Goal: Transaction & Acquisition: Purchase product/service

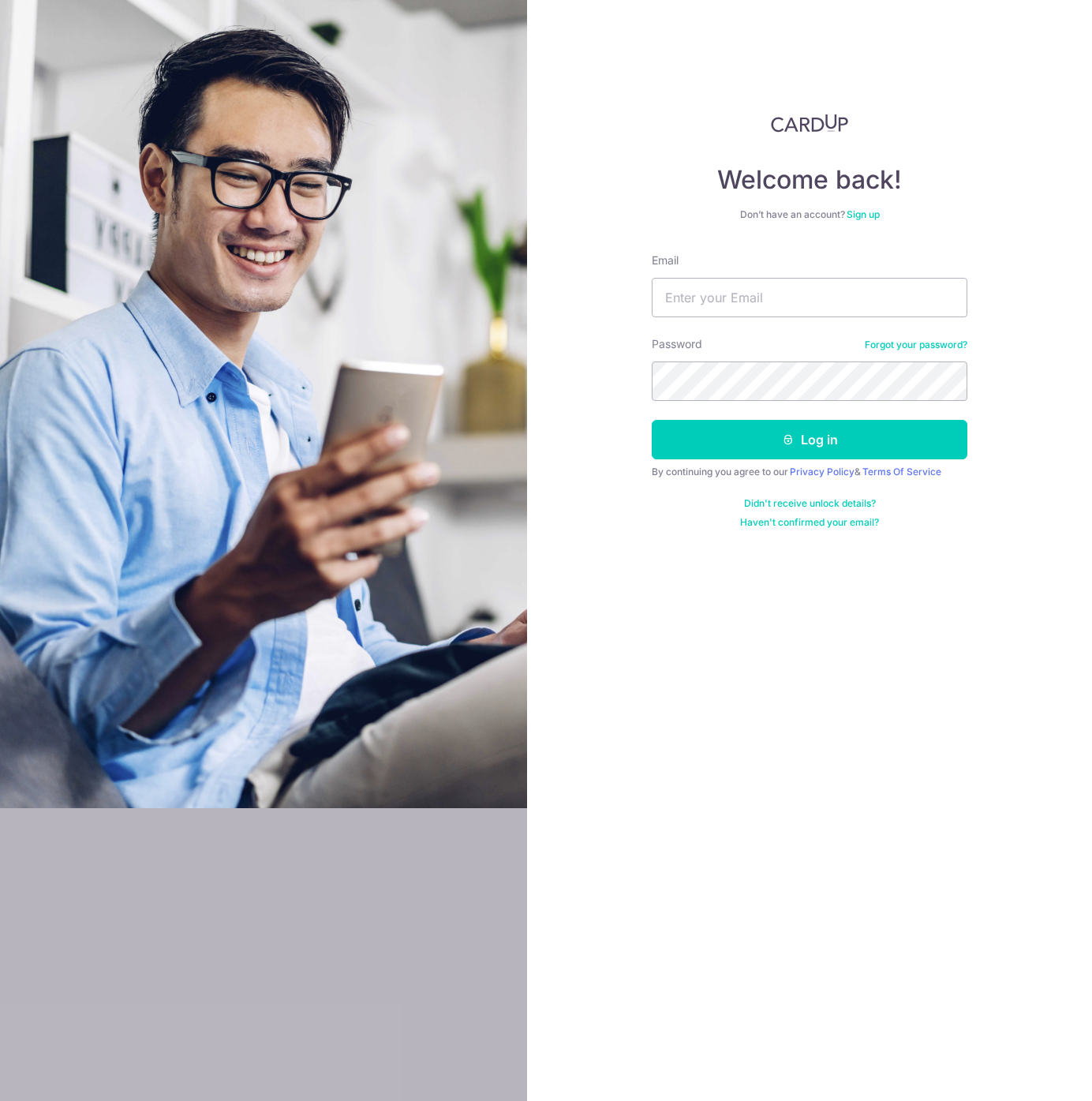
click at [813, 295] on input "Email" at bounding box center [810, 297] width 316 height 40
click at [0, 1100] on com-1password-button at bounding box center [0, 1101] width 0 height 0
type input "[EMAIL_ADDRESS][DOMAIN_NAME]"
click at [780, 439] on button "Log in" at bounding box center [810, 440] width 316 height 40
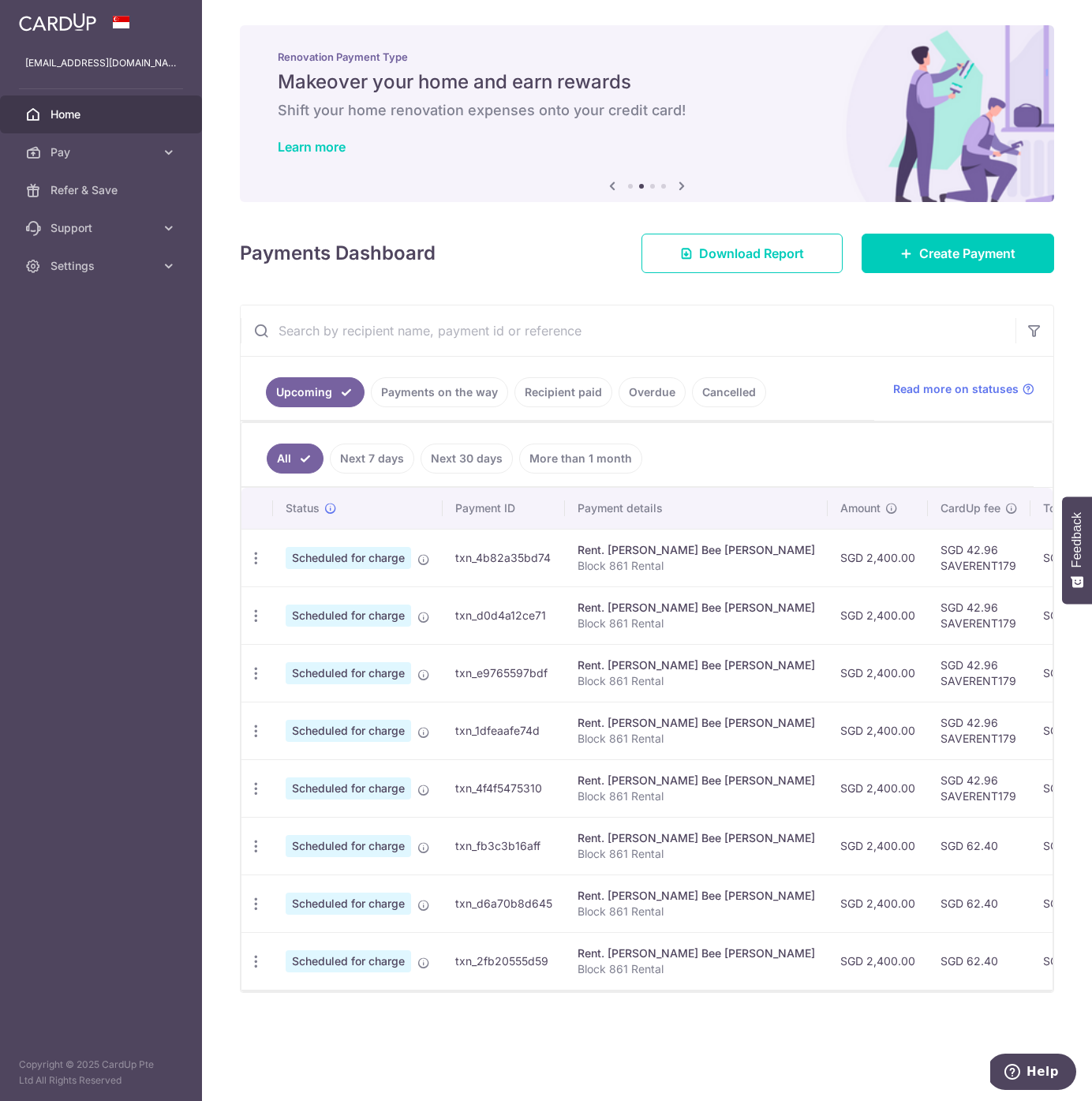
click at [503, 262] on div "Payments Dashboard Download Report Create Payment" at bounding box center [647, 250] width 815 height 46
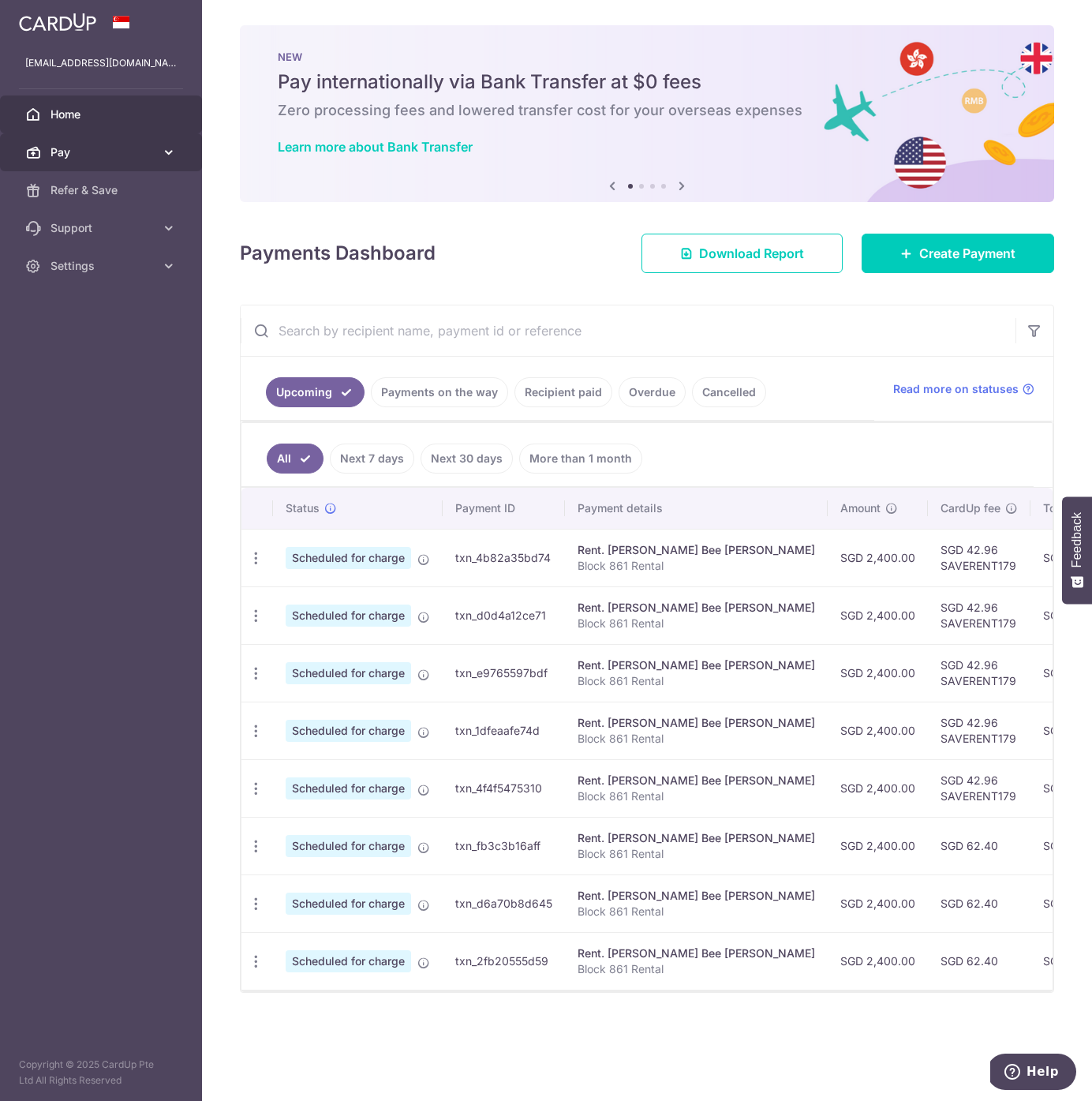
click at [121, 157] on span "Pay" at bounding box center [102, 153] width 104 height 16
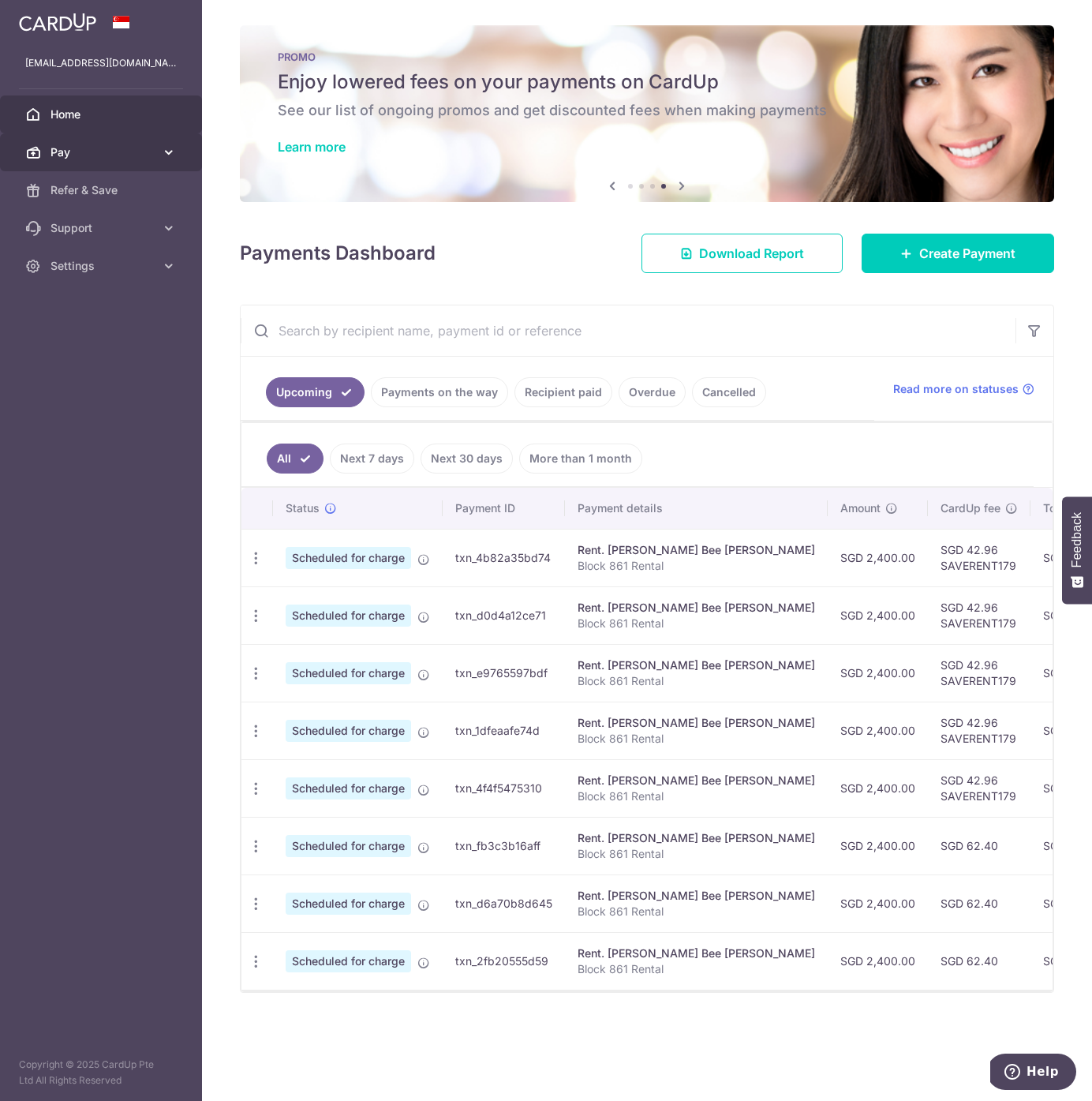
click at [145, 158] on span "Pay" at bounding box center [102, 153] width 104 height 16
click at [128, 265] on span "Settings" at bounding box center [102, 266] width 104 height 16
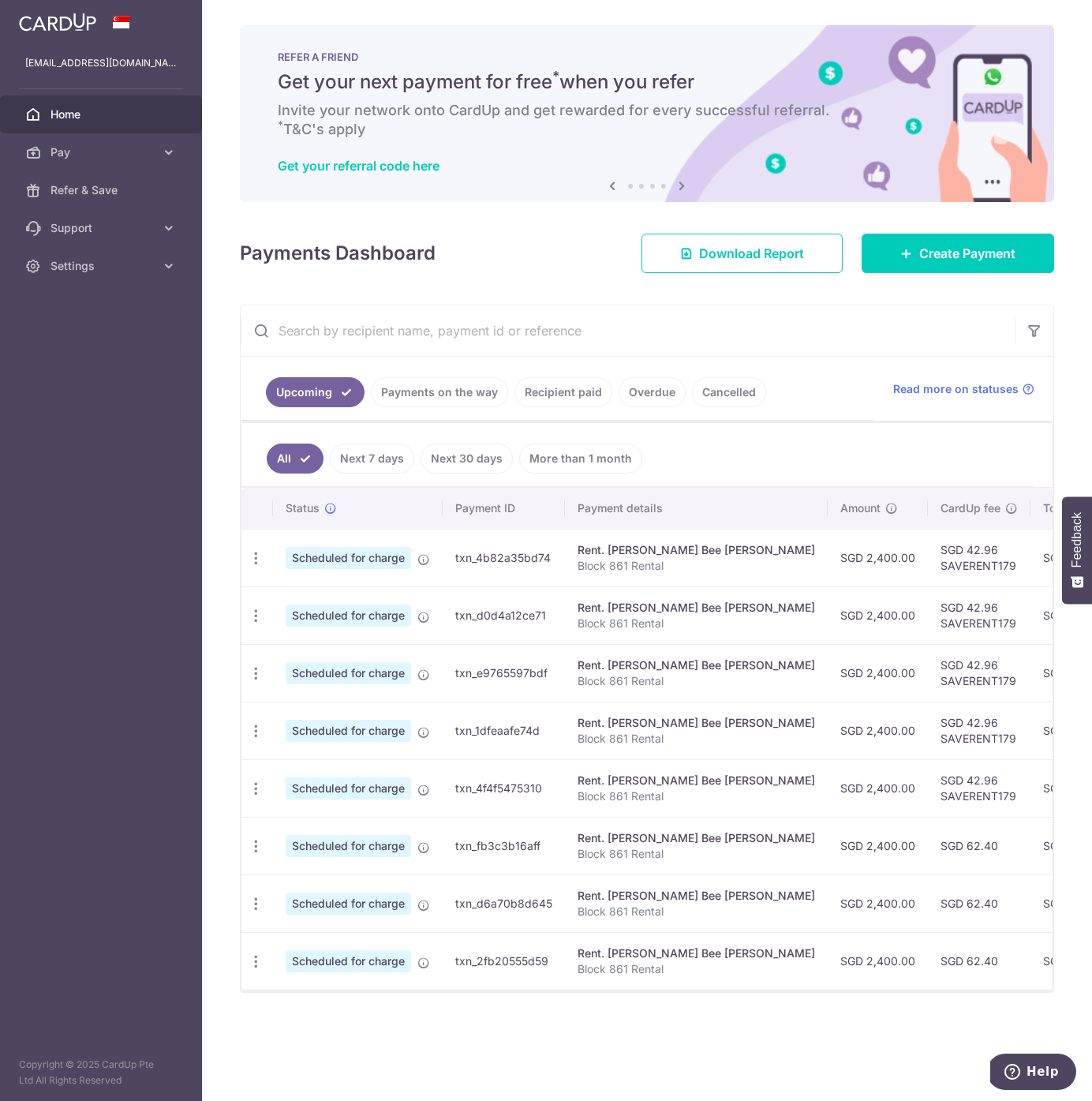
click at [104, 409] on aside "wongherlung@gmail.com Home Pay Payments Recipients Cards Refer & Save Support F…" at bounding box center [101, 550] width 202 height 1101
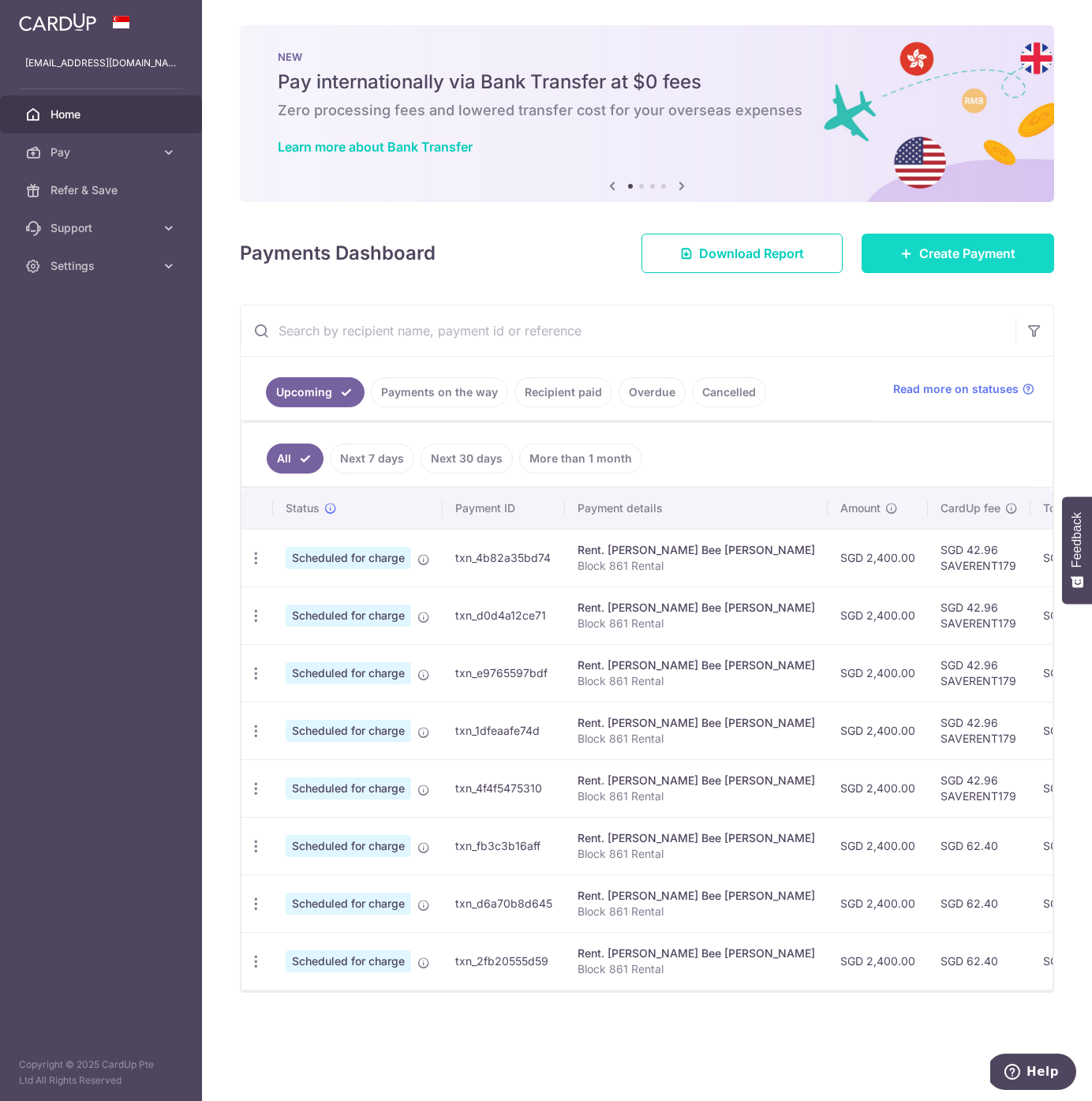
click at [895, 268] on link "Create Payment" at bounding box center [958, 254] width 192 height 40
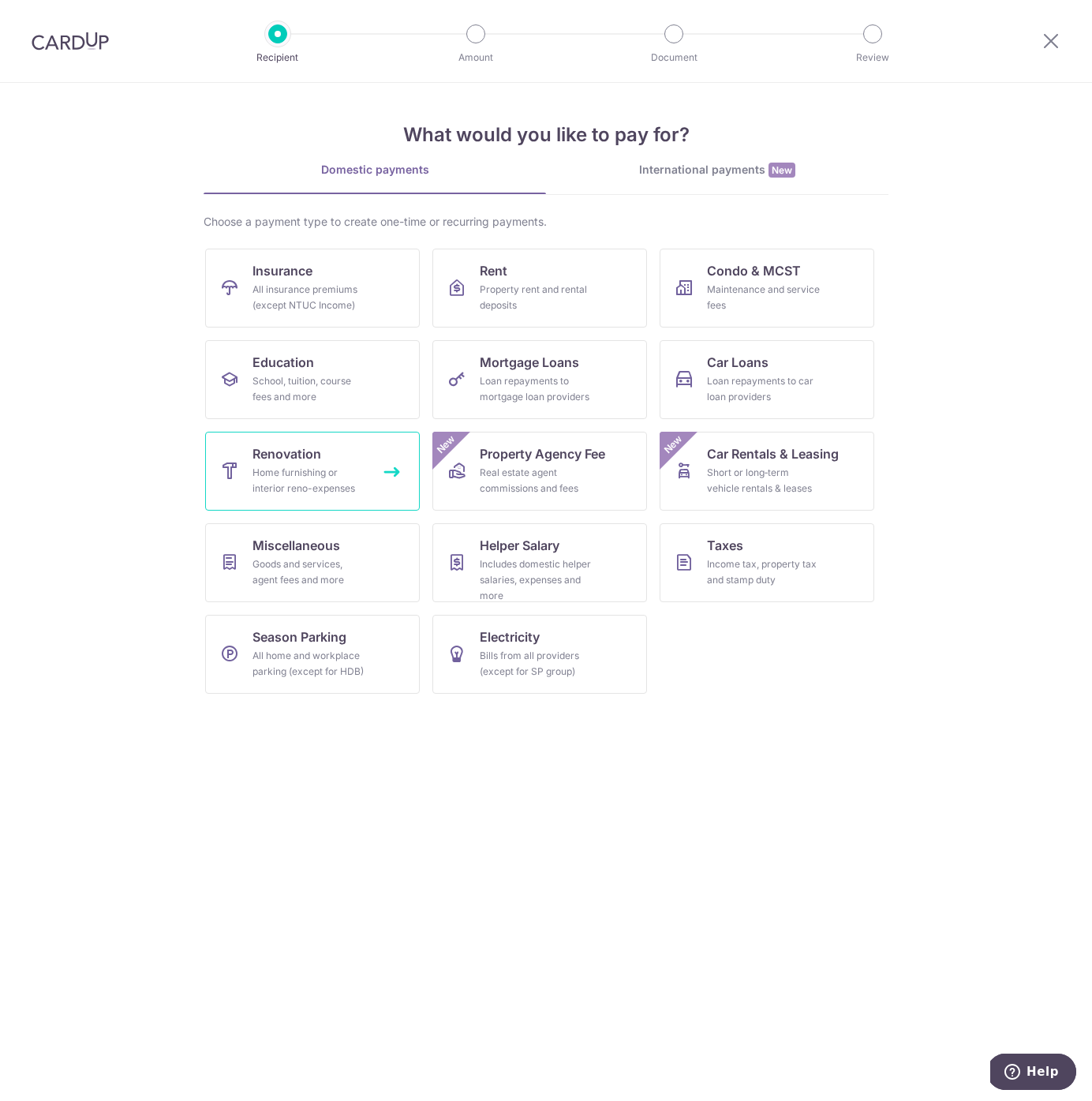
click at [368, 477] on link "Renovation Home furnishing or interior reno-expenses" at bounding box center [312, 472] width 215 height 79
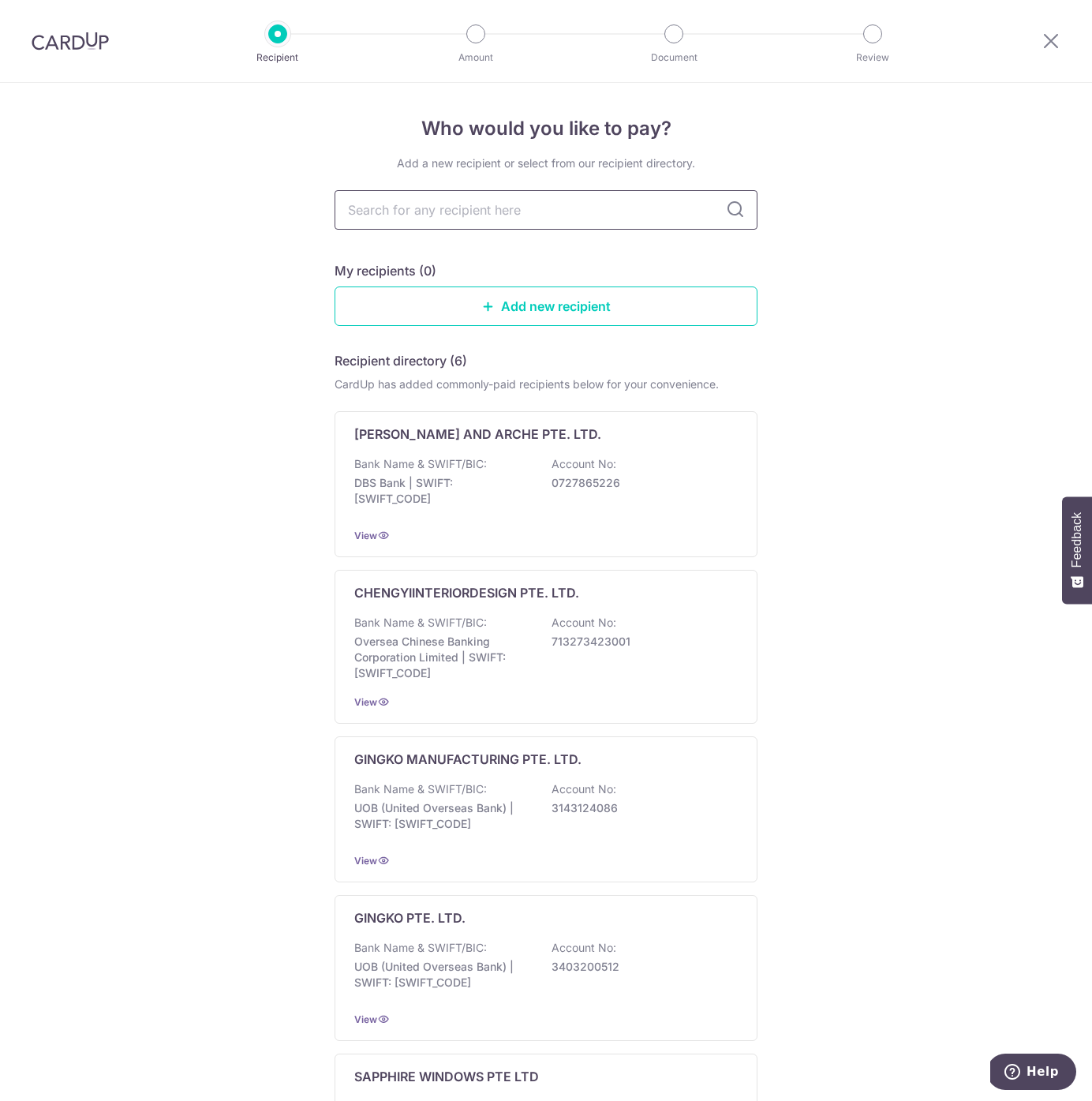
click at [547, 209] on input "text" at bounding box center [546, 210] width 423 height 40
type input "gary"
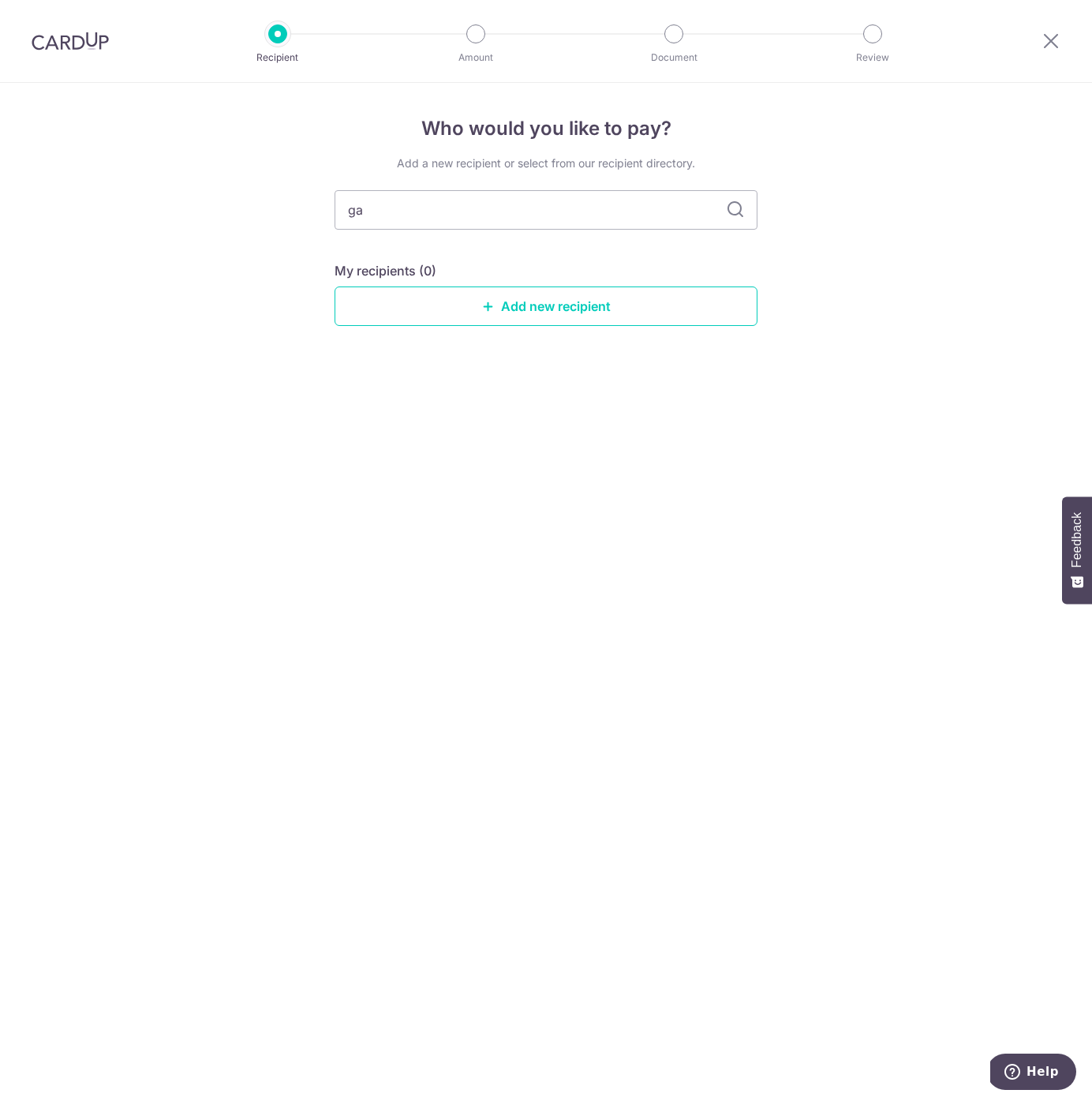
type input "g"
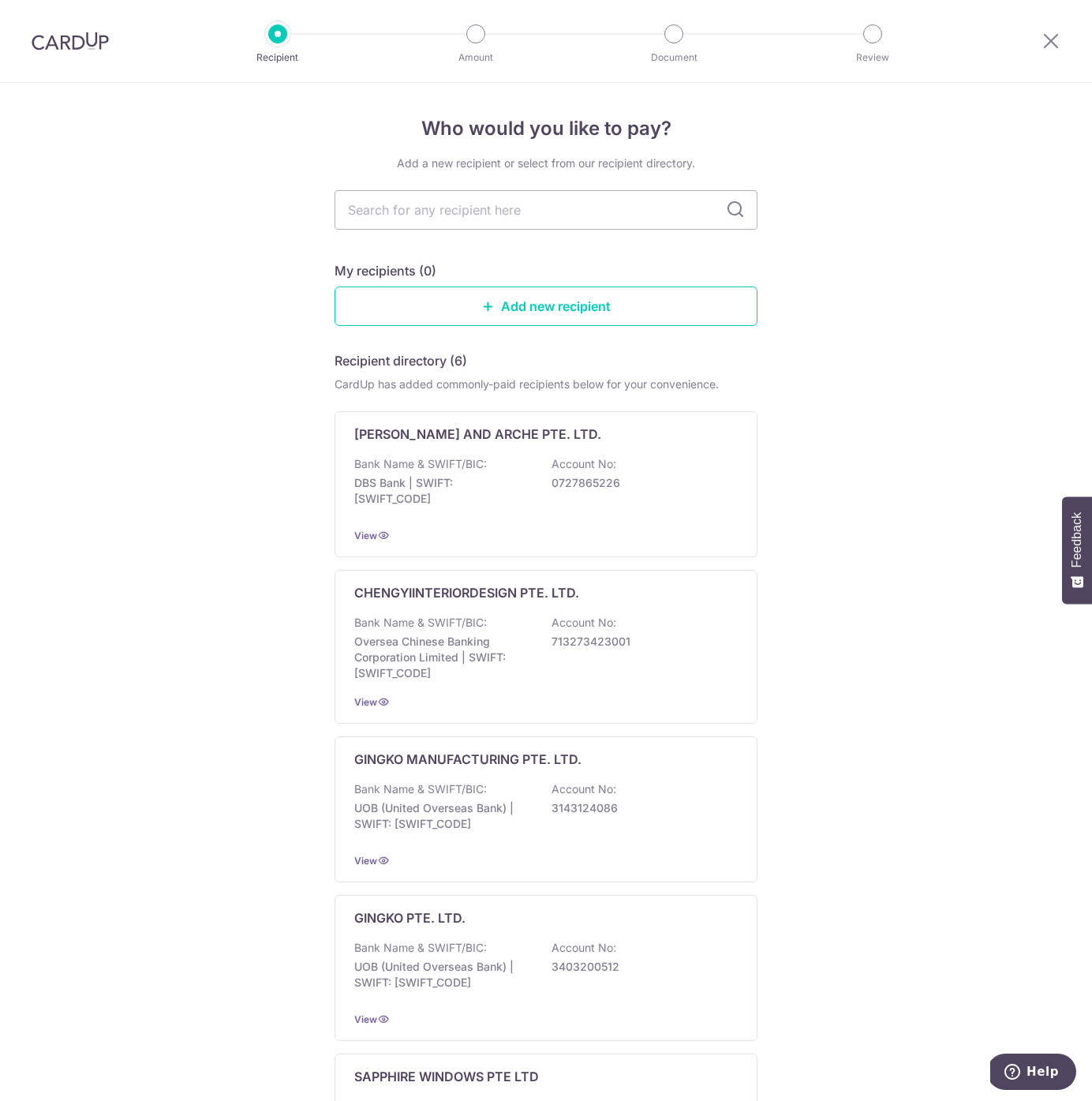
click at [845, 328] on div "Who would you like to pay? Add a new recipient or select from our recipient dir…" at bounding box center [546, 797] width 1092 height 1428
click at [610, 303] on link "Add new recipient" at bounding box center [546, 306] width 423 height 40
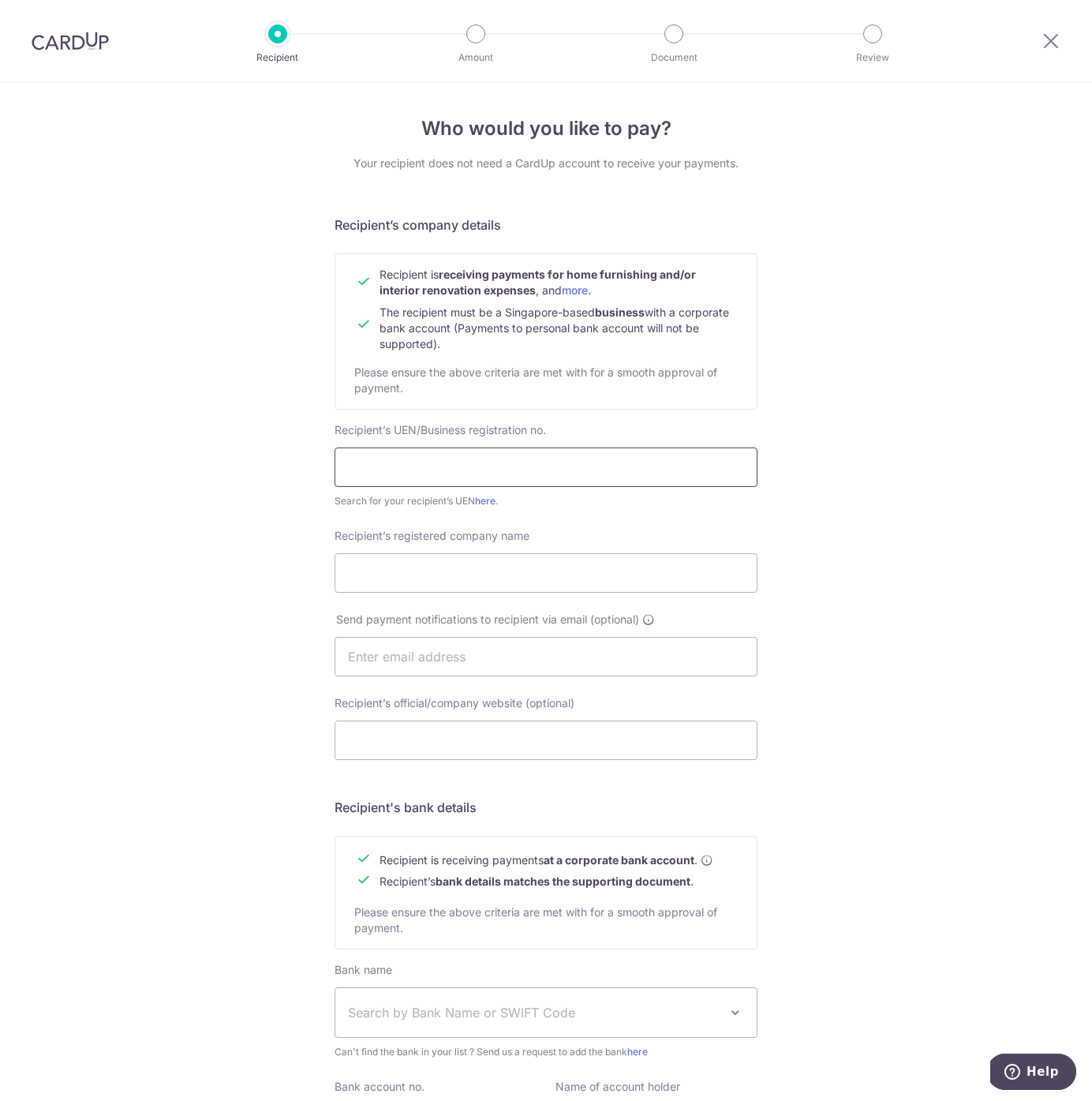
click at [517, 459] on input "text" at bounding box center [546, 468] width 423 height 40
paste input "202137123N"
type input "202137123N"
click at [812, 501] on div "Who would you like to pay? Your recipient does not need a CardUp account to rec…" at bounding box center [546, 677] width 1092 height 1187
click at [649, 566] on input "Recipient’s registered company name" at bounding box center [546, 573] width 423 height 40
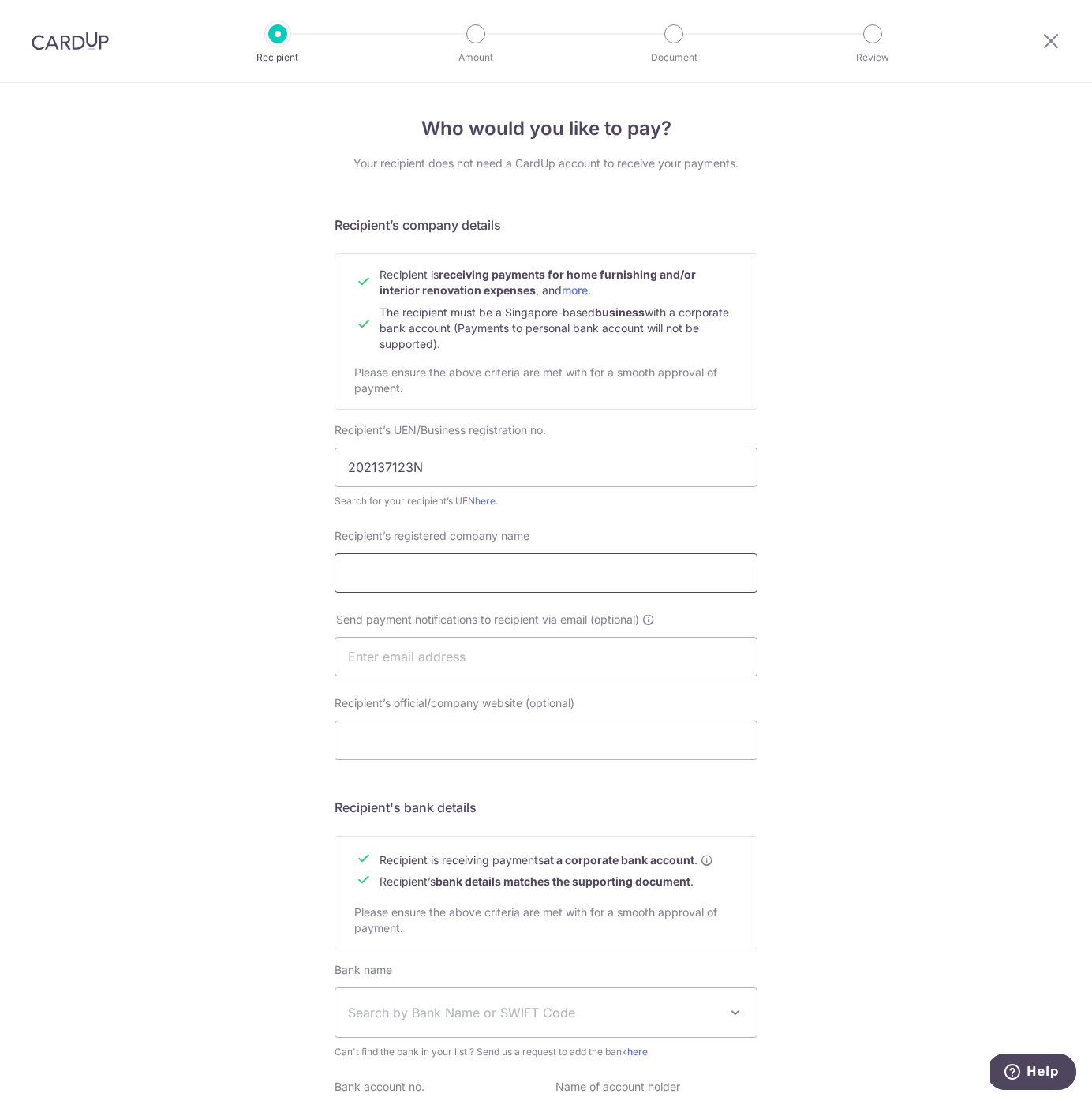
click at [441, 570] on input "Recipient’s registered company name" at bounding box center [546, 573] width 423 height 40
click at [499, 578] on input "GP/STUDIO PTE LTD" at bounding box center [546, 573] width 423 height 40
click at [499, 577] on input "GP/STUDIO PTE LTD" at bounding box center [546, 573] width 423 height 40
paste input "tudio Pte Ltd"
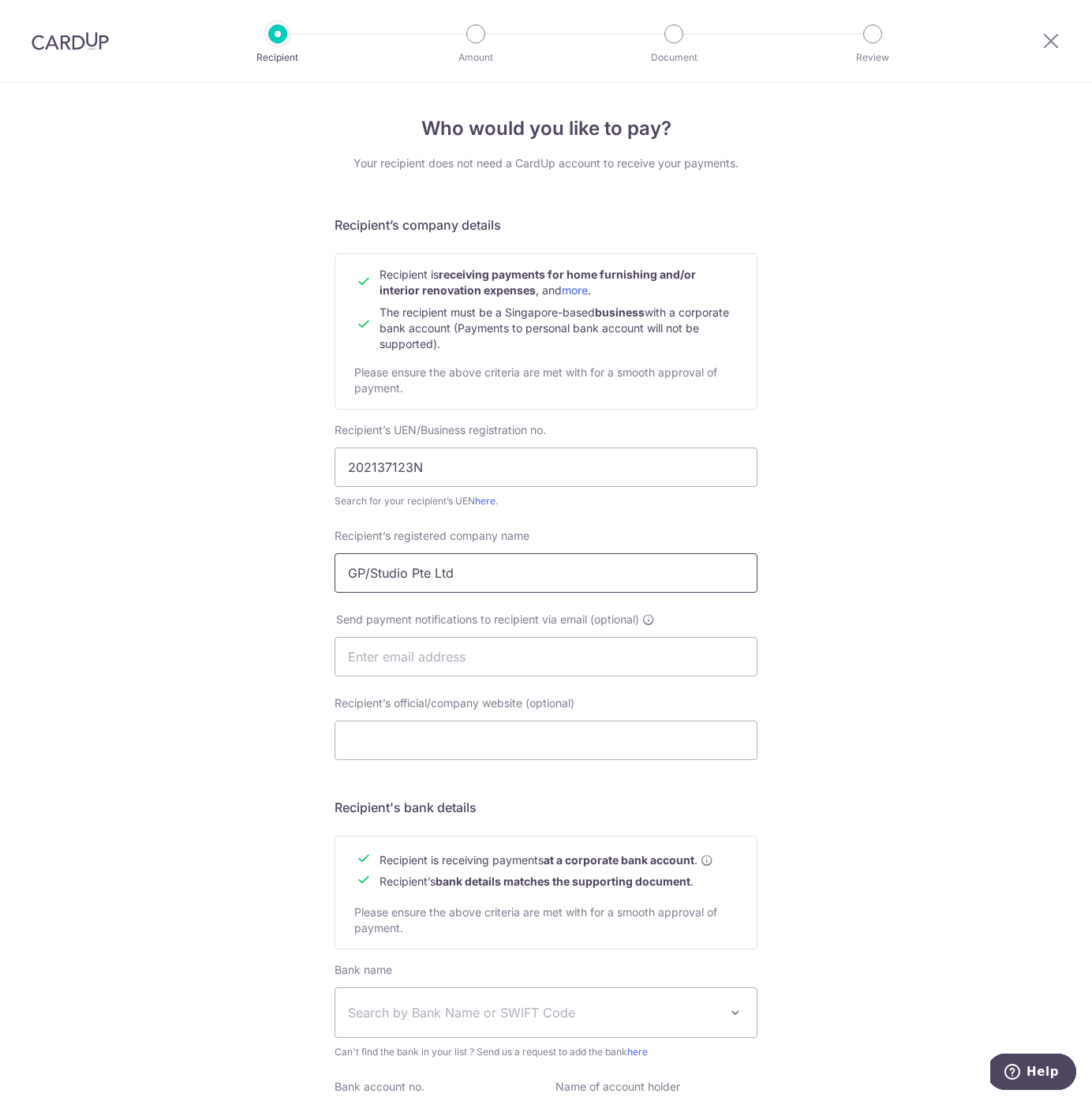
type input "GP/Studio Pte Ltd"
click at [872, 621] on div "Who would you like to pay? Your recipient does not need a CardUp account to rec…" at bounding box center [546, 677] width 1092 height 1187
click at [607, 642] on input "text" at bounding box center [546, 657] width 423 height 40
click at [943, 677] on div "Who would you like to pay? Your recipient does not need a CardUp account to rec…" at bounding box center [546, 677] width 1092 height 1187
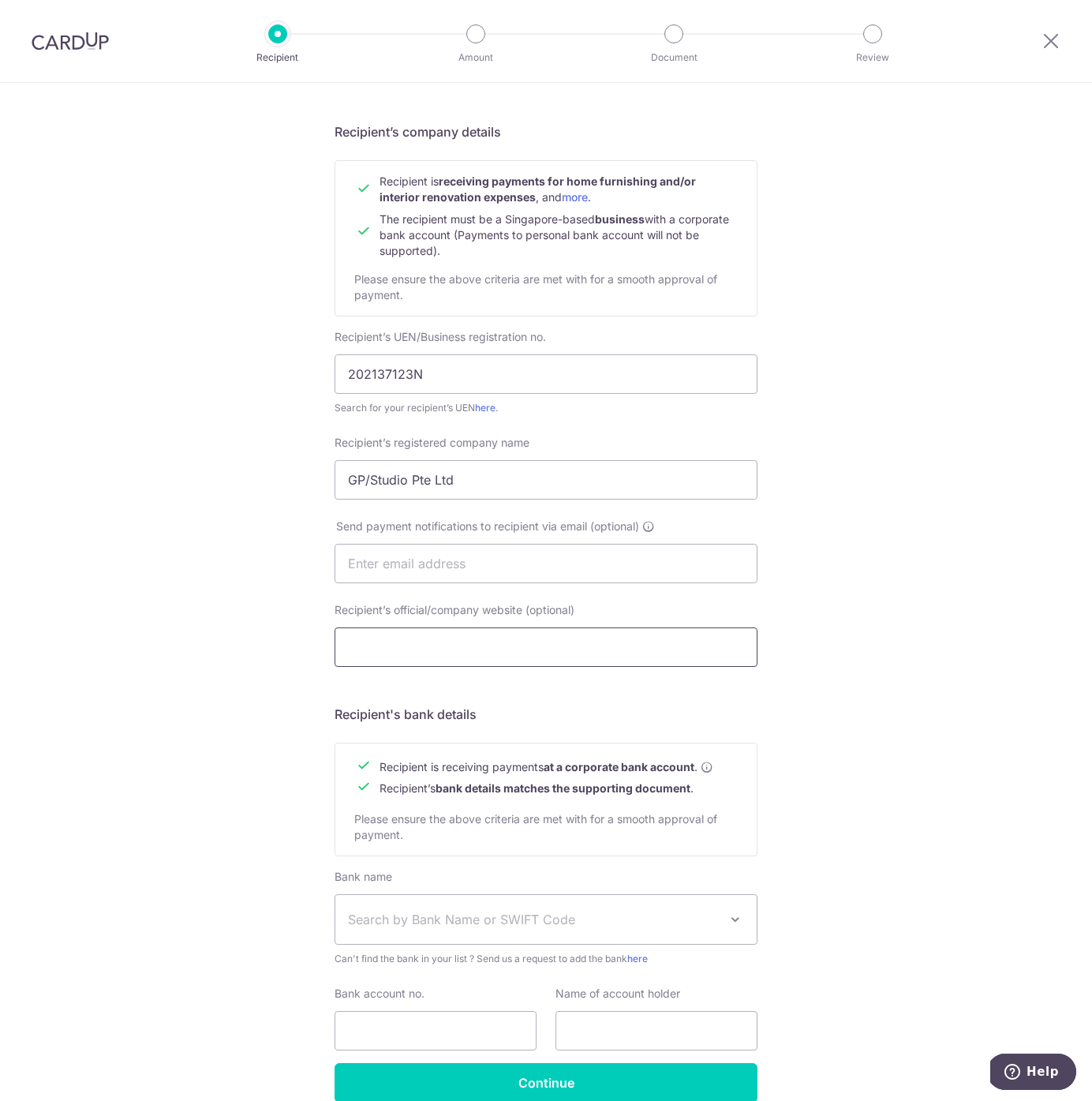
click at [456, 649] on input "Recipient’s official/company website (optional)" at bounding box center [546, 647] width 423 height 40
paste input "https://www.gpstudio.design/"
type input "https://www.gpstudio.design/"
click at [261, 650] on div "Who would you like to pay? Your recipient does not need a CardUp account to rec…" at bounding box center [546, 584] width 1092 height 1187
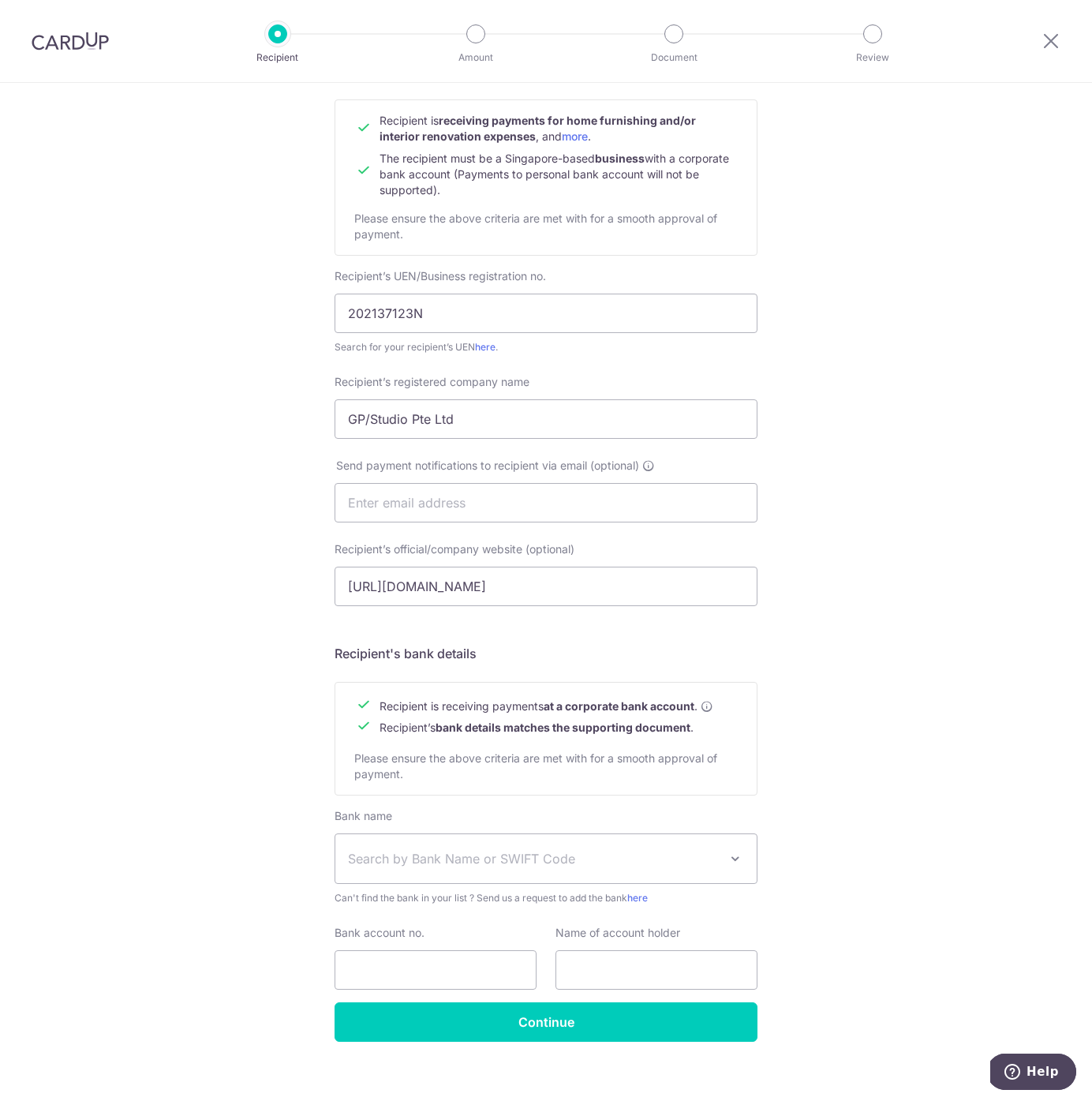
scroll to position [168, 0]
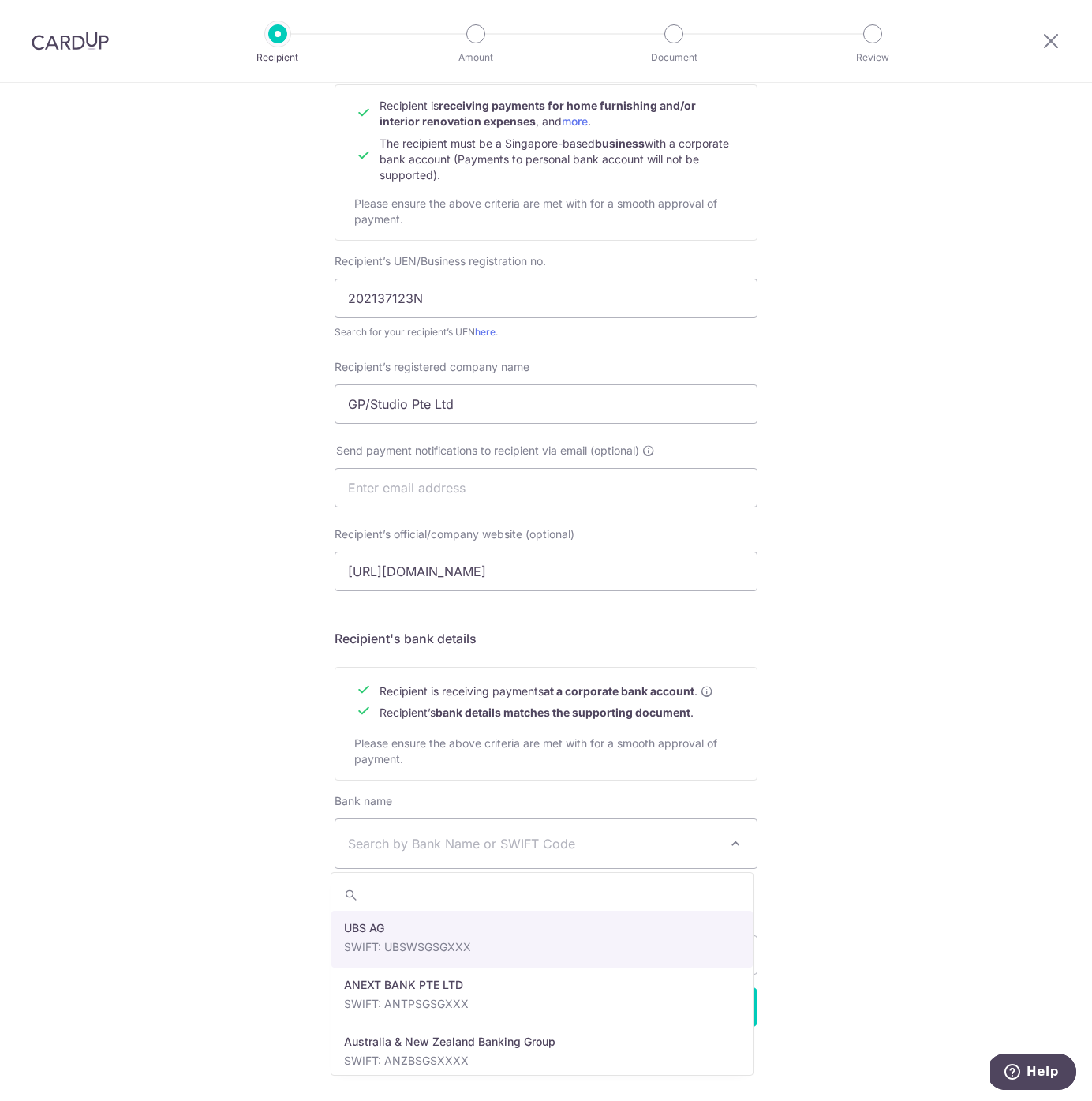
click at [389, 835] on span "Search by Bank Name or SWIFT Code" at bounding box center [533, 843] width 371 height 19
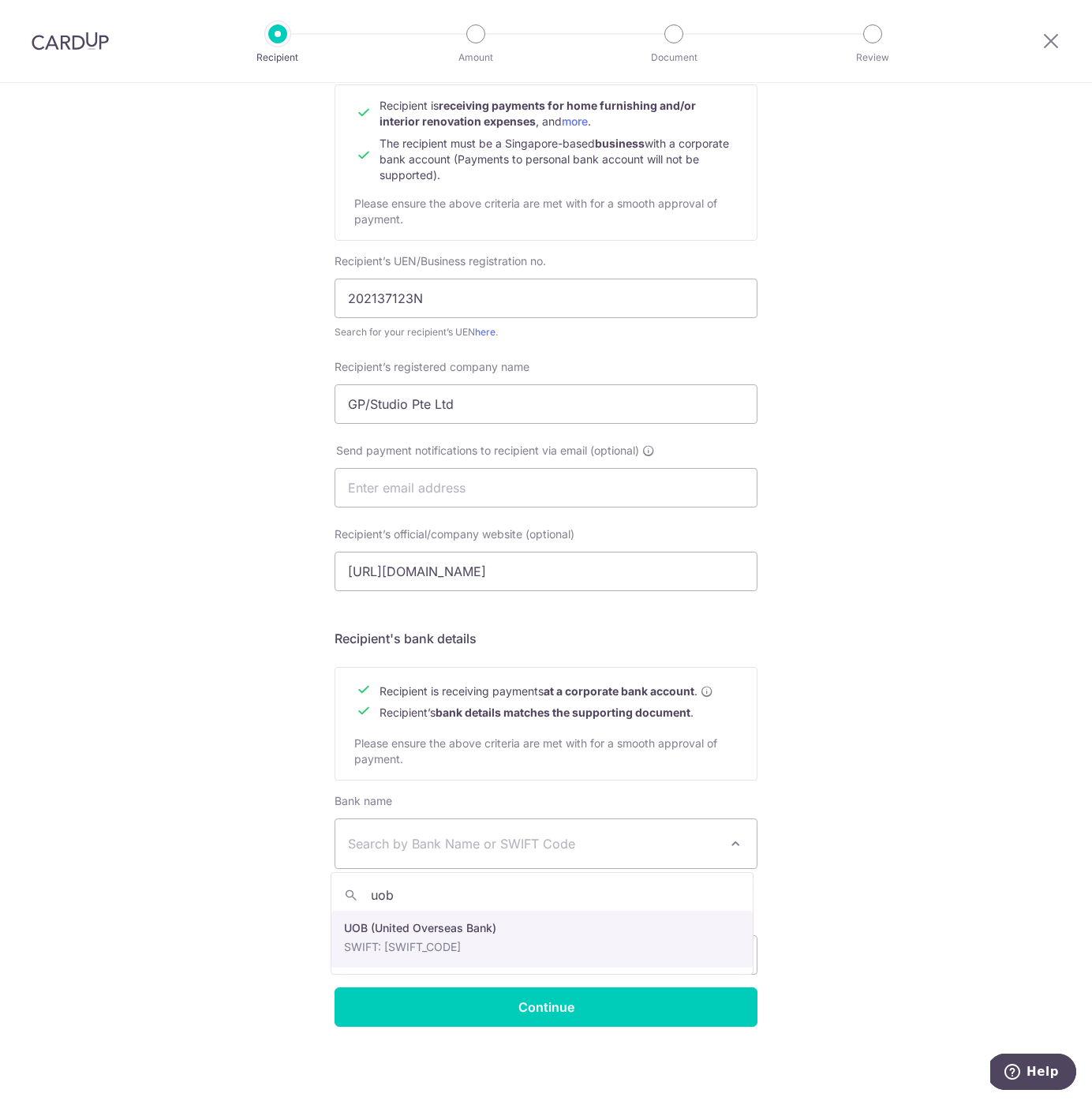
type input "uob"
select select "18"
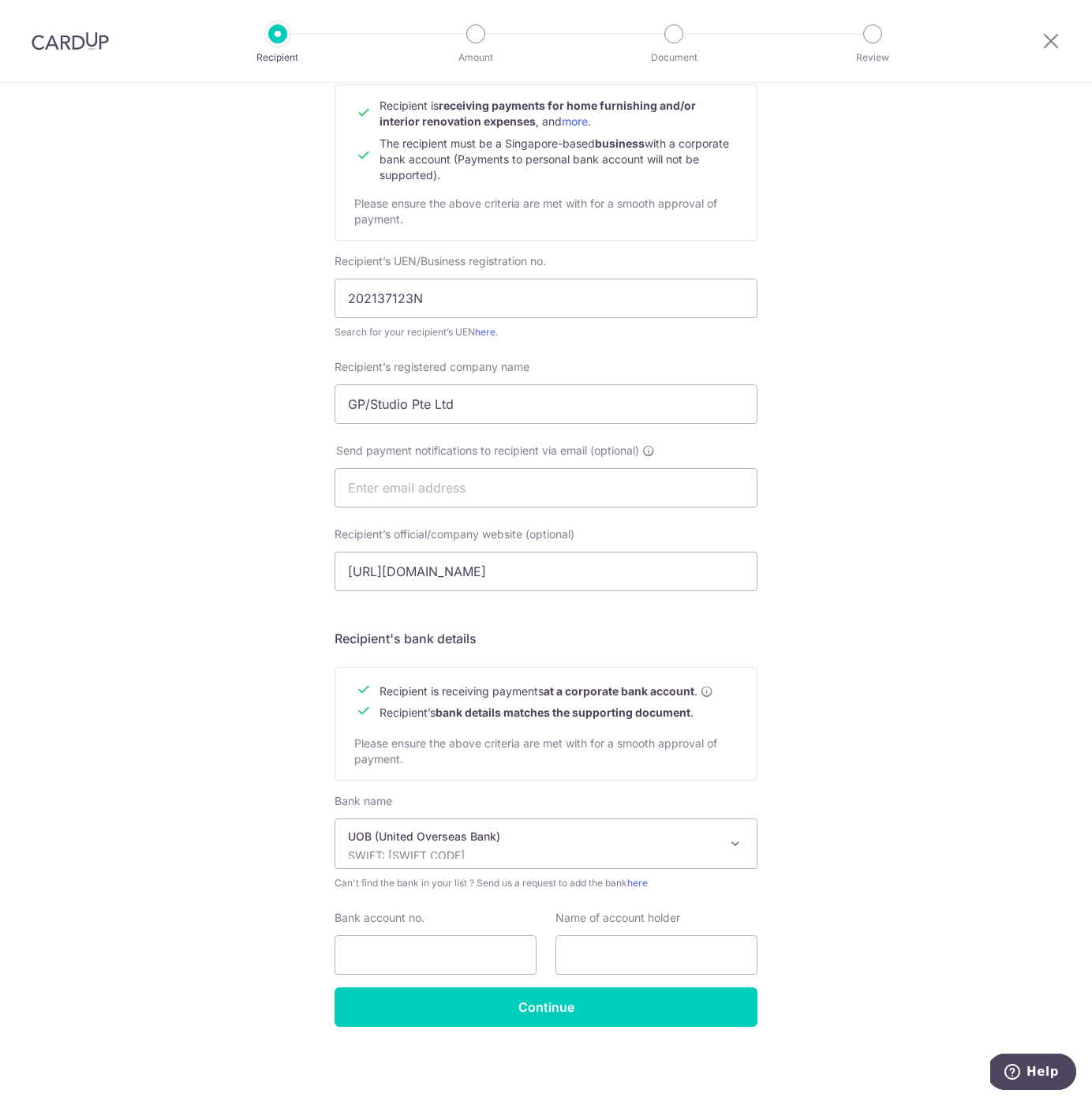
click at [879, 874] on div "Who would you like to pay? Your recipient does not need a CardUp account to rec…" at bounding box center [546, 507] width 1092 height 1187
click at [882, 852] on div "Who would you like to pay? Your recipient does not need a CardUp account to rec…" at bounding box center [546, 507] width 1092 height 1187
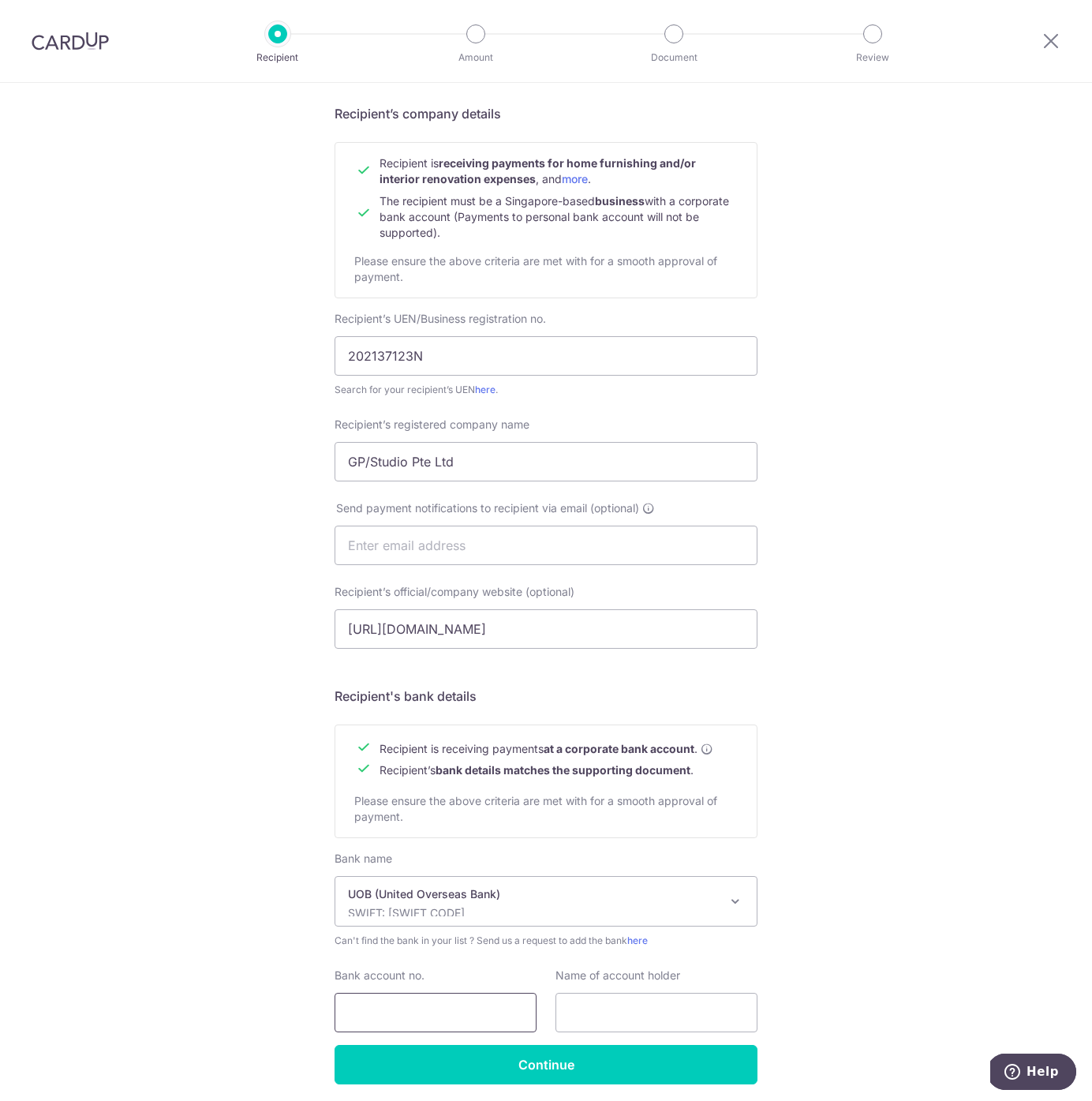
click at [432, 1006] on input "Bank account no." at bounding box center [436, 1013] width 202 height 40
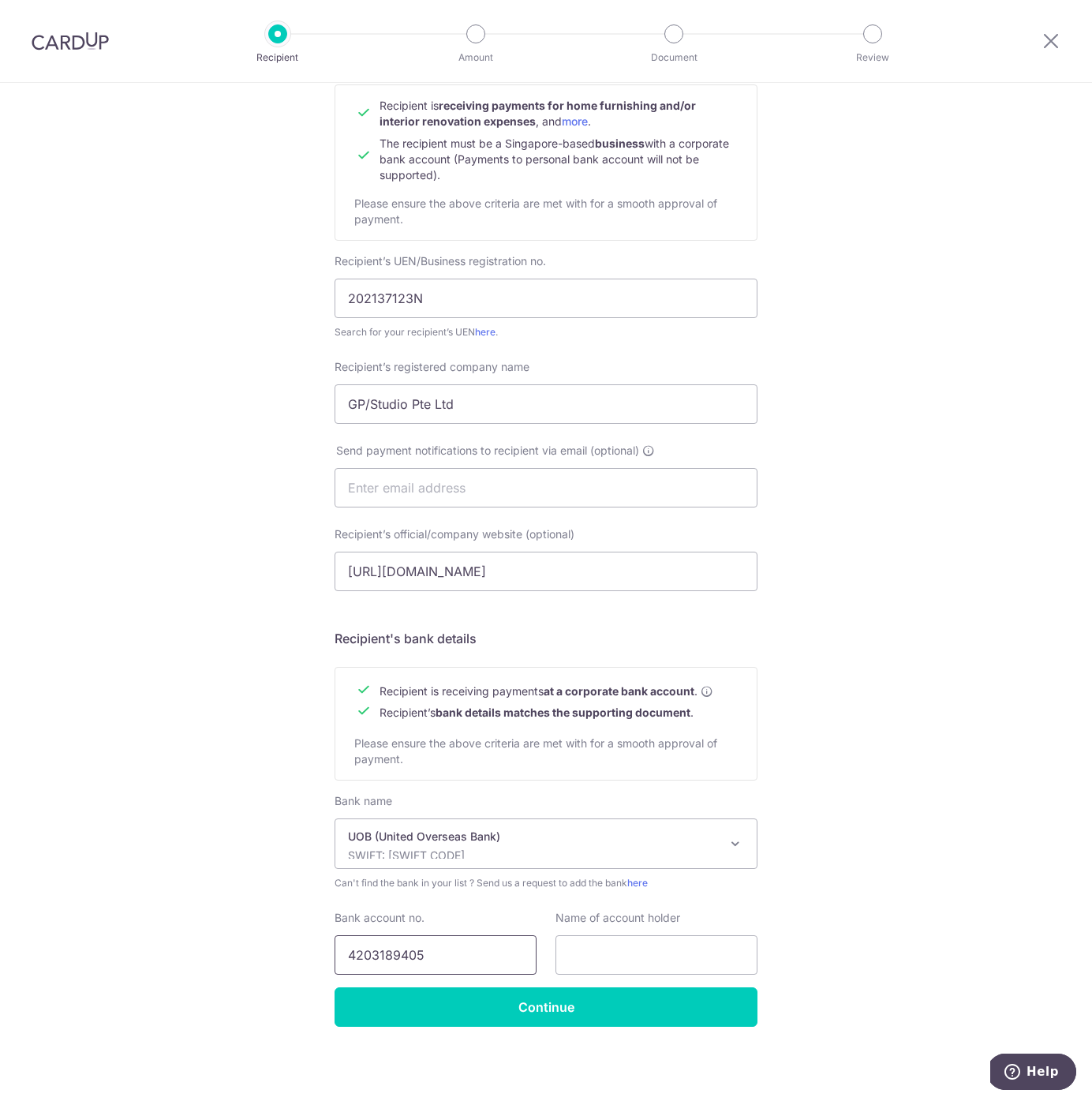
click at [367, 956] on input "4203189405" at bounding box center [436, 955] width 202 height 40
click at [389, 955] on input "4203189405" at bounding box center [436, 955] width 202 height 40
click at [412, 957] on input "4203189405" at bounding box center [436, 955] width 202 height 40
click at [432, 959] on input "4203189405" at bounding box center [436, 955] width 202 height 40
type input "4203189405"
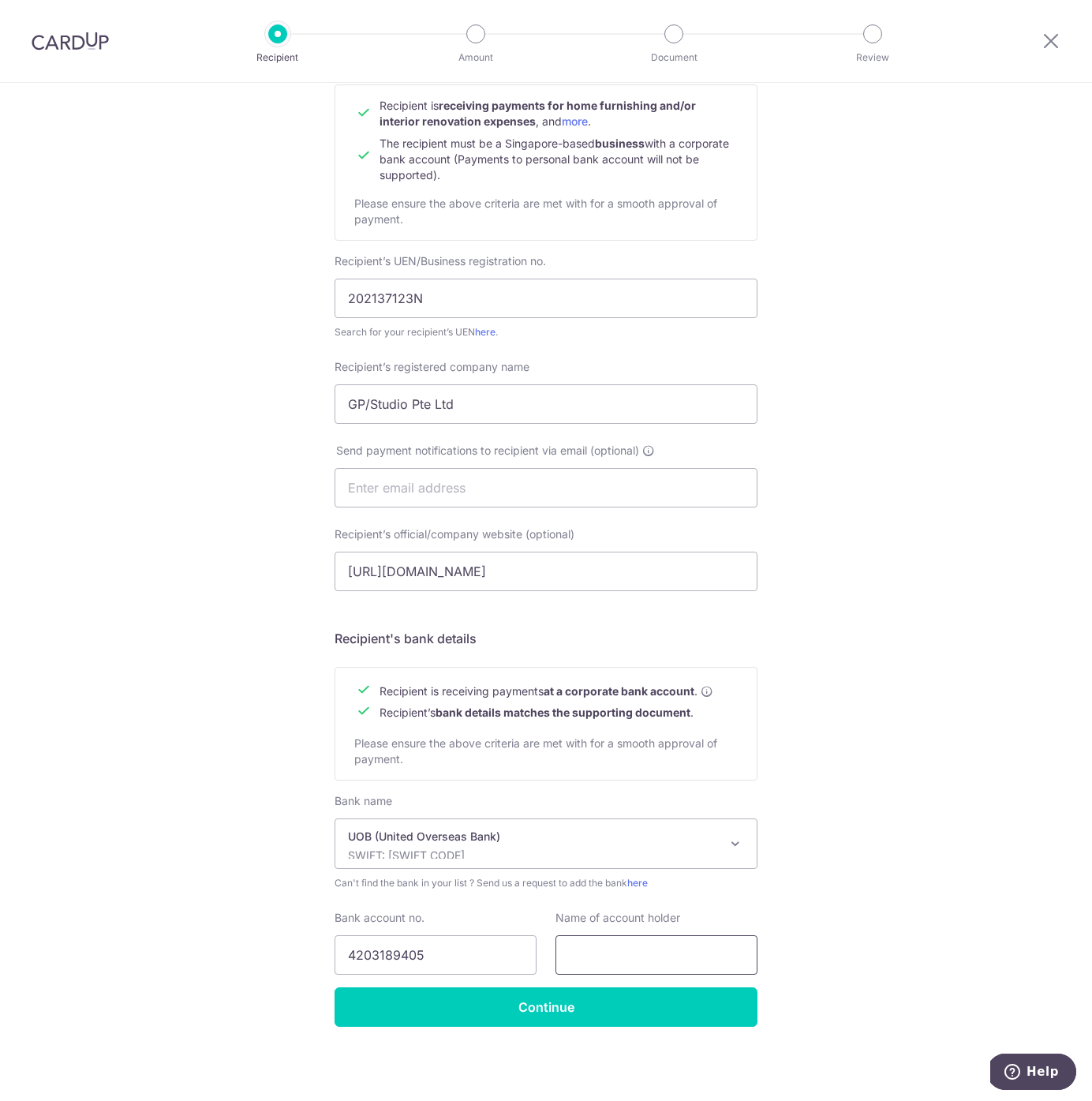
click at [619, 963] on input "text" at bounding box center [657, 955] width 202 height 40
click at [875, 806] on div "Who would you like to pay? Your recipient does not need a CardUp account to rec…" at bounding box center [546, 507] width 1092 height 1187
click at [925, 726] on div "Who would you like to pay? Your recipient does not need a CardUp account to rec…" at bounding box center [546, 507] width 1092 height 1187
drag, startPoint x: 472, startPoint y: 398, endPoint x: 318, endPoint y: 405, distance: 154.2
click at [318, 405] on div "Who would you like to pay? Your recipient does not need a CardUp account to rec…" at bounding box center [546, 507] width 1092 height 1187
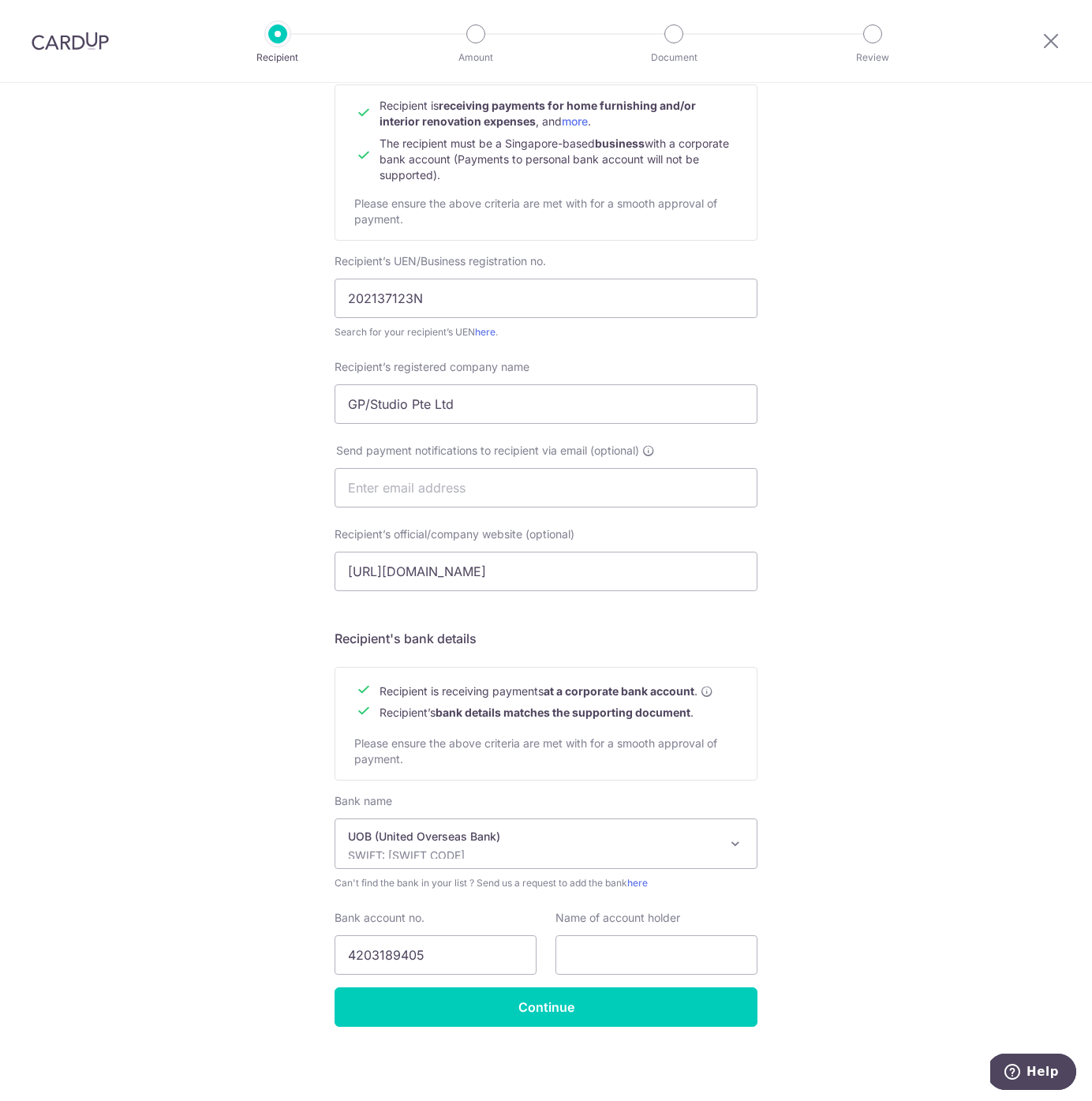
click at [945, 577] on div "Who would you like to pay? Your recipient does not need a CardUp account to rec…" at bounding box center [546, 507] width 1092 height 1187
drag, startPoint x: 464, startPoint y: 408, endPoint x: 231, endPoint y: 394, distance: 233.4
click at [231, 394] on div "Who would you like to pay? Your recipient does not need a CardUp account to rec…" at bounding box center [546, 507] width 1092 height 1187
click at [823, 730] on div "Who would you like to pay? Your recipient does not need a CardUp account to rec…" at bounding box center [546, 507] width 1092 height 1187
click at [631, 949] on input "text" at bounding box center [657, 955] width 202 height 40
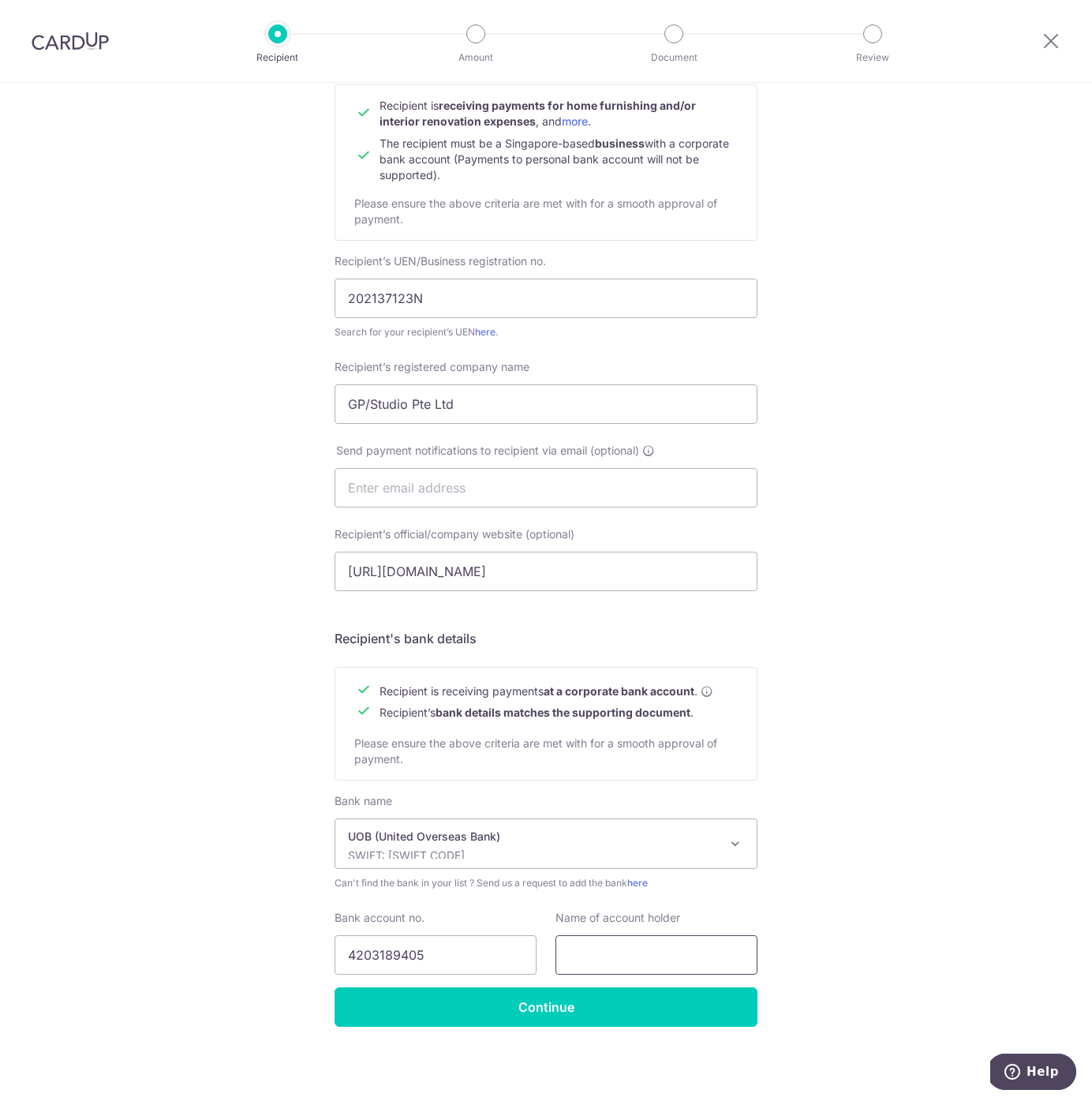
paste input "GP/Studio Pte Ltd"
type input "GP/Studio Pte Ltd"
click at [825, 952] on div "Who would you like to pay? Your recipient does not need a CardUp account to rec…" at bounding box center [546, 507] width 1092 height 1187
drag, startPoint x: 682, startPoint y: 953, endPoint x: 534, endPoint y: 942, distance: 148.4
click at [534, 942] on div "Bank account no. 4203189405 Name of account holder GP/Studio Pte Ltd" at bounding box center [546, 941] width 442 height 64
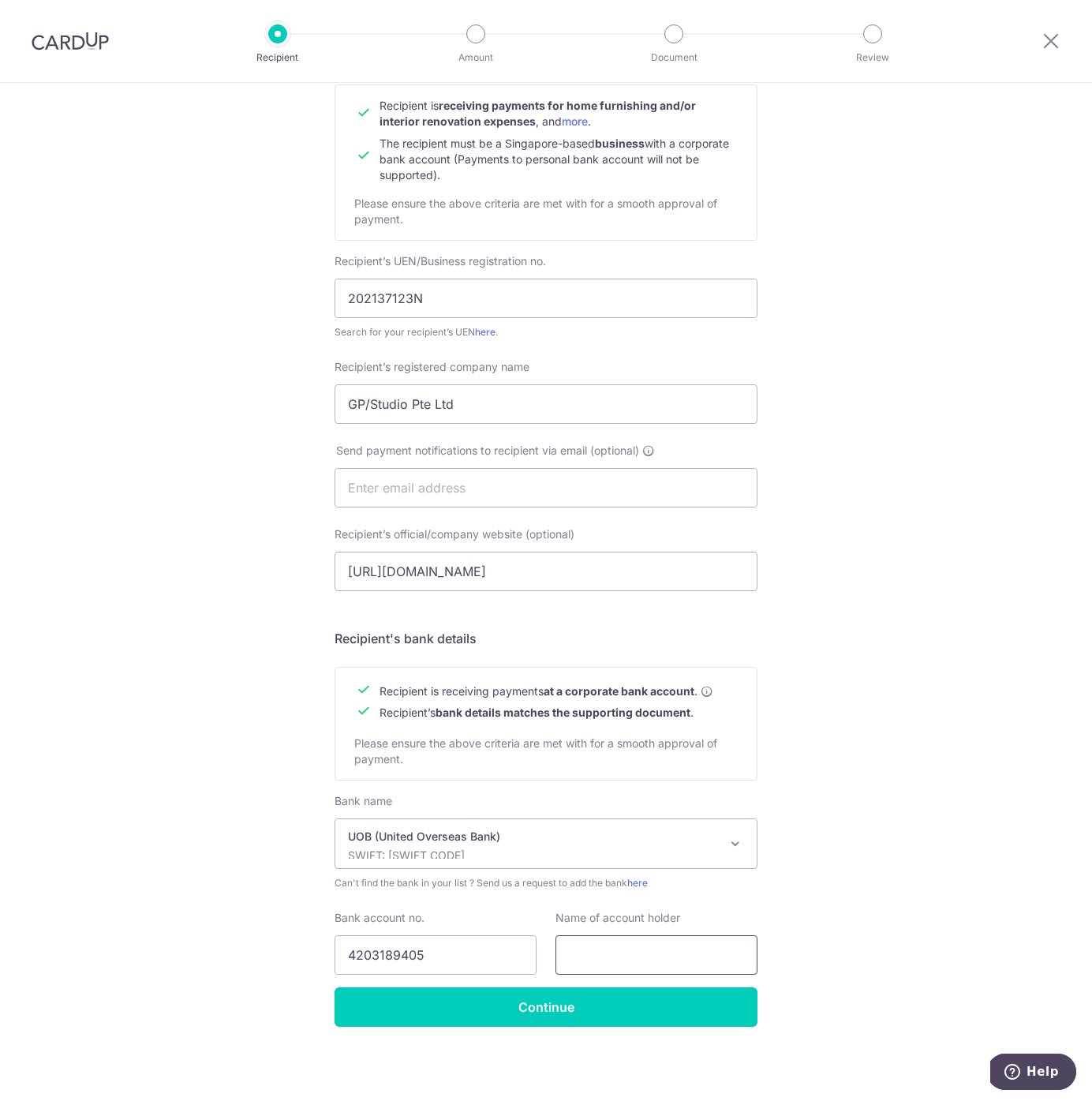
click at [678, 951] on input "text" at bounding box center [657, 955] width 202 height 40
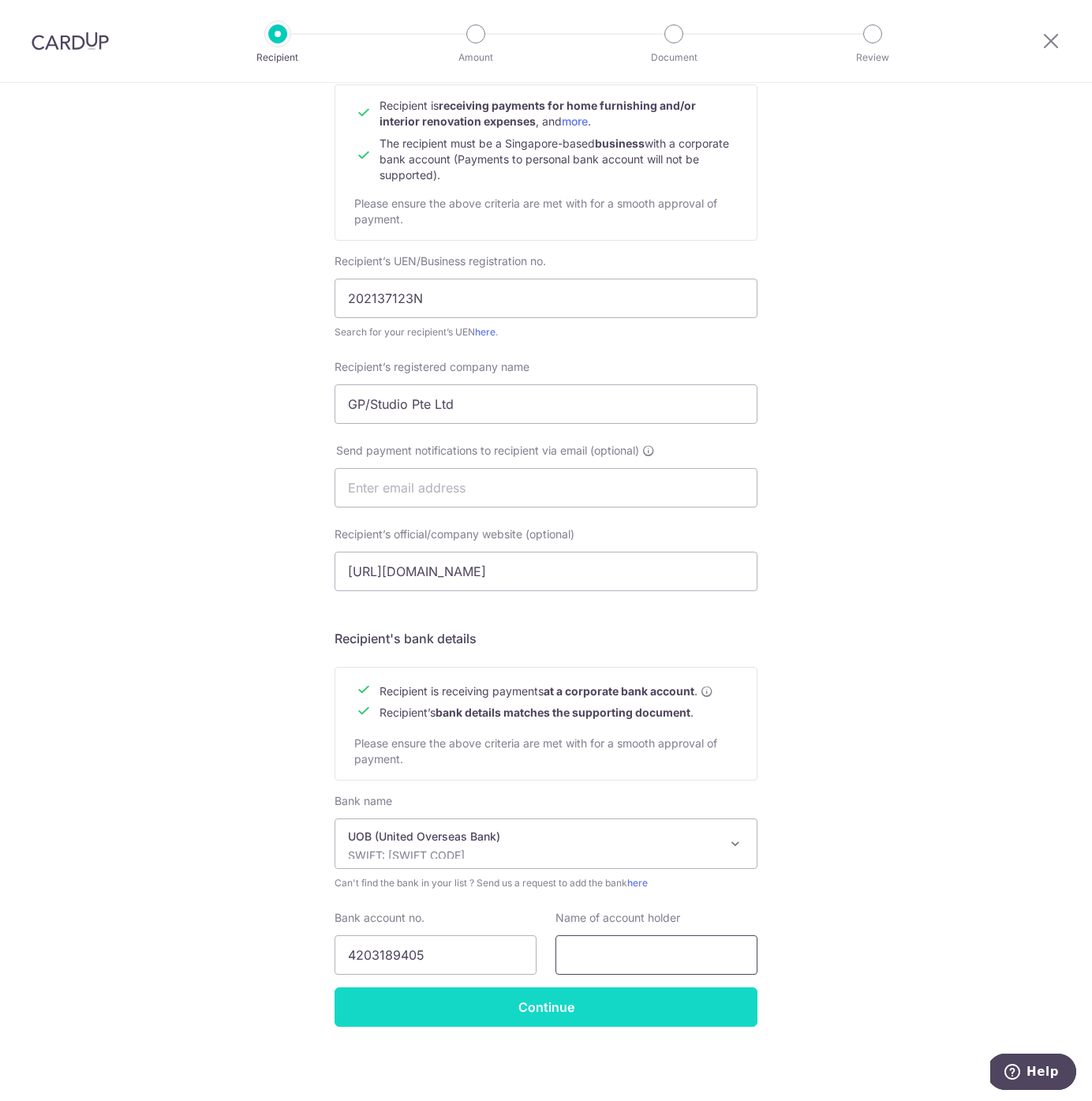
paste input "GP/STUDIO PTE LTD"
type input "GP/STUDIO PTE LTD"
click at [608, 1010] on input "Continue" at bounding box center [546, 1007] width 423 height 40
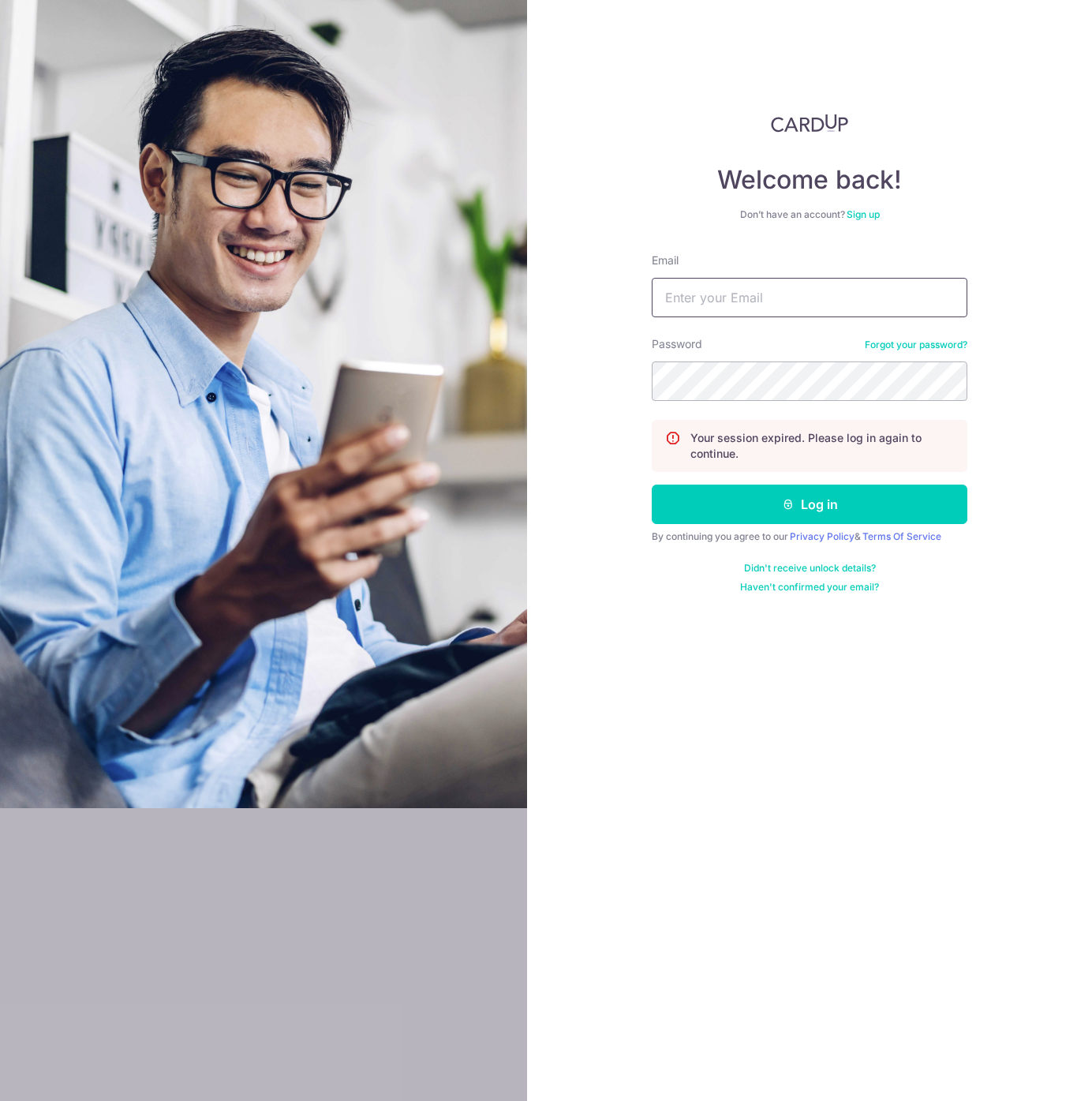
click at [769, 296] on input "Email" at bounding box center [810, 297] width 316 height 40
click at [785, 303] on input "Email" at bounding box center [810, 297] width 316 height 40
click at [0, 1100] on com-1password-button at bounding box center [0, 1101] width 0 height 0
click at [838, 303] on input "Email" at bounding box center [810, 297] width 316 height 40
type input "w"
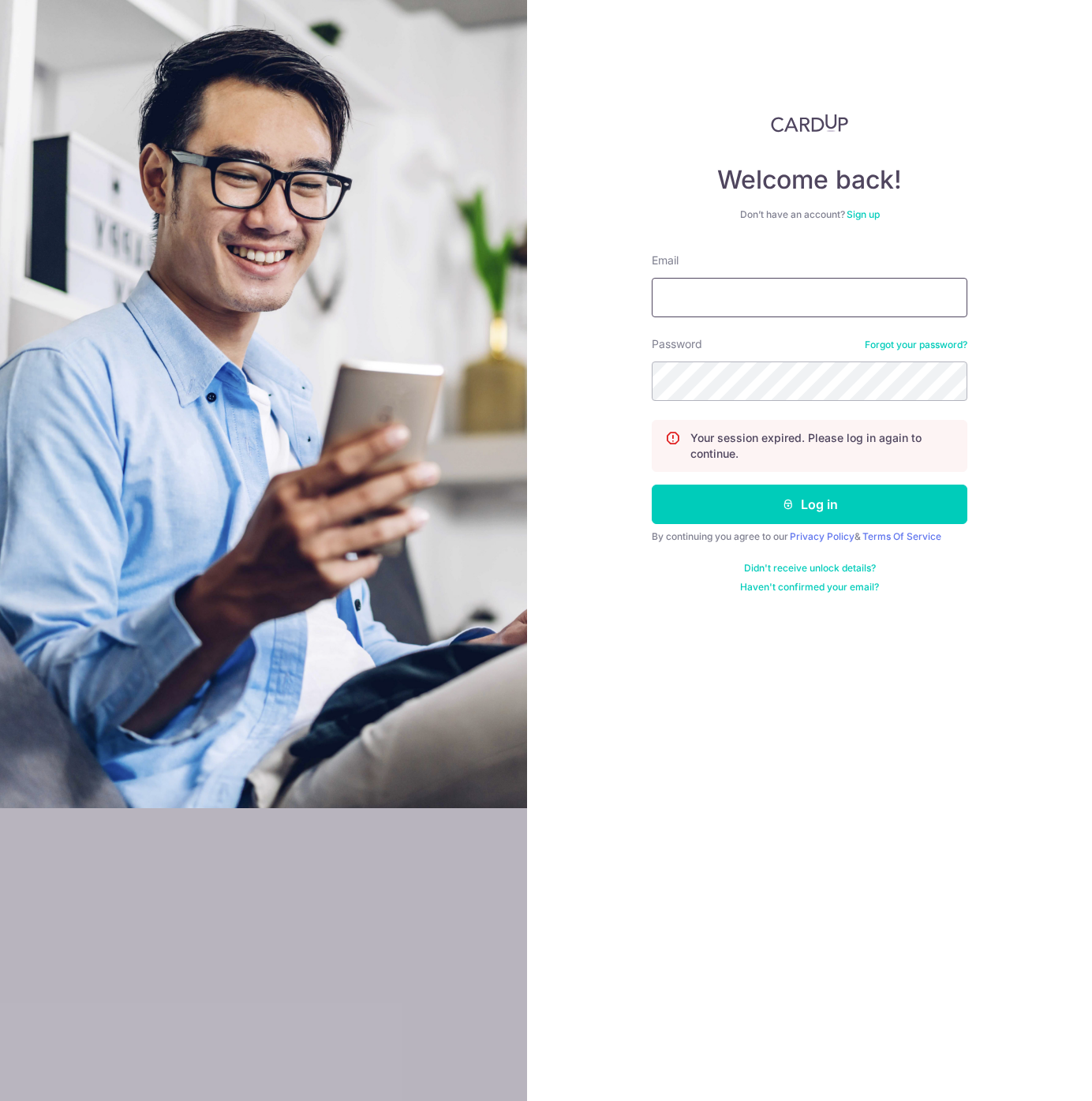
click at [0, 1100] on com-1password-button at bounding box center [0, 1101] width 0 height 0
click at [818, 304] on input "Email" at bounding box center [810, 297] width 316 height 40
click at [818, 297] on input "Email" at bounding box center [810, 297] width 316 height 40
click at [818, 296] on input "Email" at bounding box center [810, 297] width 316 height 40
type input "wongherlung@gmail.com"
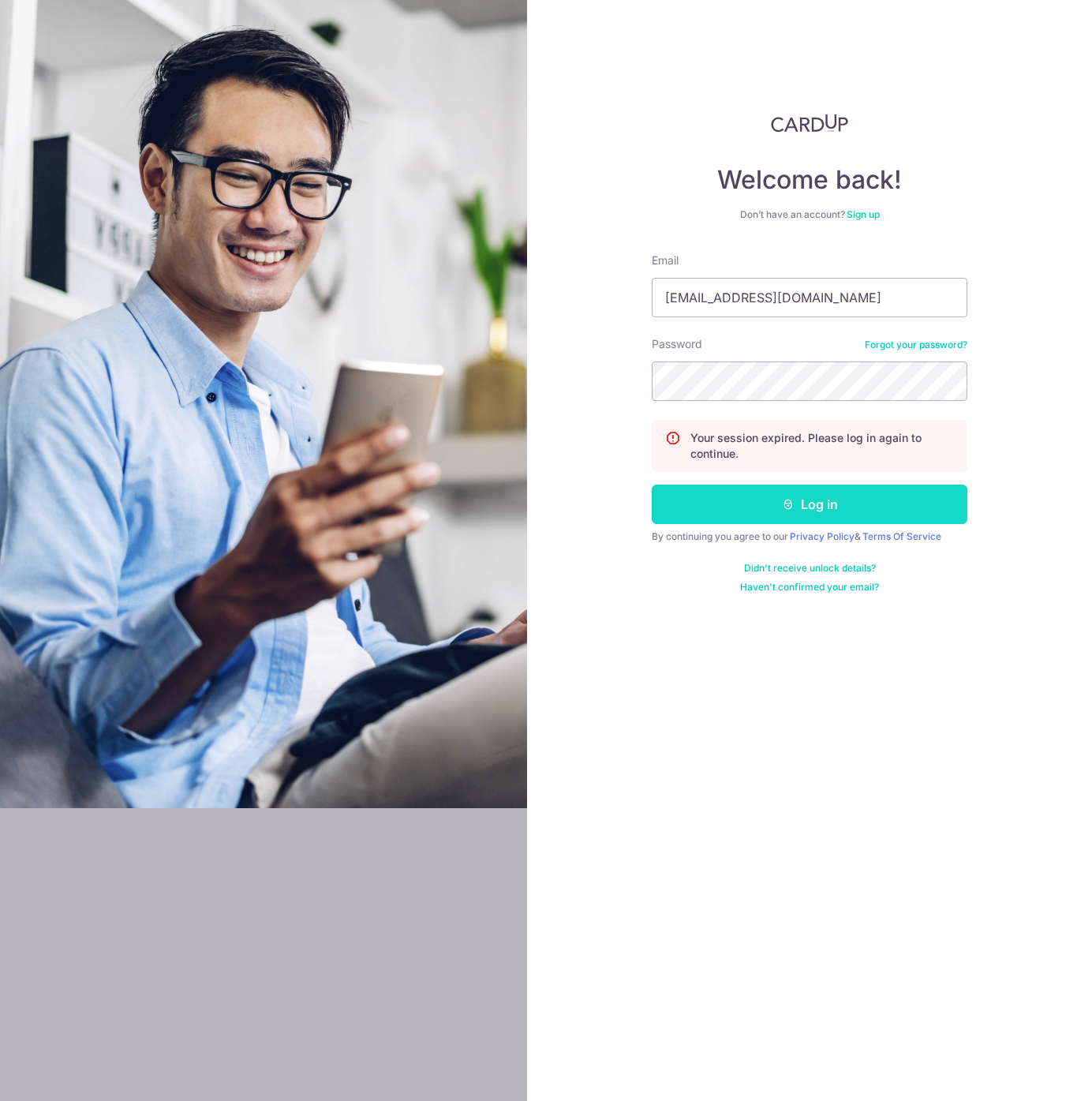
click at [759, 493] on button "Log in" at bounding box center [810, 504] width 316 height 40
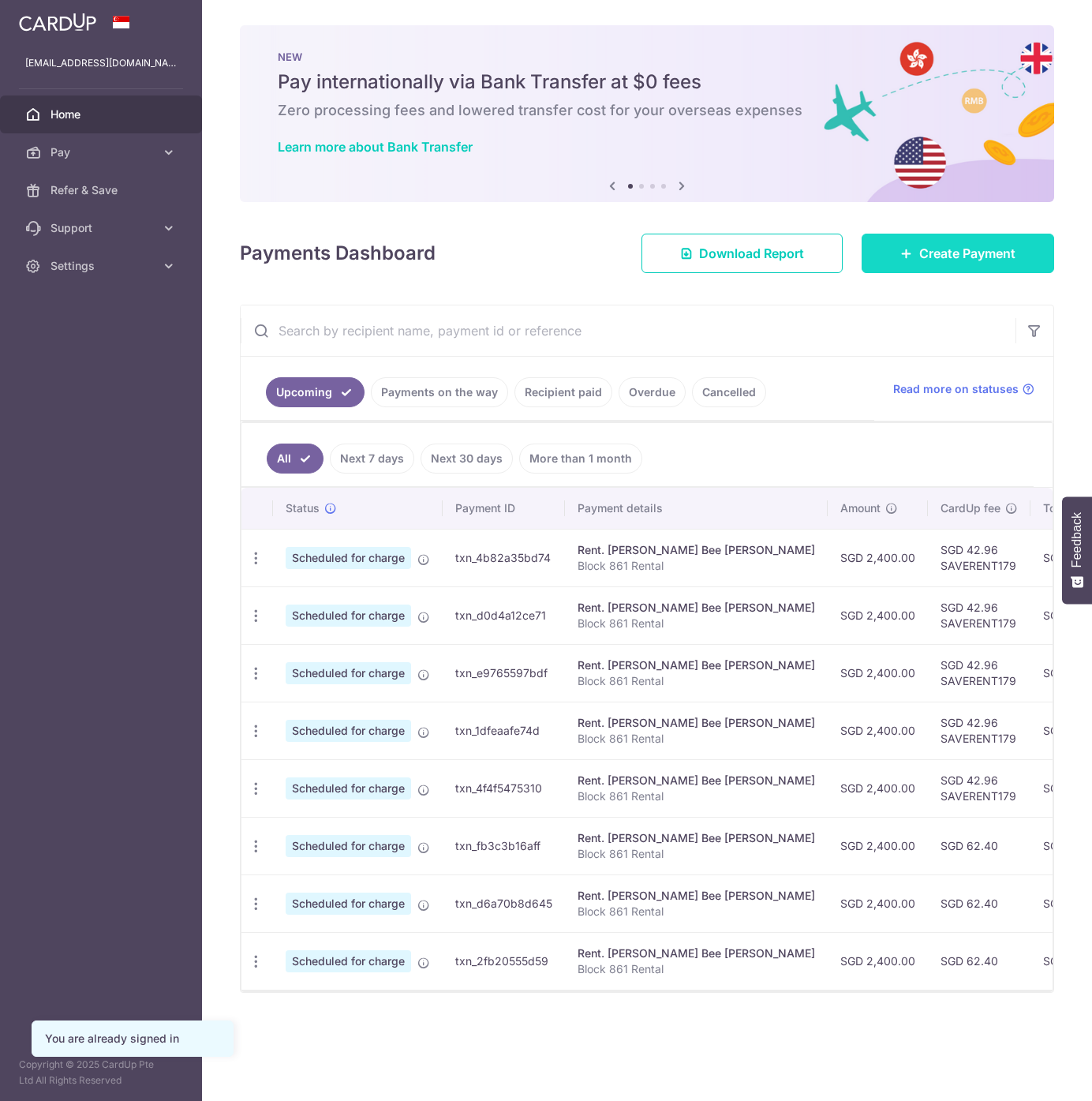
click at [920, 249] on span "Create Payment" at bounding box center [967, 253] width 96 height 19
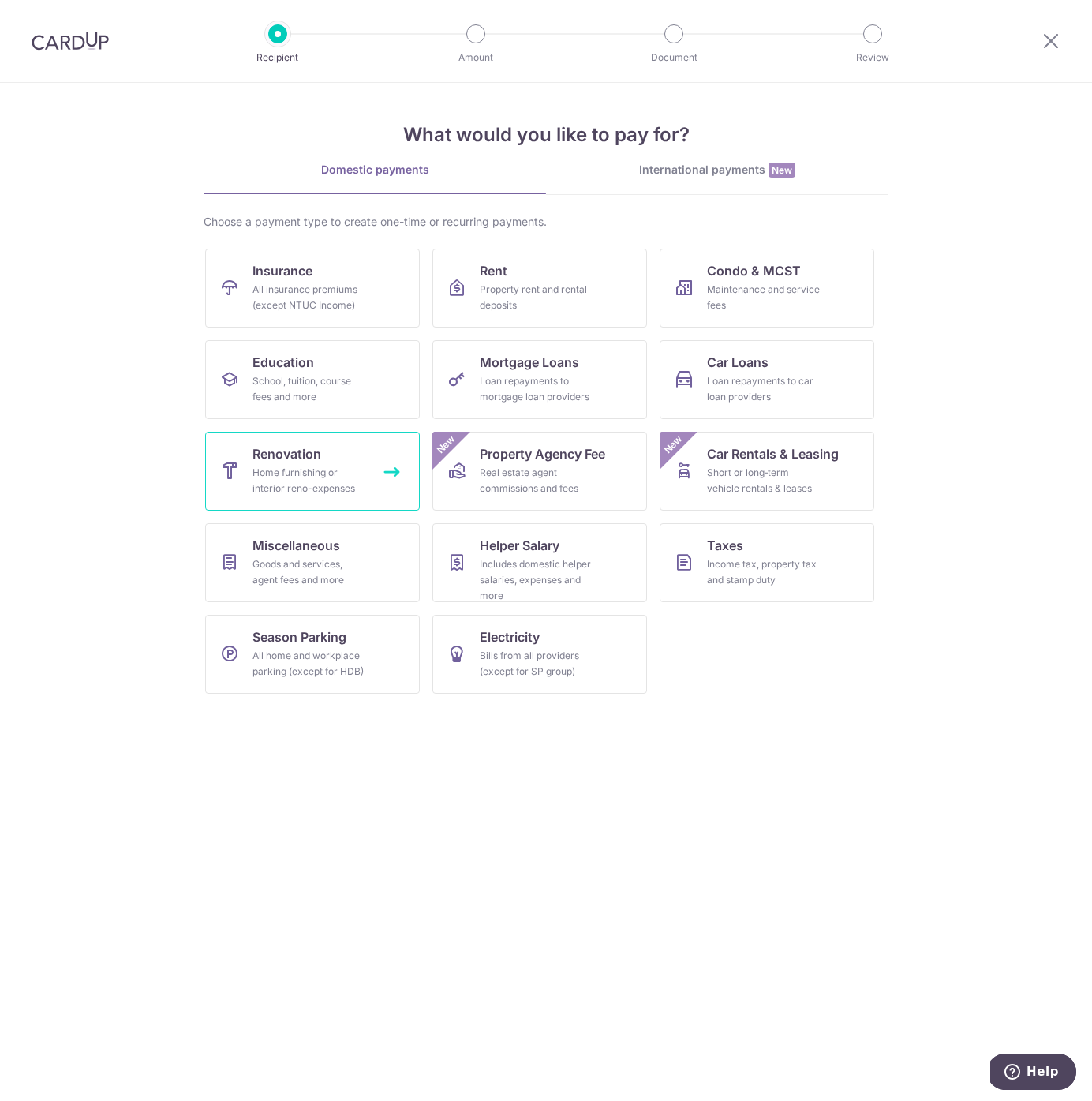
click at [328, 461] on link "Renovation Home furnishing or interior reno-expenses" at bounding box center [312, 472] width 215 height 79
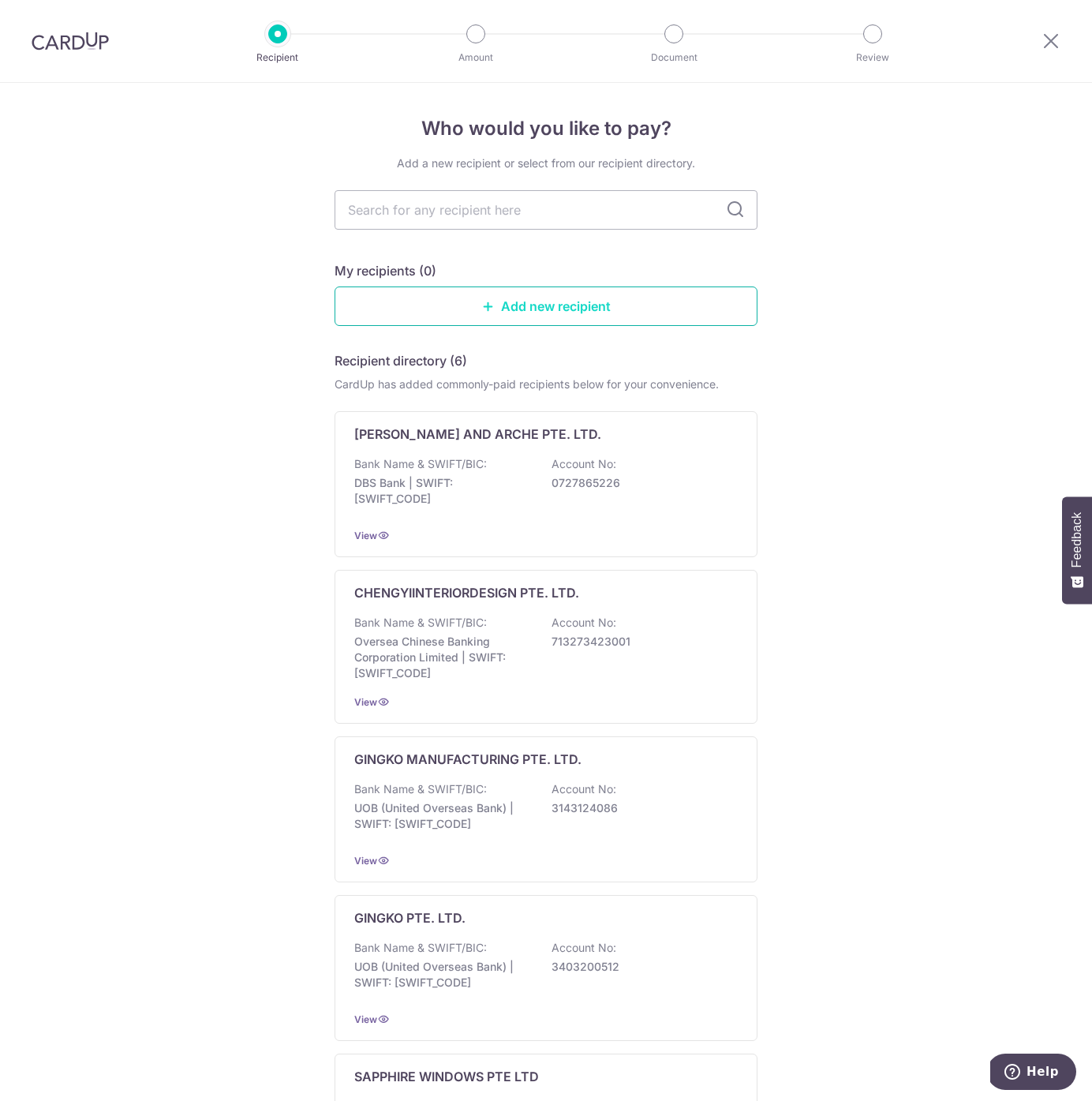
click at [525, 316] on link "Add new recipient" at bounding box center [546, 306] width 423 height 40
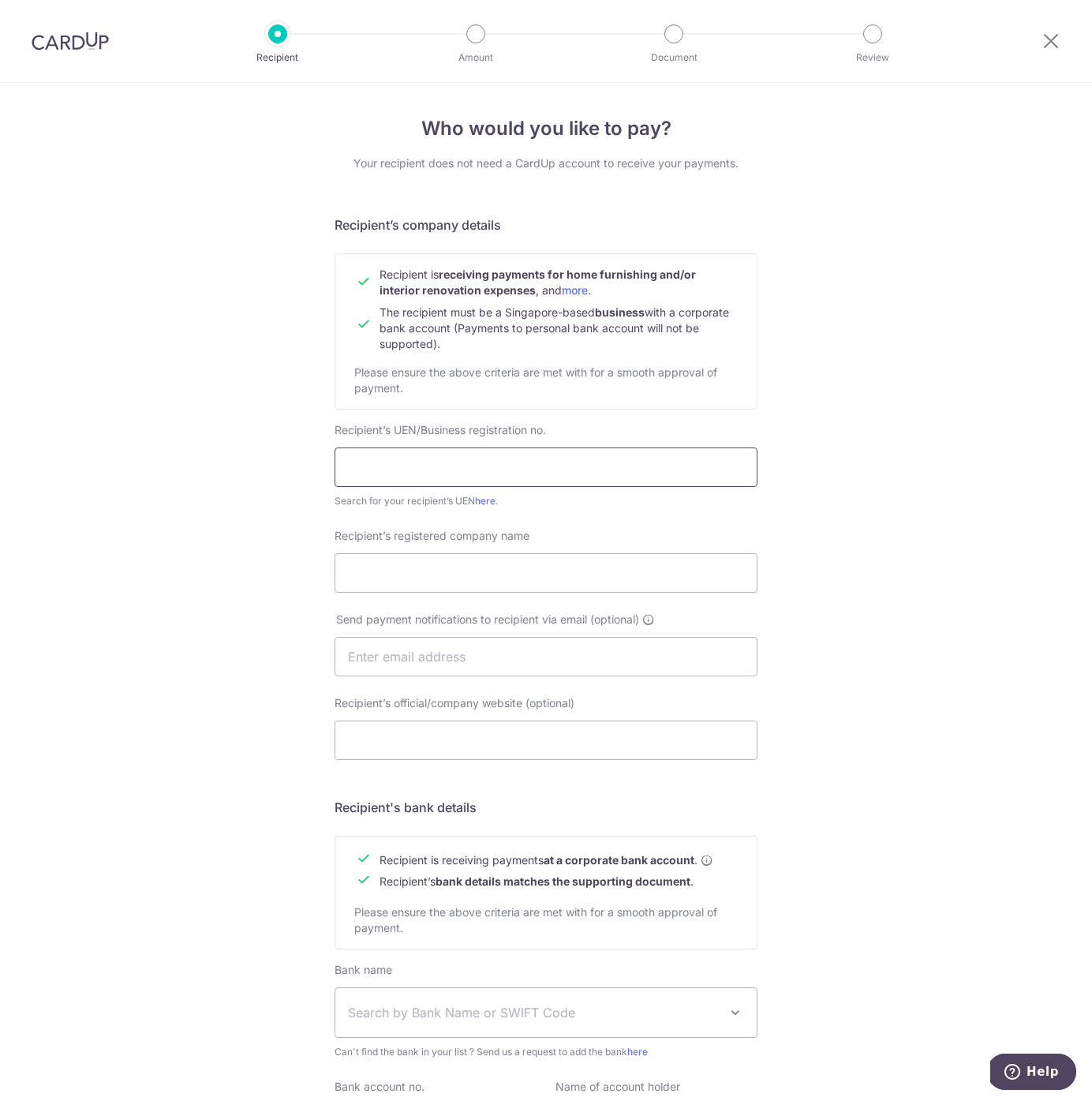
click at [513, 473] on input "text" at bounding box center [546, 468] width 423 height 40
click at [539, 468] on input "text" at bounding box center [546, 468] width 423 height 40
paste input "UEN 202137123N"
type input "UEN 202137123N"
click at [449, 576] on input "Recipient’s registered company name" at bounding box center [546, 573] width 423 height 40
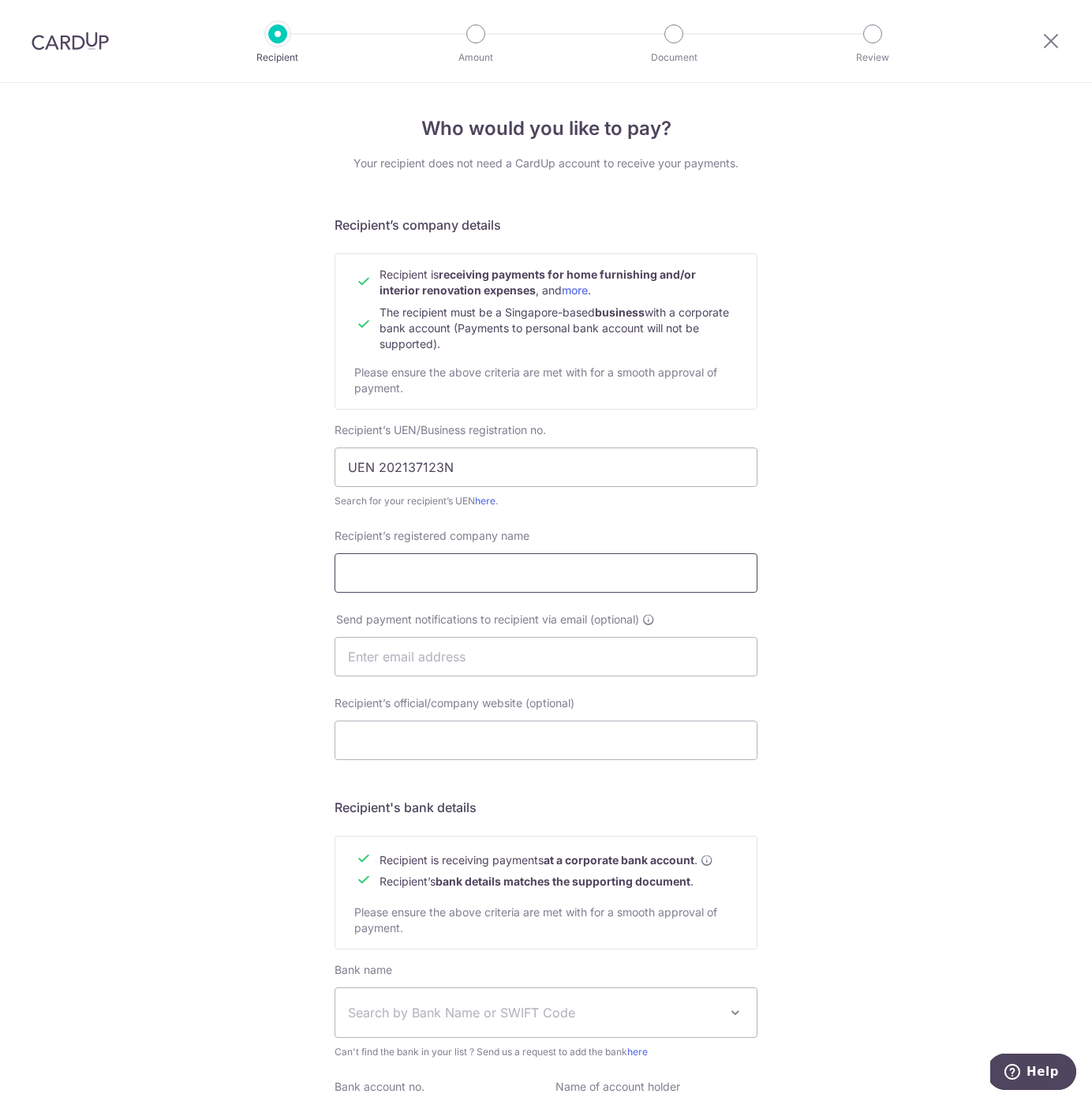
paste input "GP/Studio Pte Ltd"
type input "GP/Studio Pte Ltd"
click at [604, 760] on div "Recipient’s official/company website (optional) Telephone" at bounding box center [546, 737] width 442 height 83
click at [600, 738] on input "Recipient’s official/company website (optional)" at bounding box center [546, 740] width 423 height 40
click at [444, 758] on input "Recipient’s official/company website (optional)" at bounding box center [546, 740] width 423 height 40
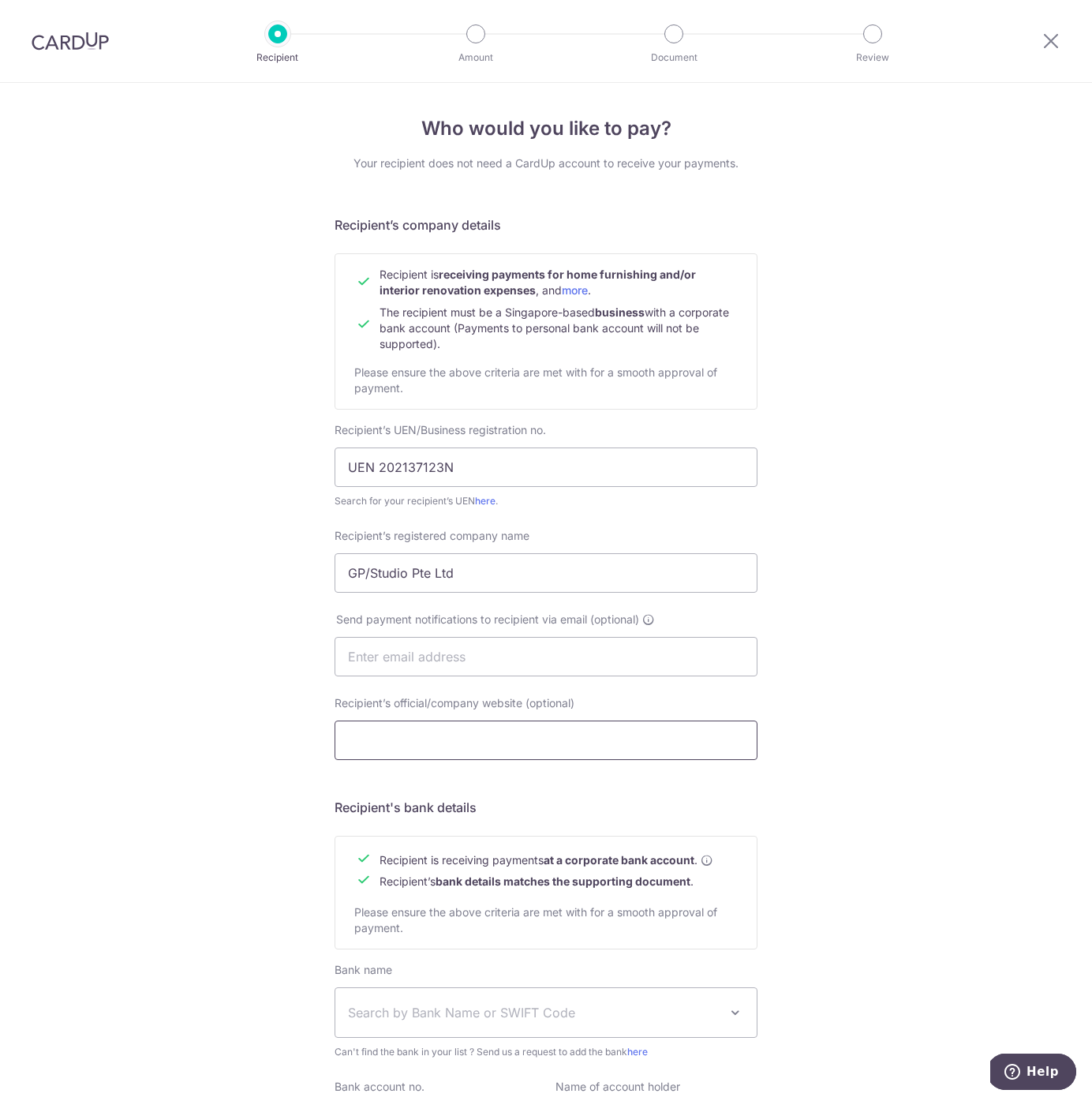
paste input "[URL][DOMAIN_NAME]"
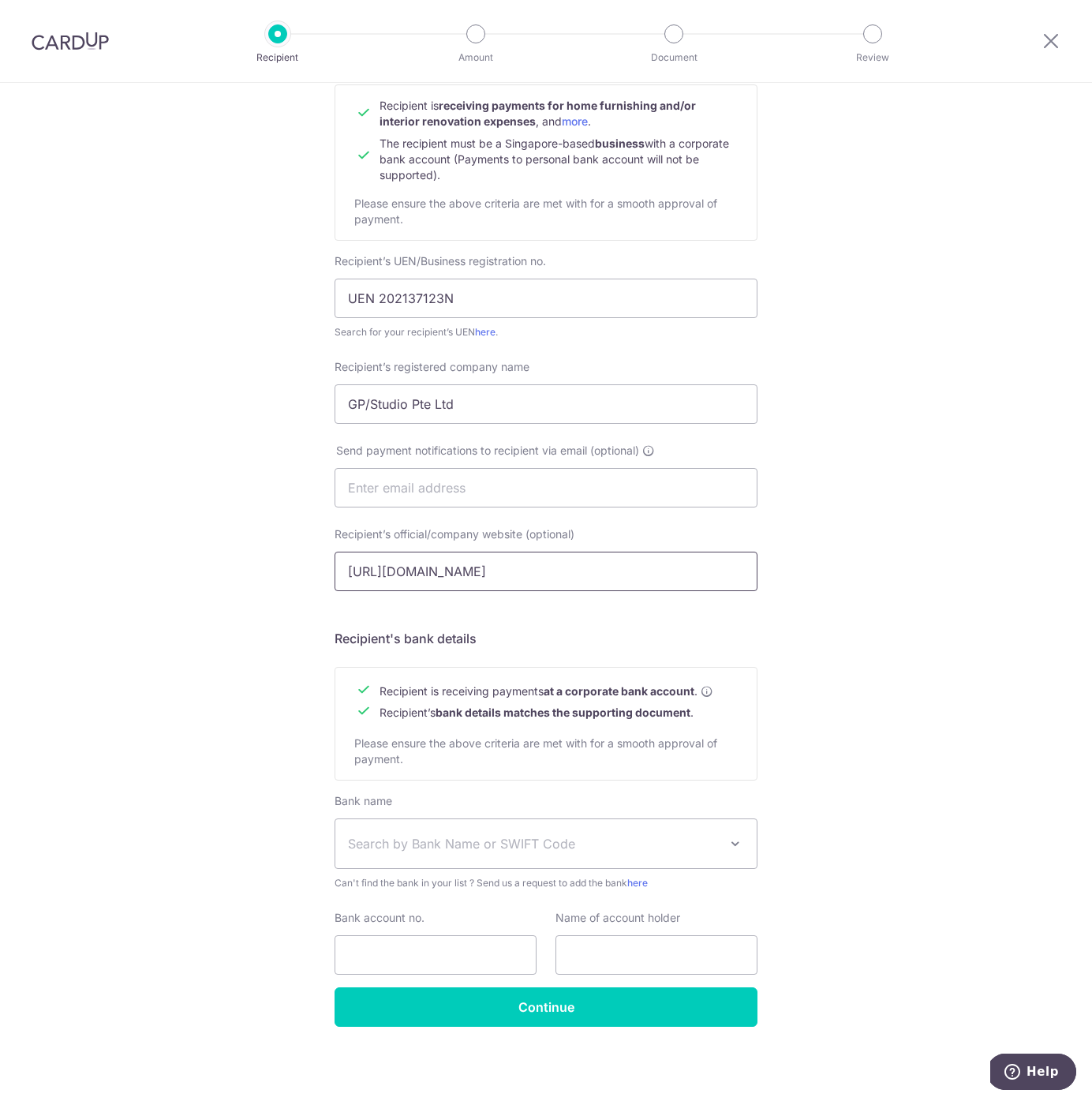
type input "[URL][DOMAIN_NAME]"
click at [468, 829] on span "Search by Bank Name or SWIFT Code" at bounding box center [545, 843] width 421 height 49
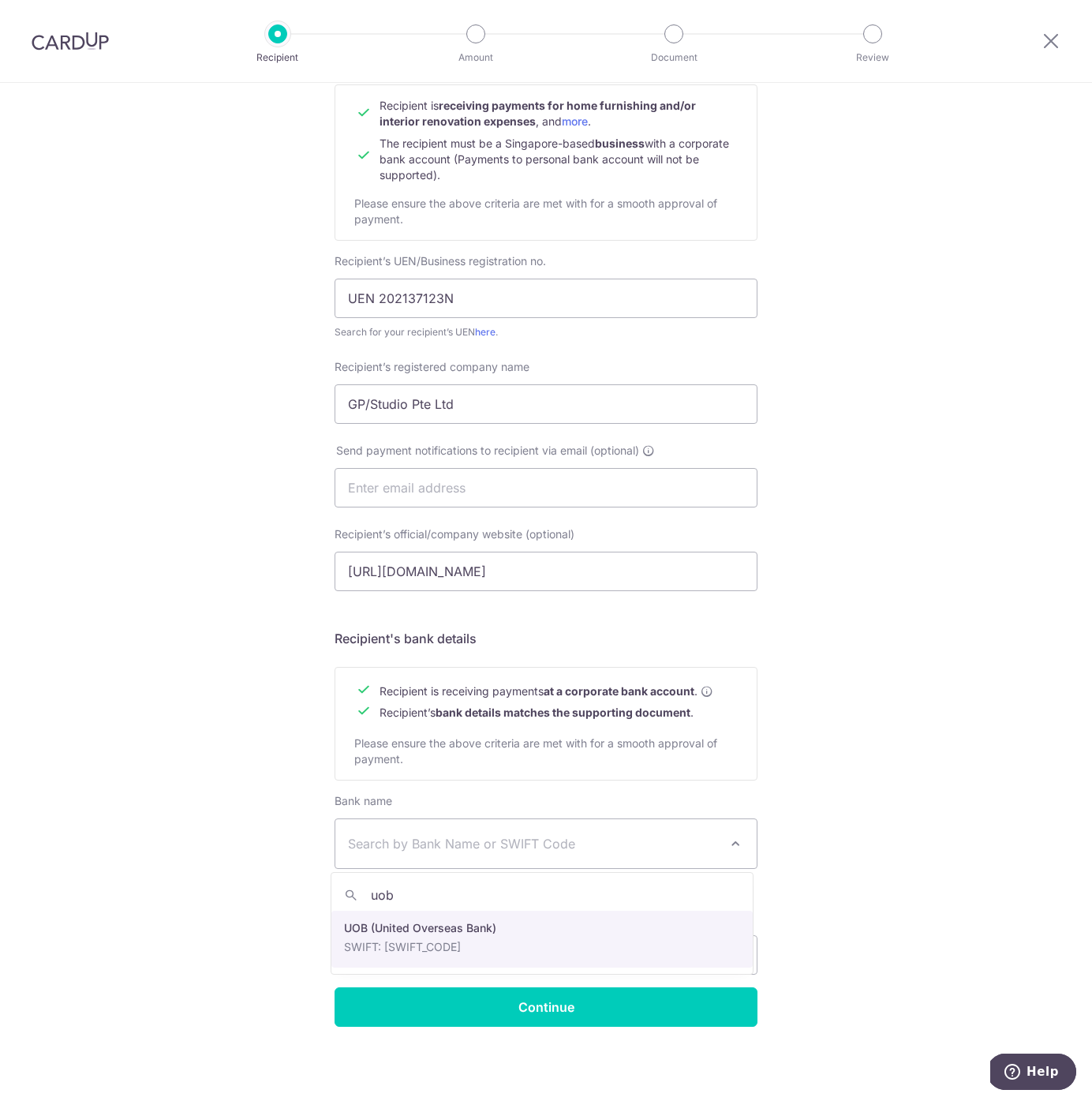
type input "uob"
select select "18"
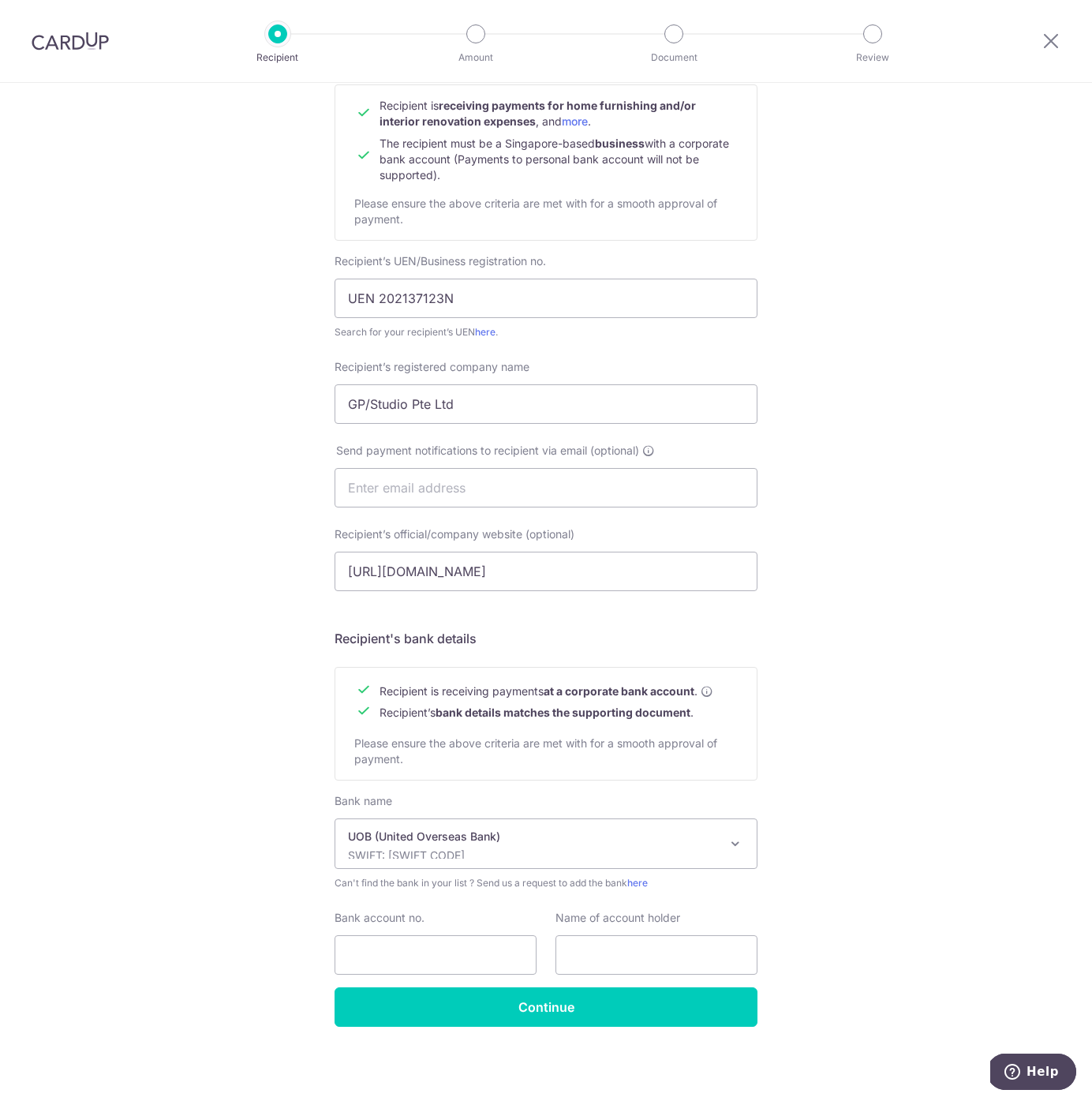
click at [874, 922] on div "Who would you like to pay? Your recipient does not need a CardUp account to rec…" at bounding box center [546, 507] width 1092 height 1187
click at [386, 954] on input "Bank account no." at bounding box center [436, 955] width 202 height 40
paste input "420-318-940-5"
type input "420-318-940-5"
click at [601, 943] on input "text" at bounding box center [657, 955] width 202 height 40
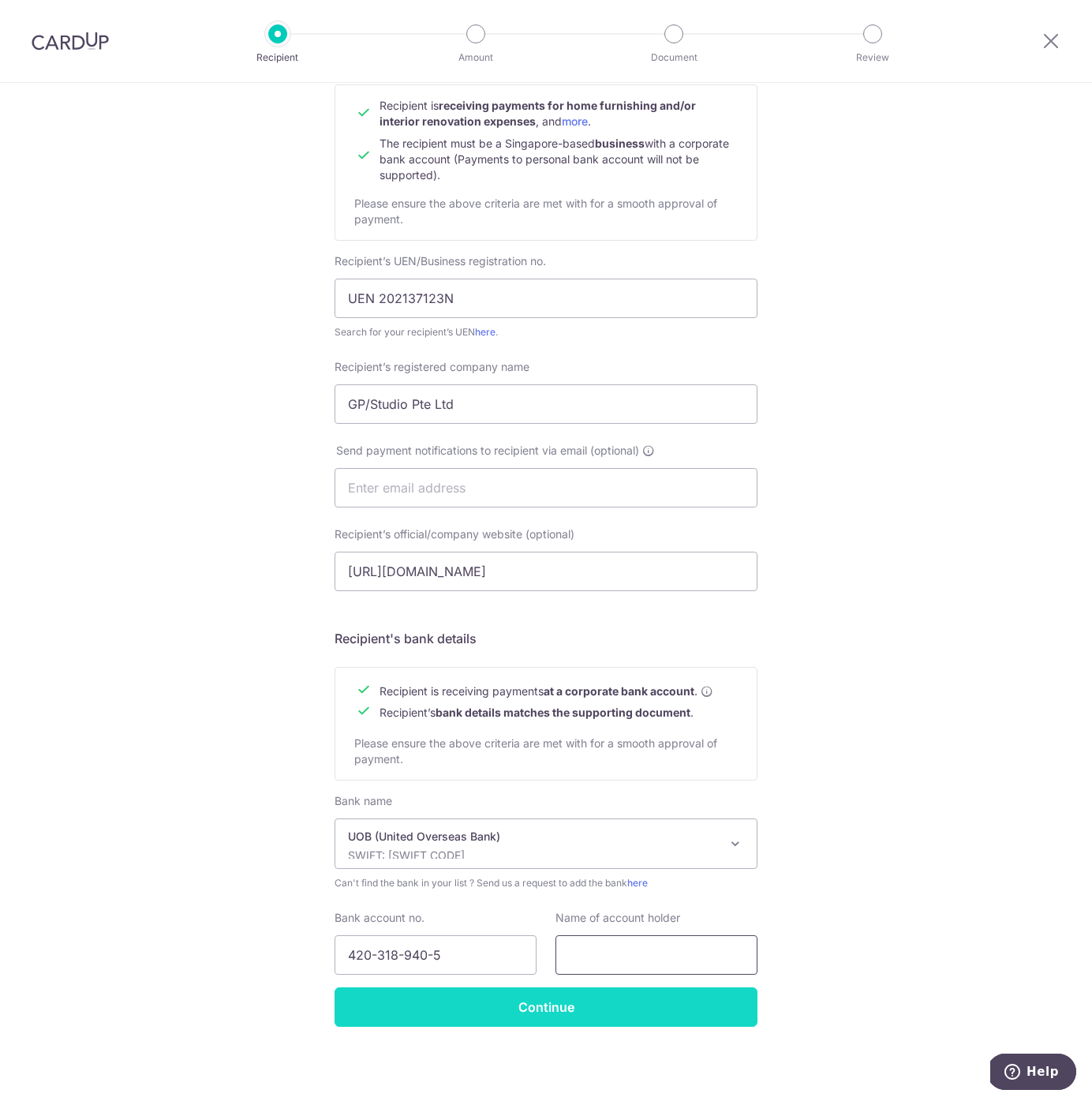
paste input "GP/STUDIO PTE LTD"
type input "GP/STUDIO PTE LTD"
click at [567, 1006] on input "Continue" at bounding box center [546, 1007] width 423 height 40
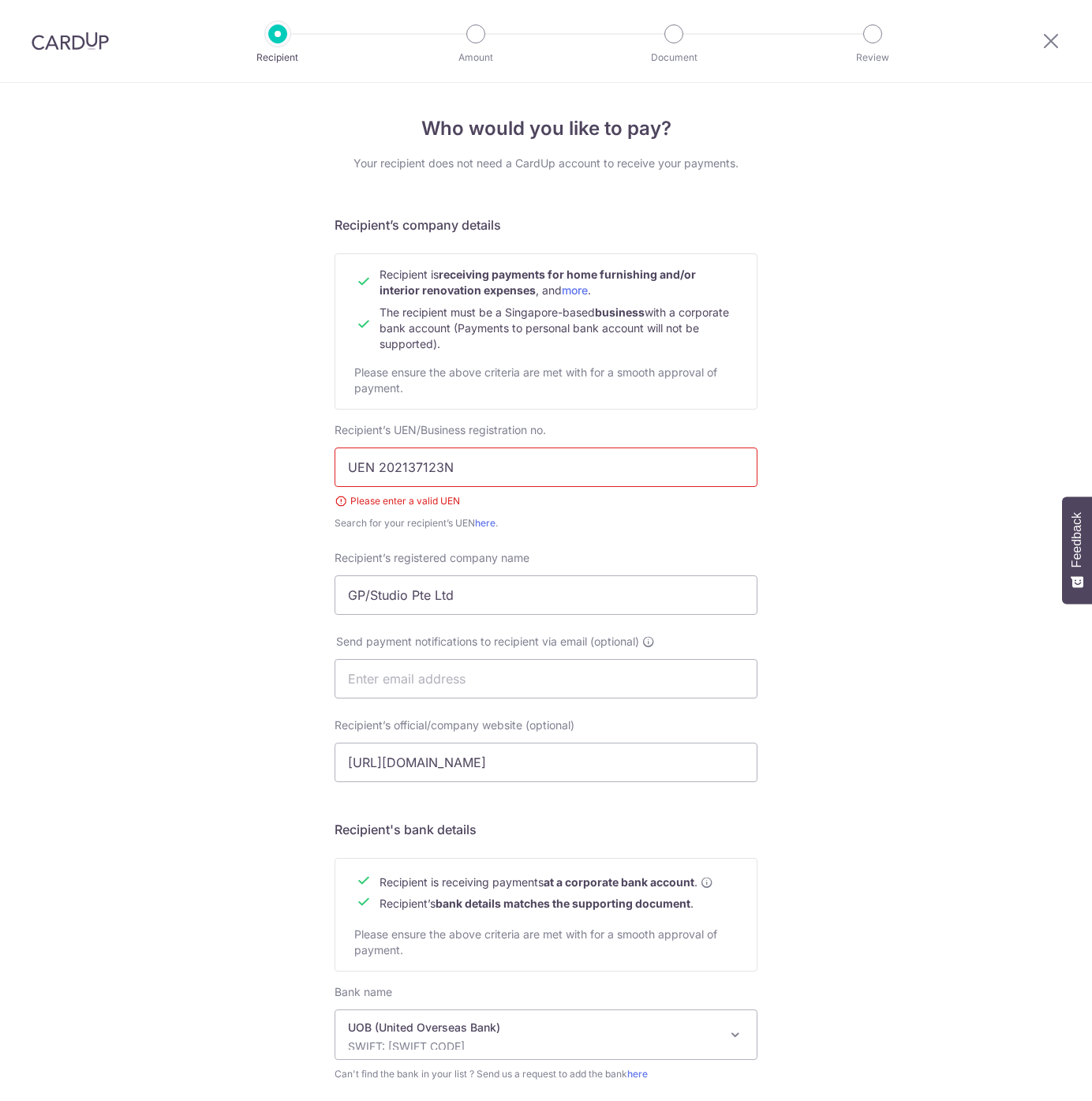
scroll to position [229, 0]
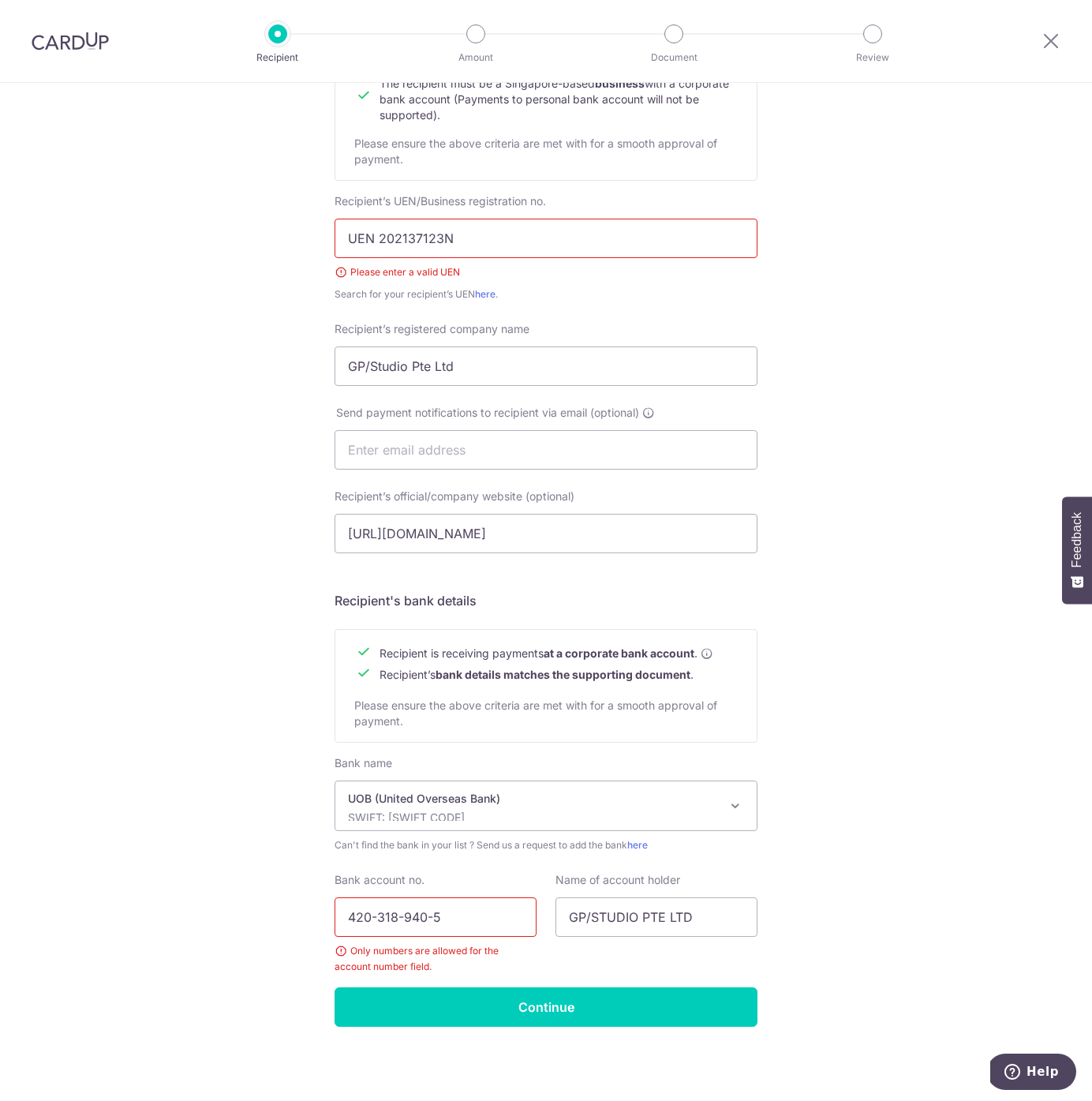
click at [375, 917] on input "420-318-940-5" at bounding box center [436, 917] width 202 height 40
click at [397, 914] on input "420318-940-5" at bounding box center [436, 917] width 202 height 40
click at [418, 916] on input "420318940-5" at bounding box center [436, 917] width 202 height 40
type input "4203189405"
click at [521, 1013] on input "Continue" at bounding box center [546, 1007] width 423 height 40
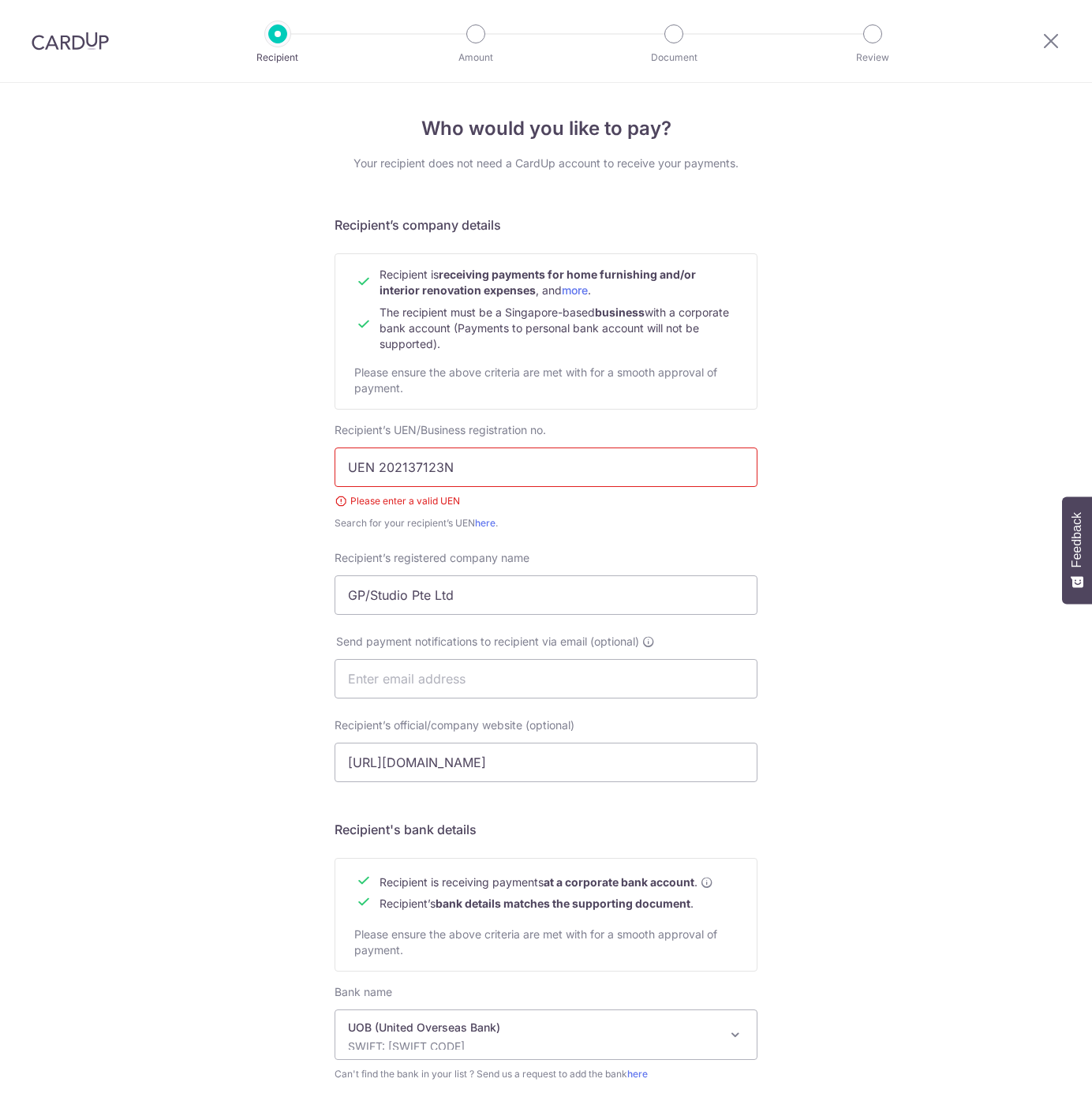
scroll to position [191, 0]
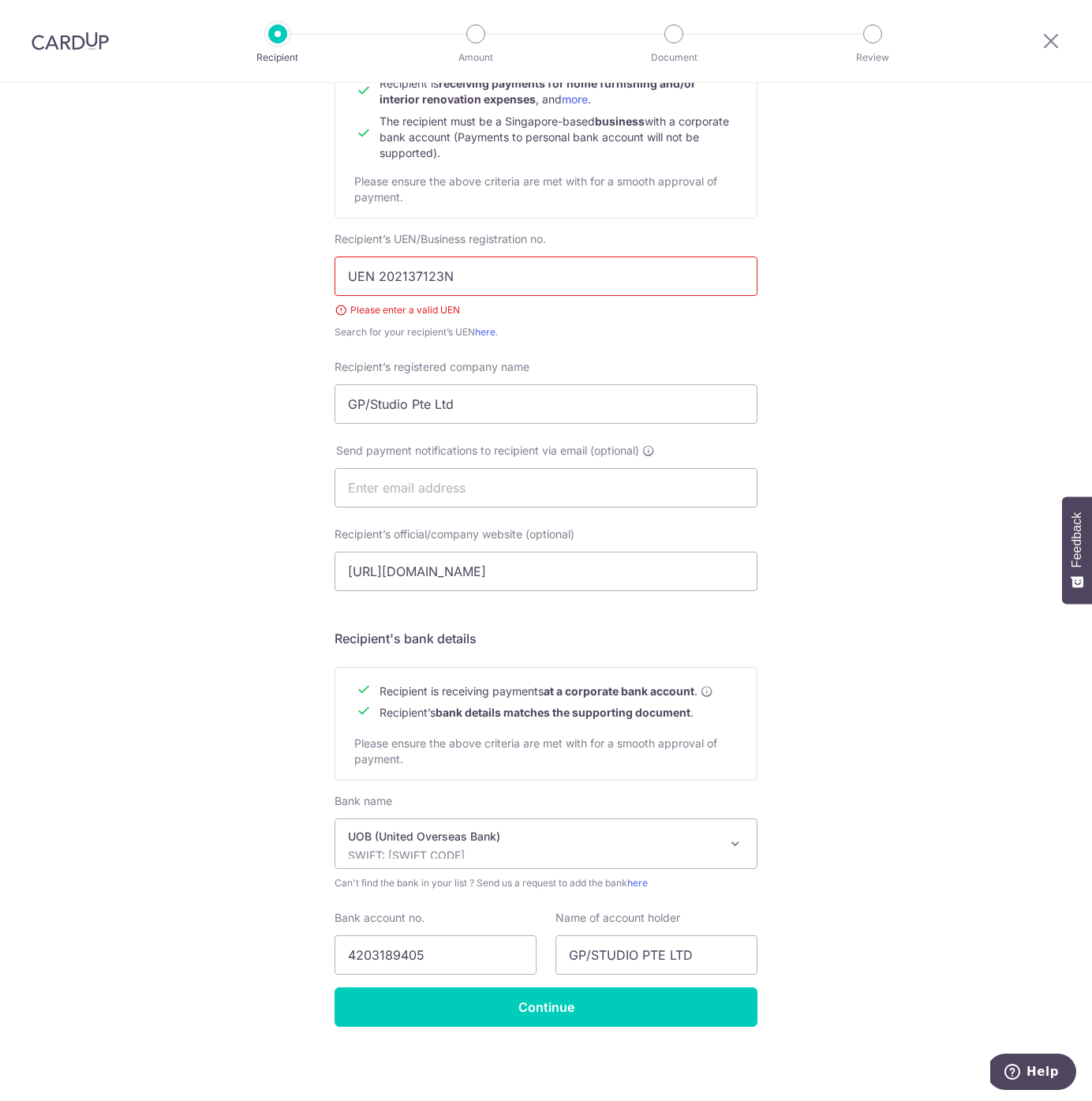
drag, startPoint x: 374, startPoint y: 276, endPoint x: 305, endPoint y: 275, distance: 69.0
click at [305, 275] on div "Who would you like to pay? Your recipient does not need a CardUp account to rec…" at bounding box center [546, 496] width 1092 height 1209
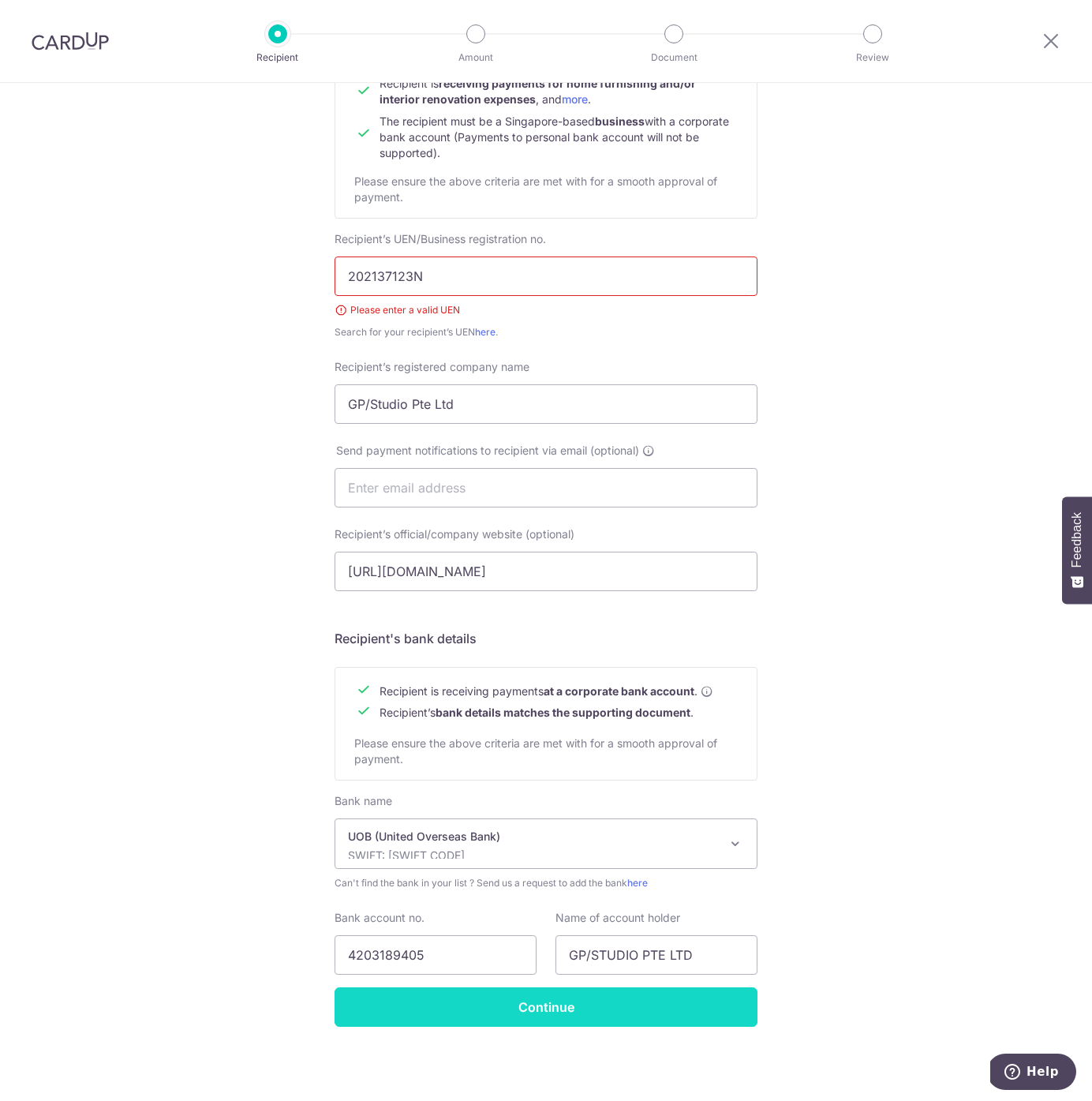
type input "202137123N"
click at [599, 1002] on input "Continue" at bounding box center [546, 1007] width 423 height 40
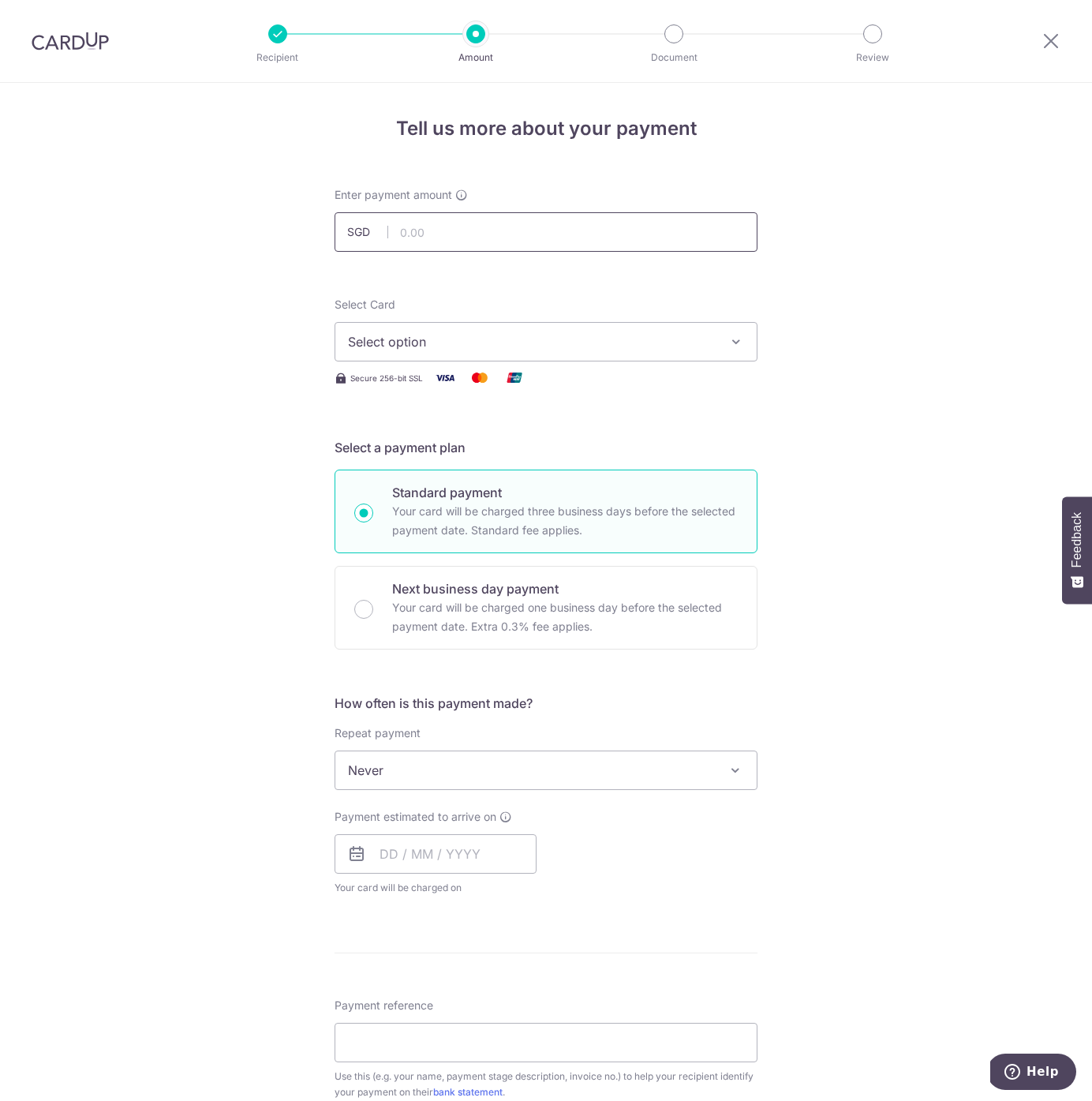
click at [415, 235] on input "text" at bounding box center [546, 232] width 423 height 40
paste input "23,718"
type input "23,718.00"
click at [831, 316] on div "Tell us more about your payment Enter payment amount SGD 23,718.00 23718.00 Rec…" at bounding box center [546, 849] width 1092 height 1533
click at [631, 355] on button "Select option" at bounding box center [546, 342] width 423 height 40
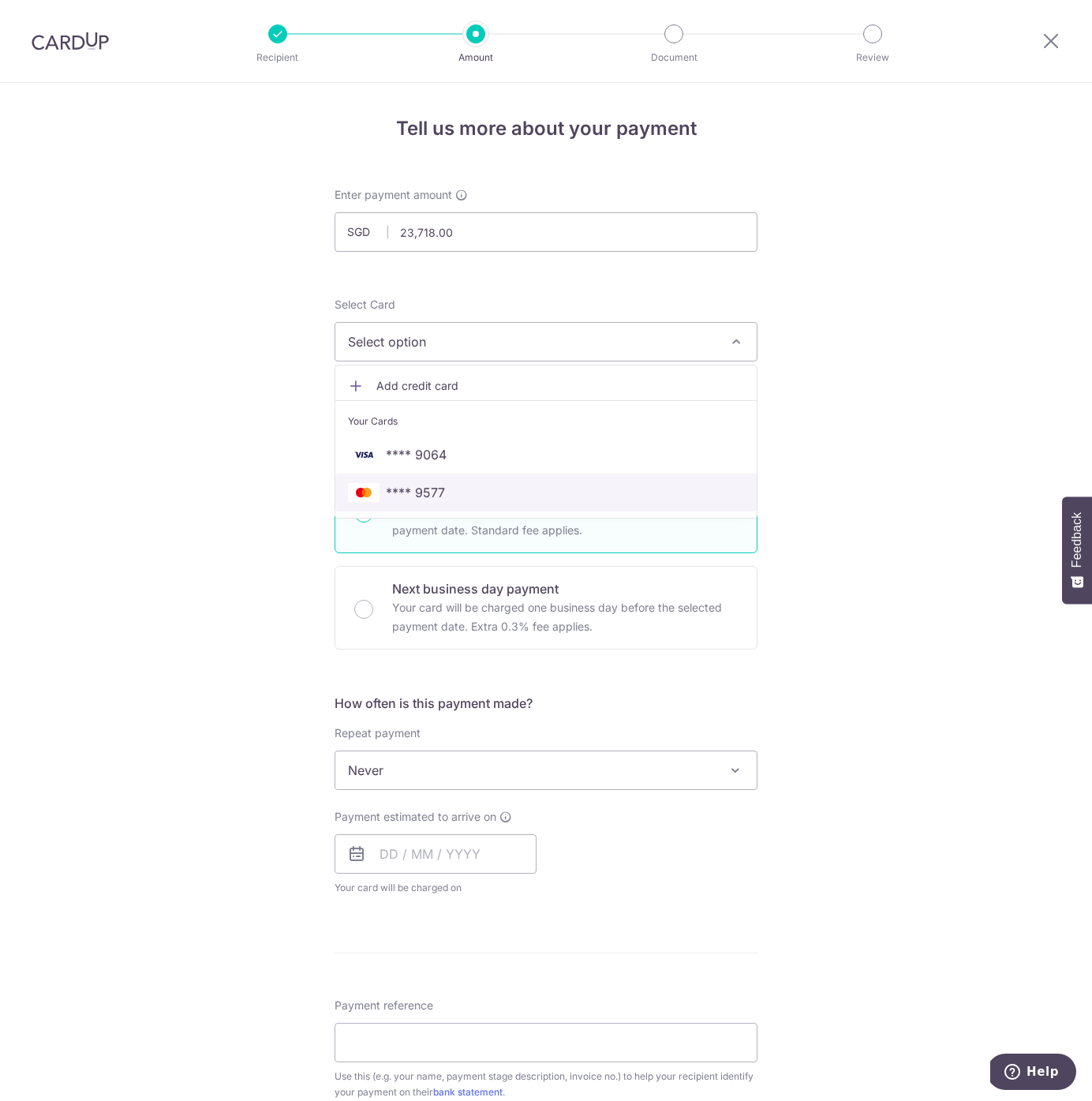
click at [587, 499] on span "**** 9577" at bounding box center [546, 492] width 396 height 19
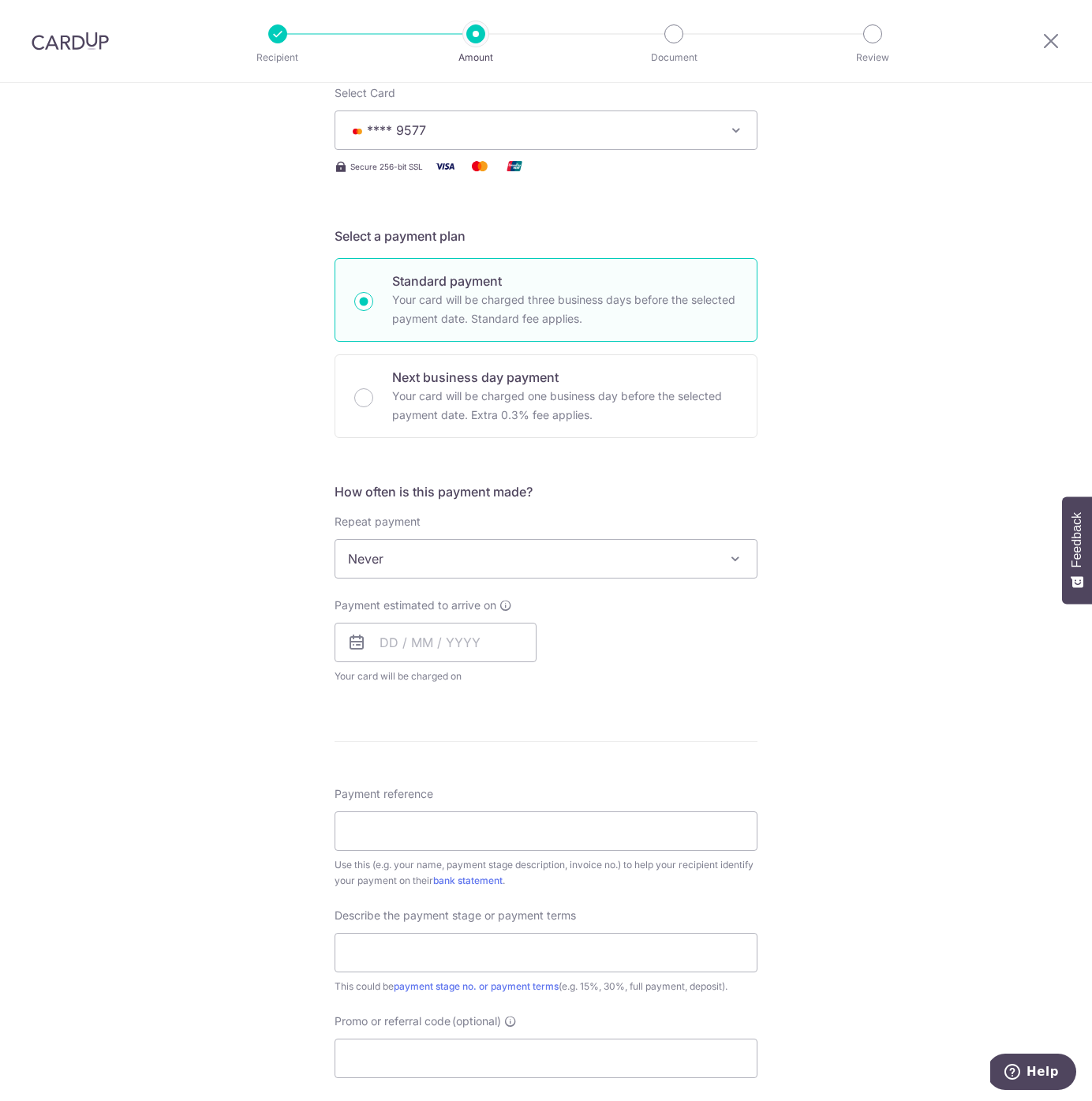
scroll to position [200, 0]
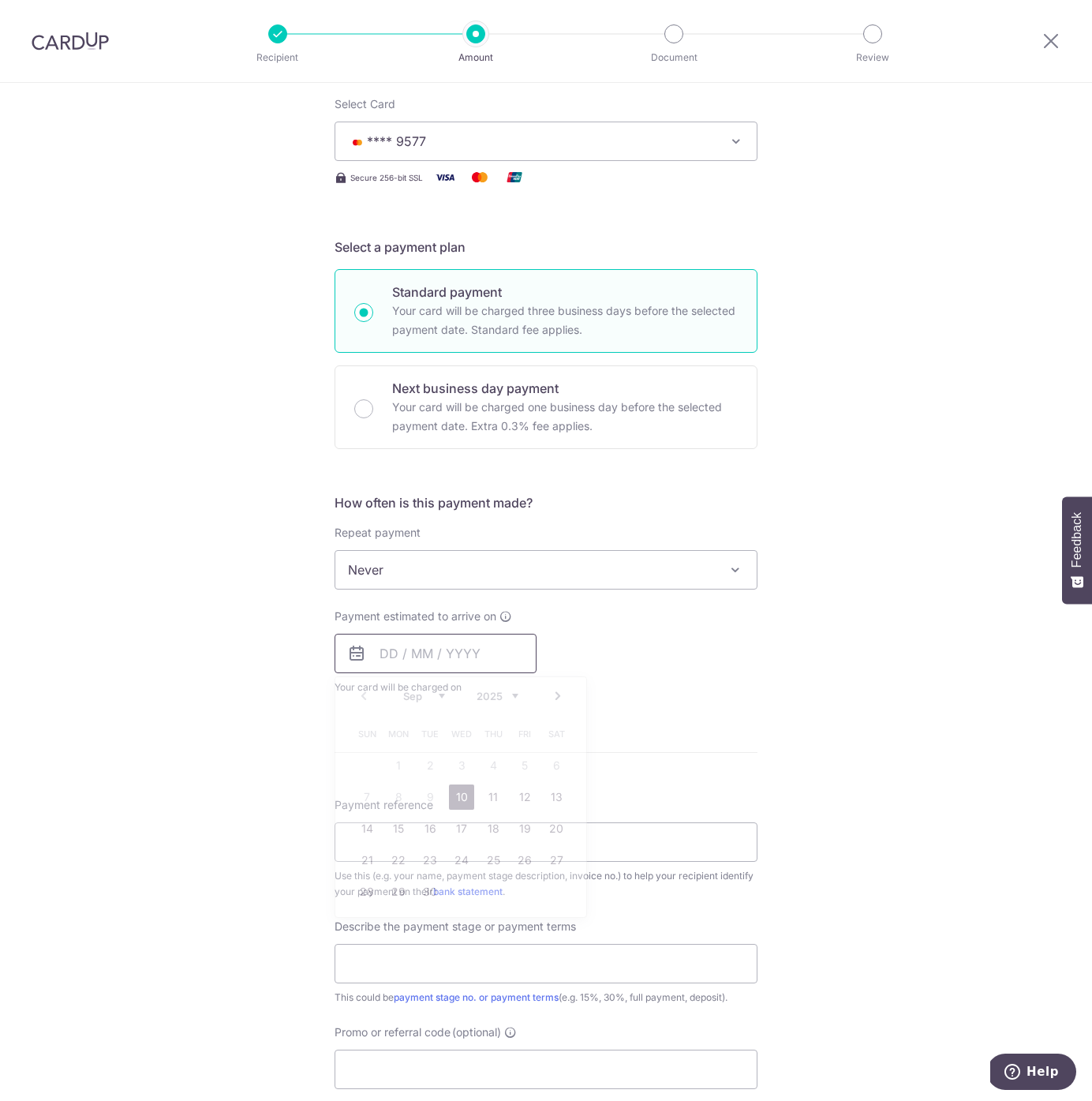
click at [467, 643] on input "text" at bounding box center [436, 653] width 202 height 40
click at [454, 797] on link "10" at bounding box center [461, 797] width 25 height 25
type input "[DATE]"
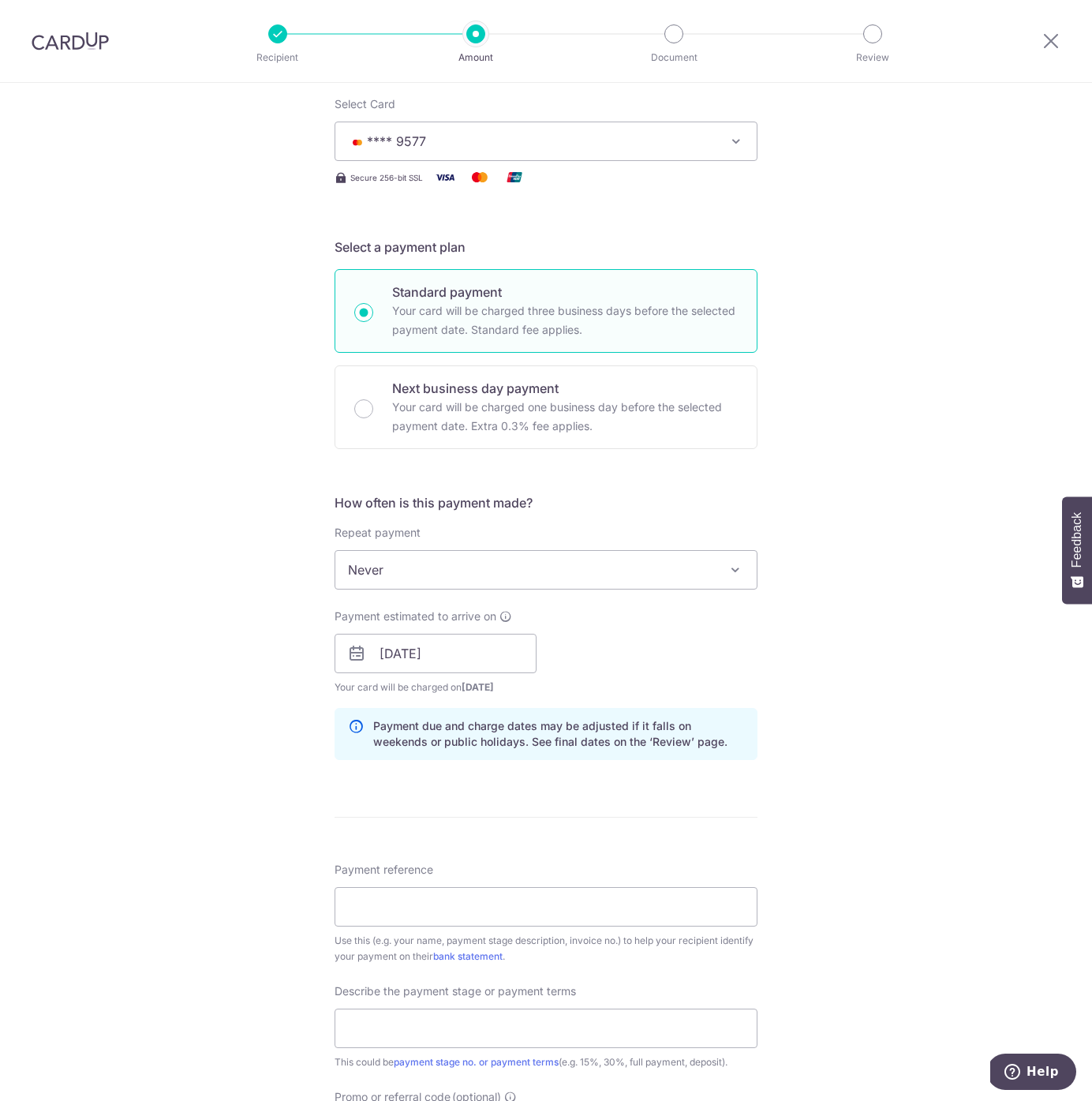
click at [850, 786] on div "Tell us more about your payment Enter payment amount SGD 23,718.00 23718.00 Rec…" at bounding box center [546, 681] width 1092 height 1598
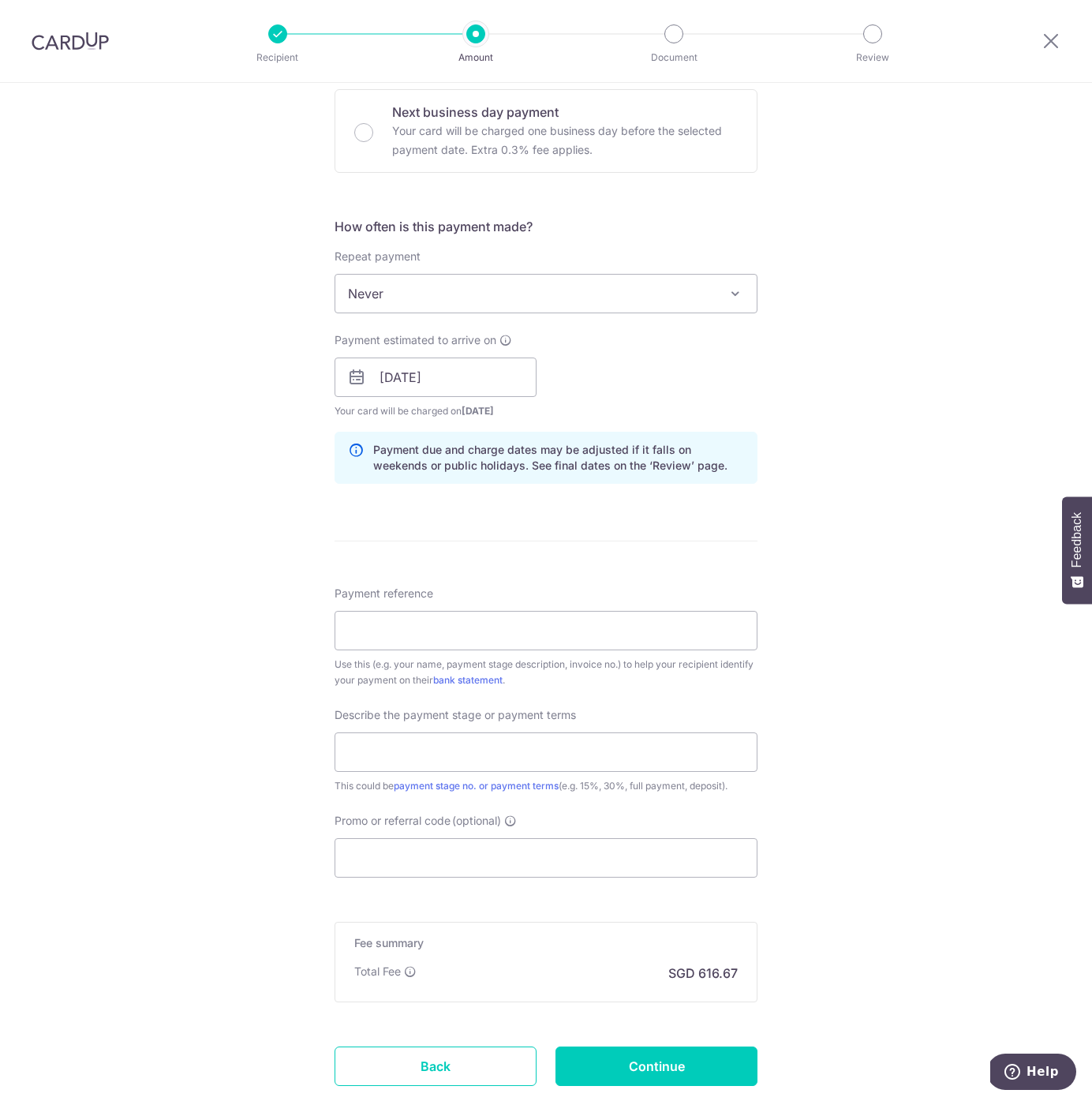
scroll to position [450, 0]
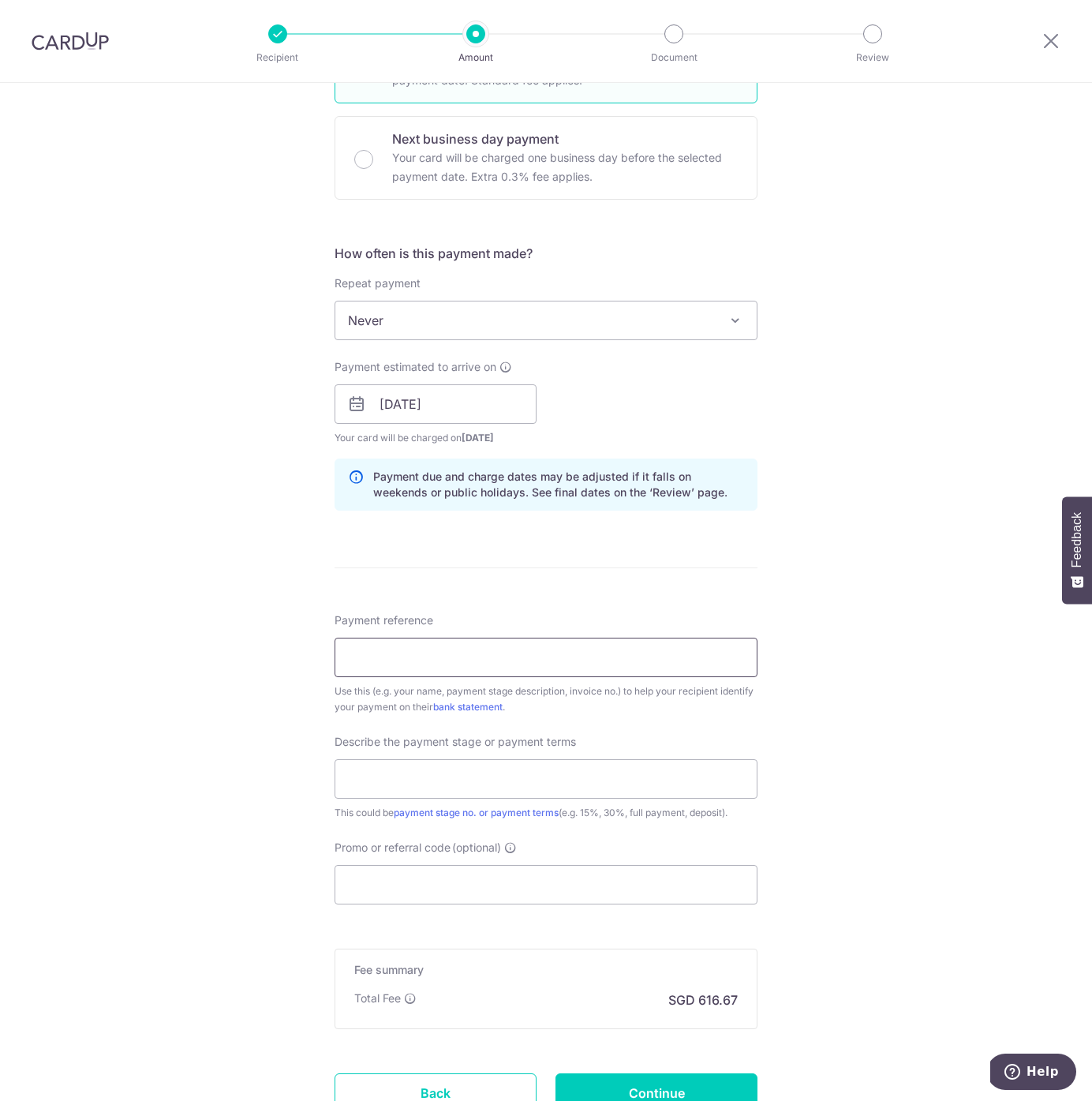
click at [649, 663] on input "Payment reference" at bounding box center [546, 657] width 423 height 40
type input "[PERSON_NAME] Her Laang"
click at [817, 820] on div "Tell us more about your payment Enter payment amount SGD 23,718.00 23718.00 Rec…" at bounding box center [546, 432] width 1092 height 1598
click at [550, 779] on input "text" at bounding box center [546, 779] width 423 height 40
type input "20% Deposit"
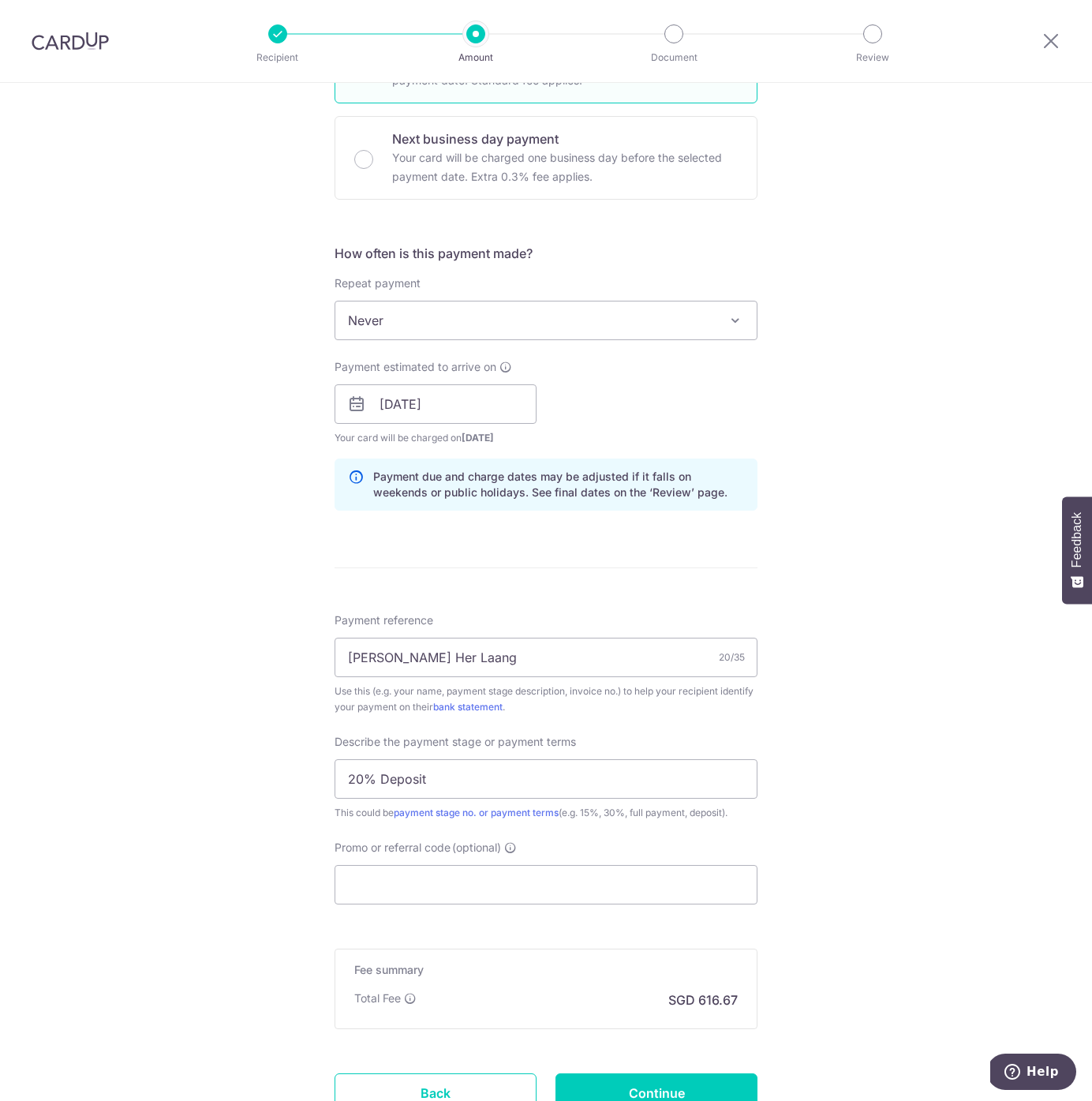
click at [964, 833] on div "Tell us more about your payment Enter payment amount SGD 23,718.00 23718.00 Rec…" at bounding box center [546, 432] width 1092 height 1598
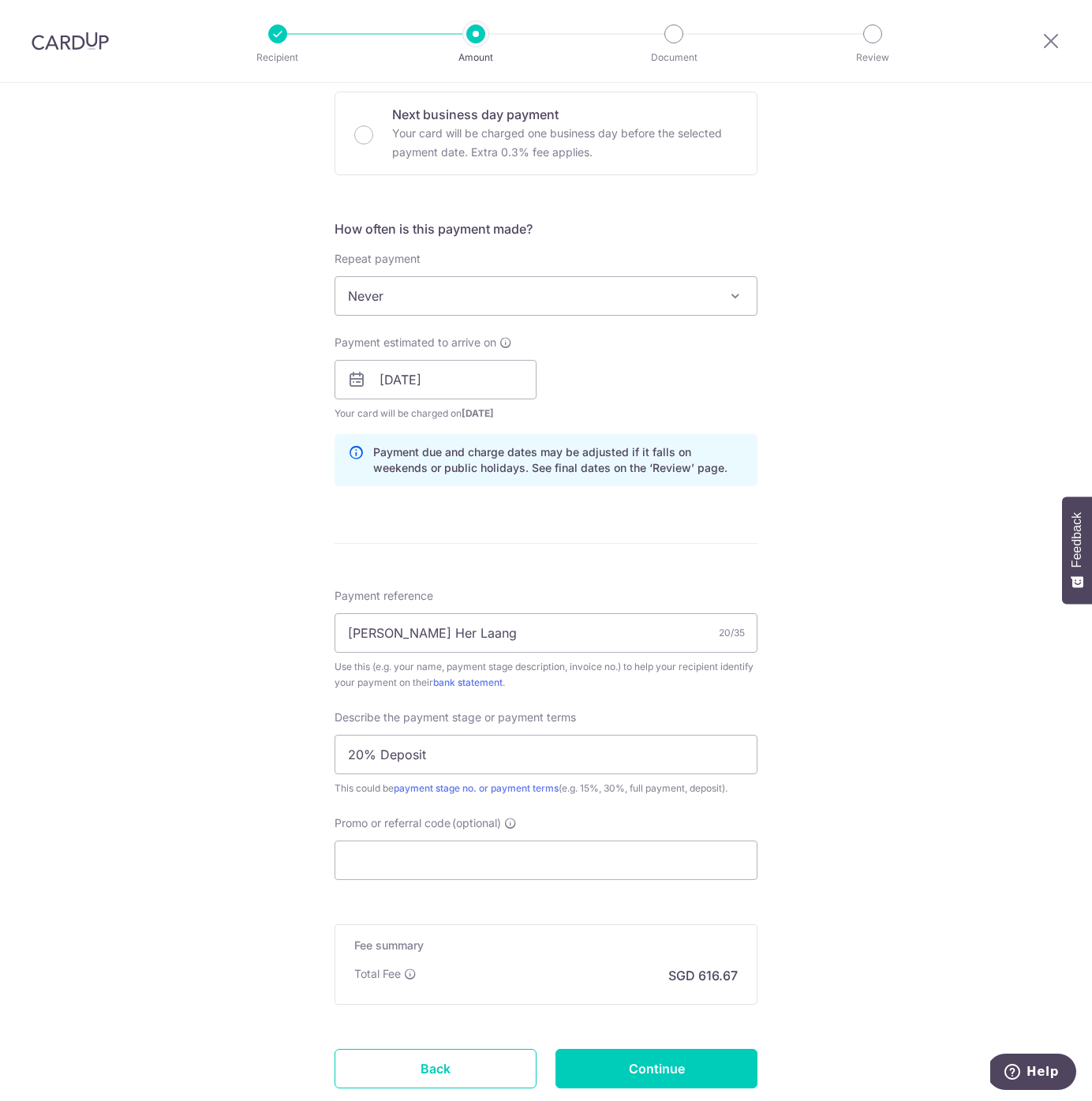
scroll to position [580, 0]
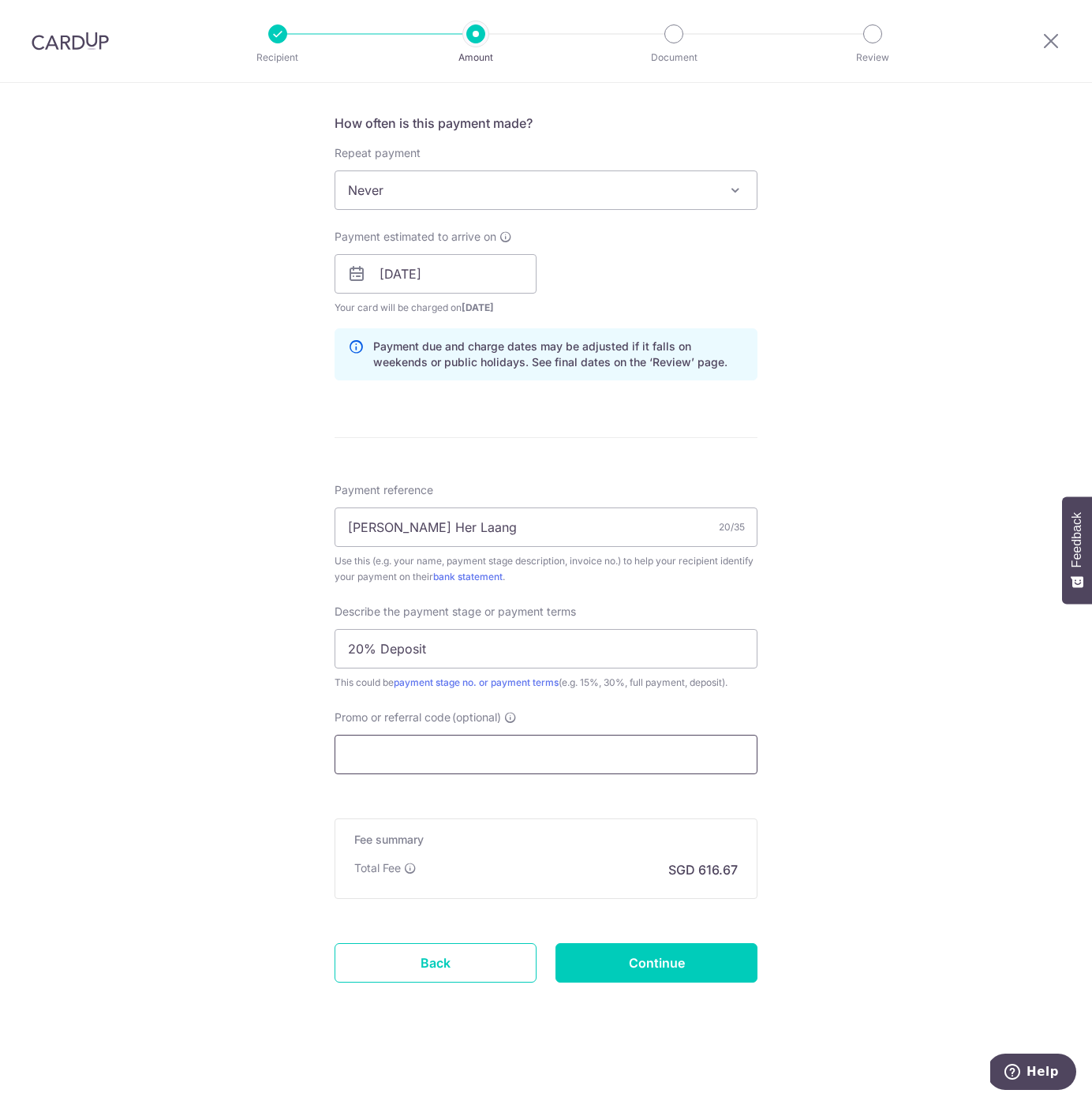
click at [458, 761] on input "Promo or referral code (optional)" at bounding box center [546, 754] width 423 height 40
paste input "RENO25ONE"
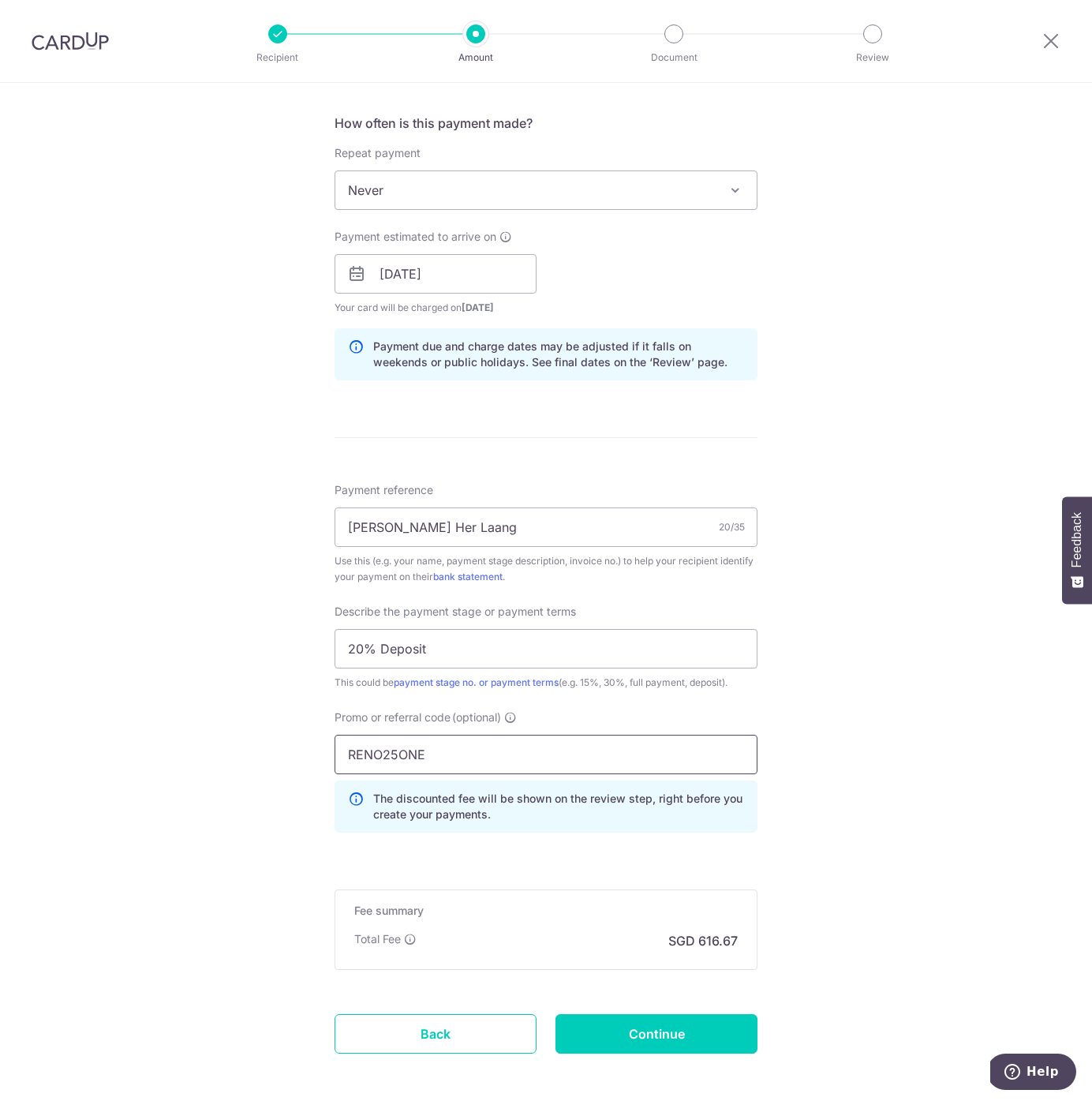
type input "RENO25ONE"
click at [858, 761] on div "Tell us more about your payment Enter payment amount SGD 23,718.00 23718.00 Rec…" at bounding box center [546, 337] width 1092 height 1669
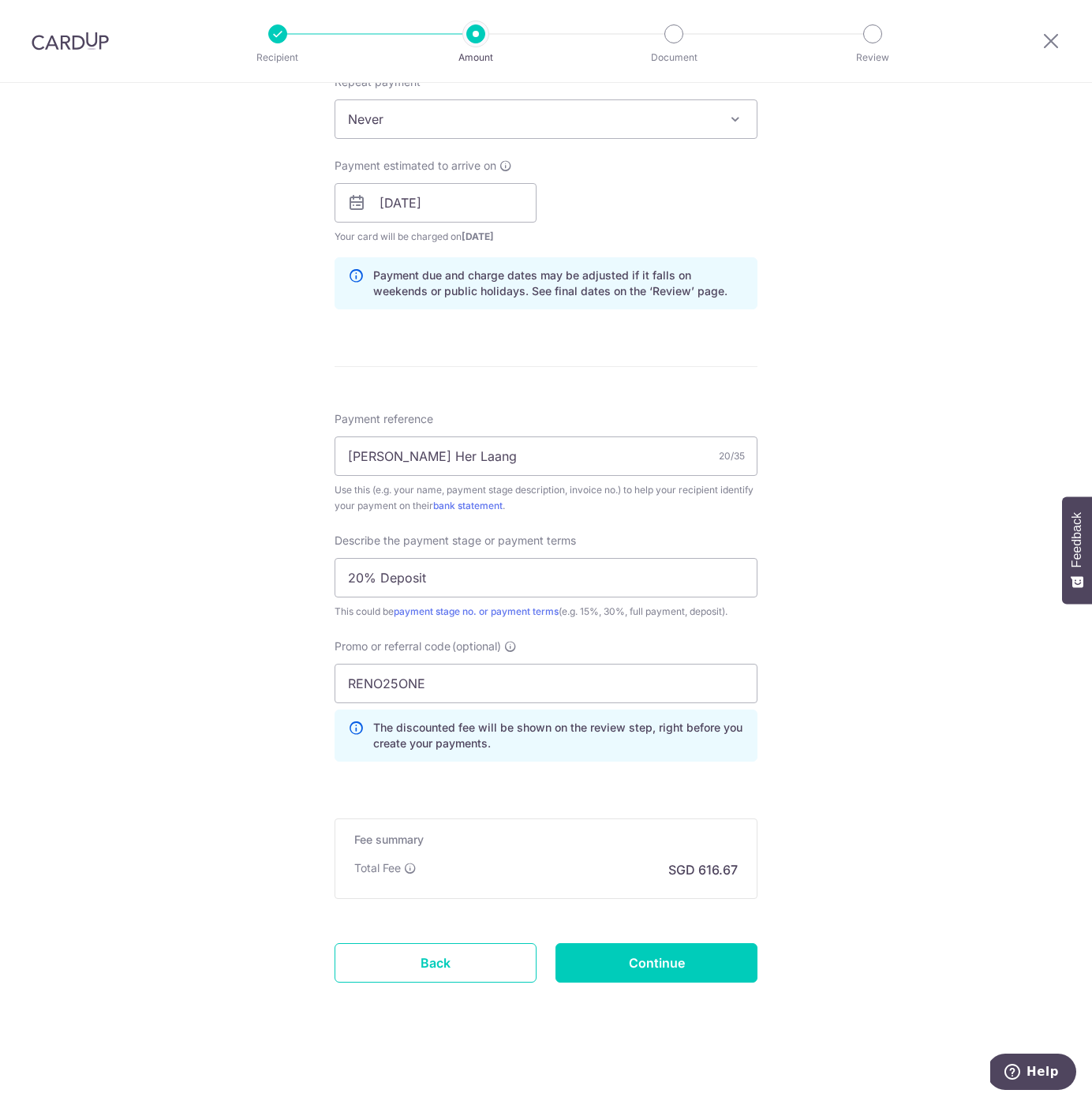
scroll to position [633, 0]
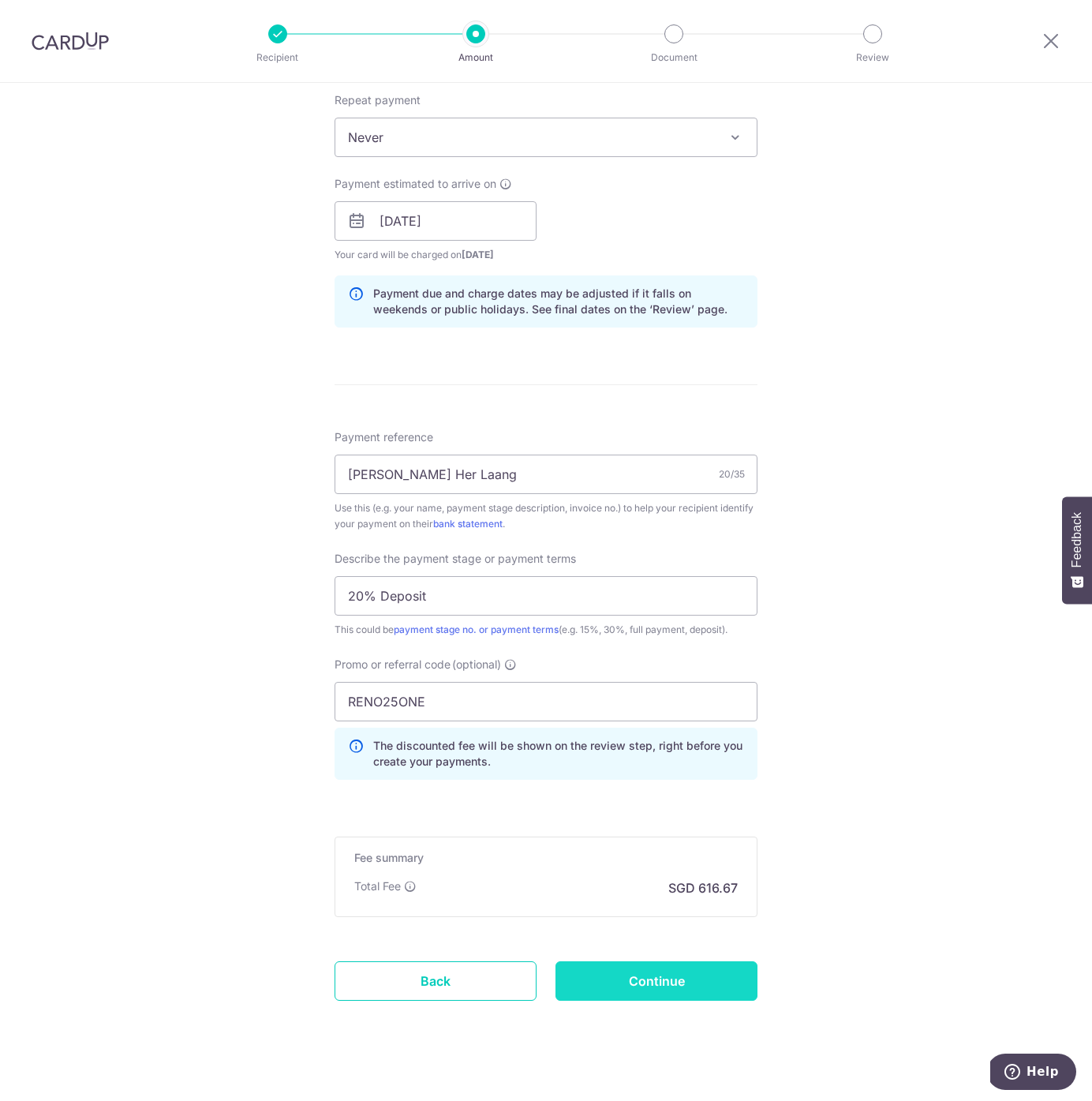
click at [699, 987] on input "Continue" at bounding box center [657, 981] width 202 height 40
type input "Create Schedule"
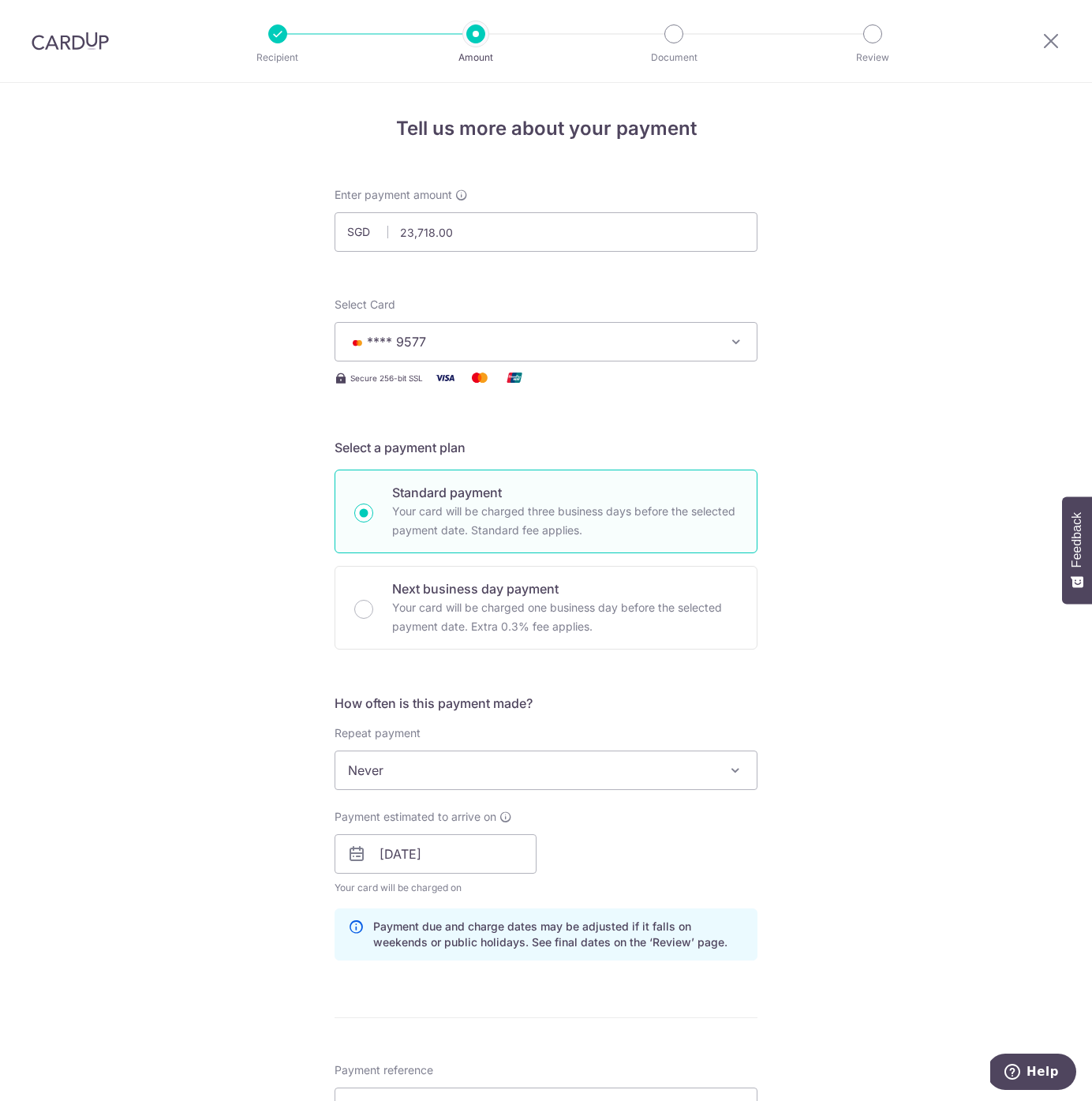
scroll to position [47, 0]
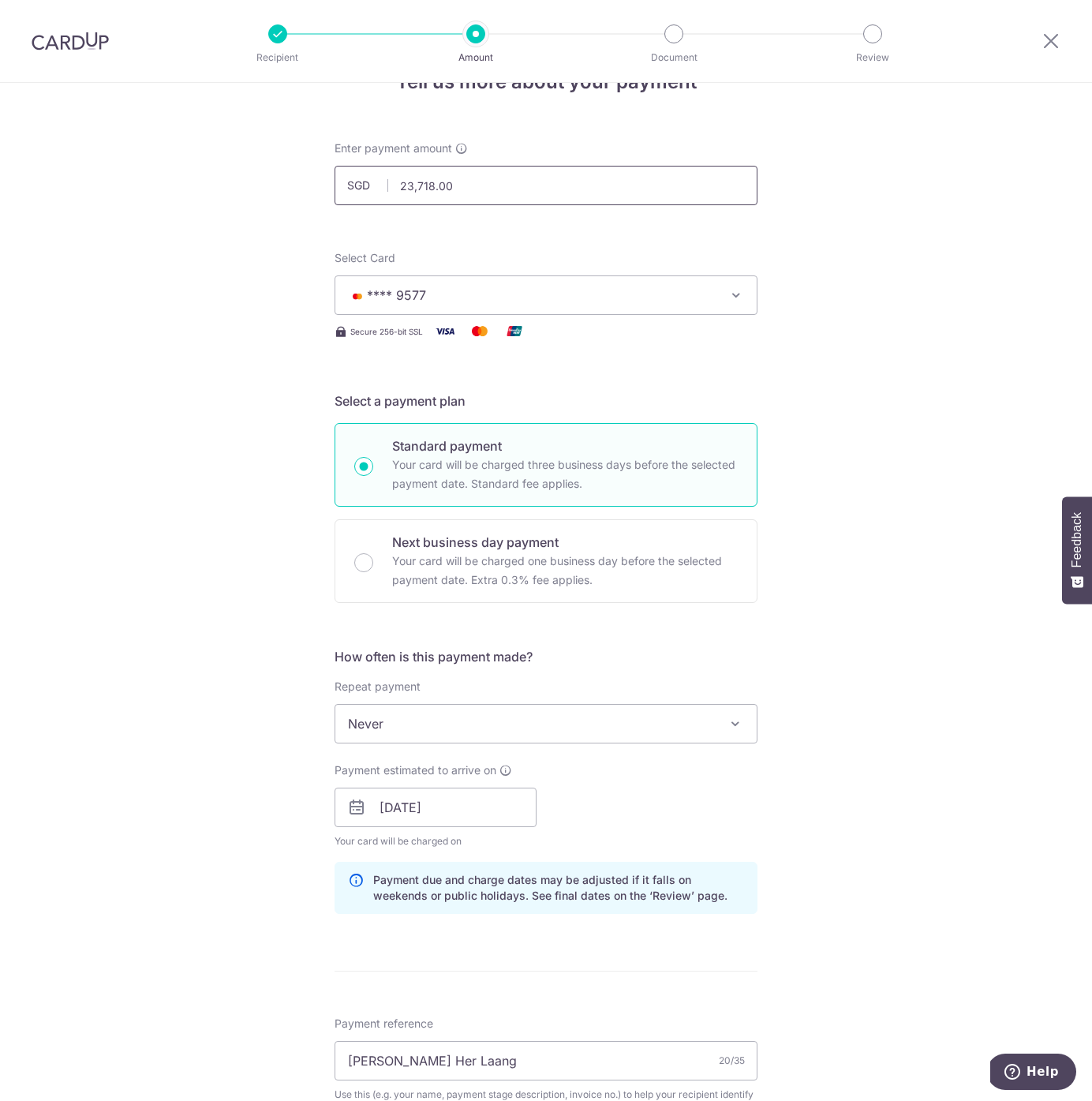
click at [467, 180] on input "23,718.00" at bounding box center [546, 185] width 423 height 40
click at [1012, 493] on div "Tell us more about your payment Enter payment amount SGD 20000.00 23718.00 Sele…" at bounding box center [546, 882] width 1092 height 1692
click at [892, 483] on div "Tell us more about your payment Enter payment amount SGD 20000.00 23718.00 Sele…" at bounding box center [546, 882] width 1092 height 1692
type input "20,000.00"
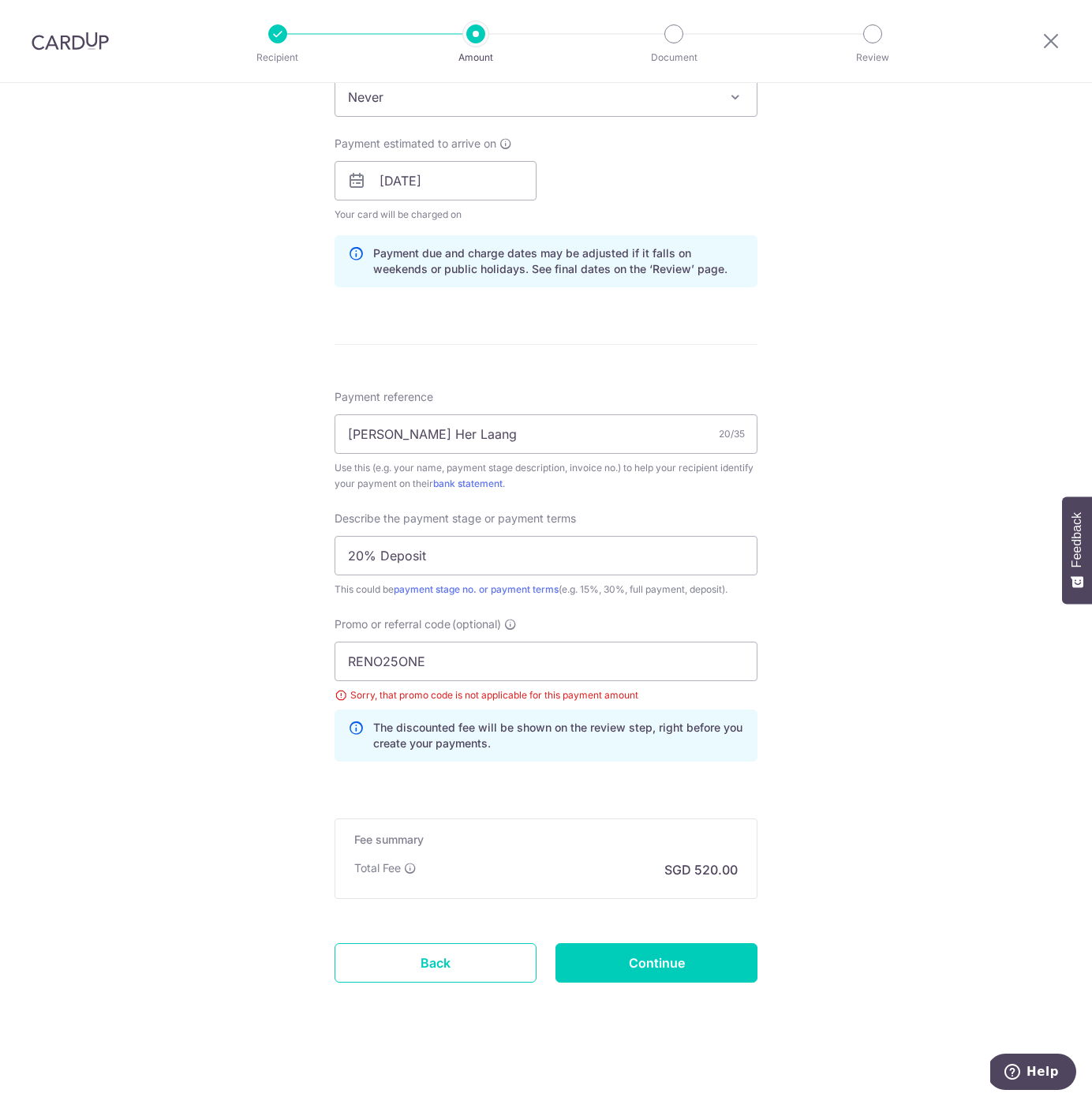
scroll to position [663, 0]
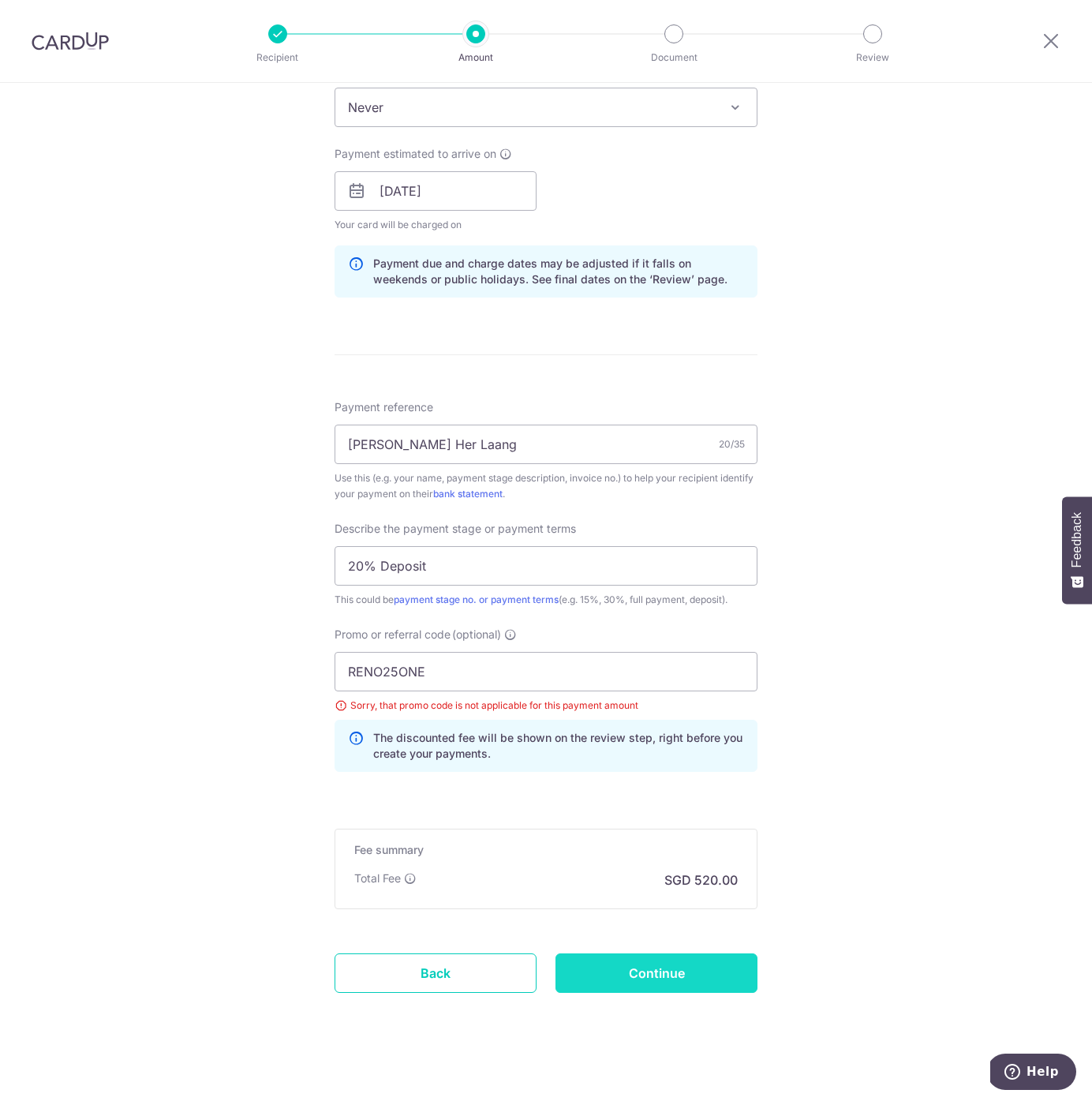
click at [666, 992] on input "Continue" at bounding box center [657, 973] width 202 height 40
type input "Update Schedule"
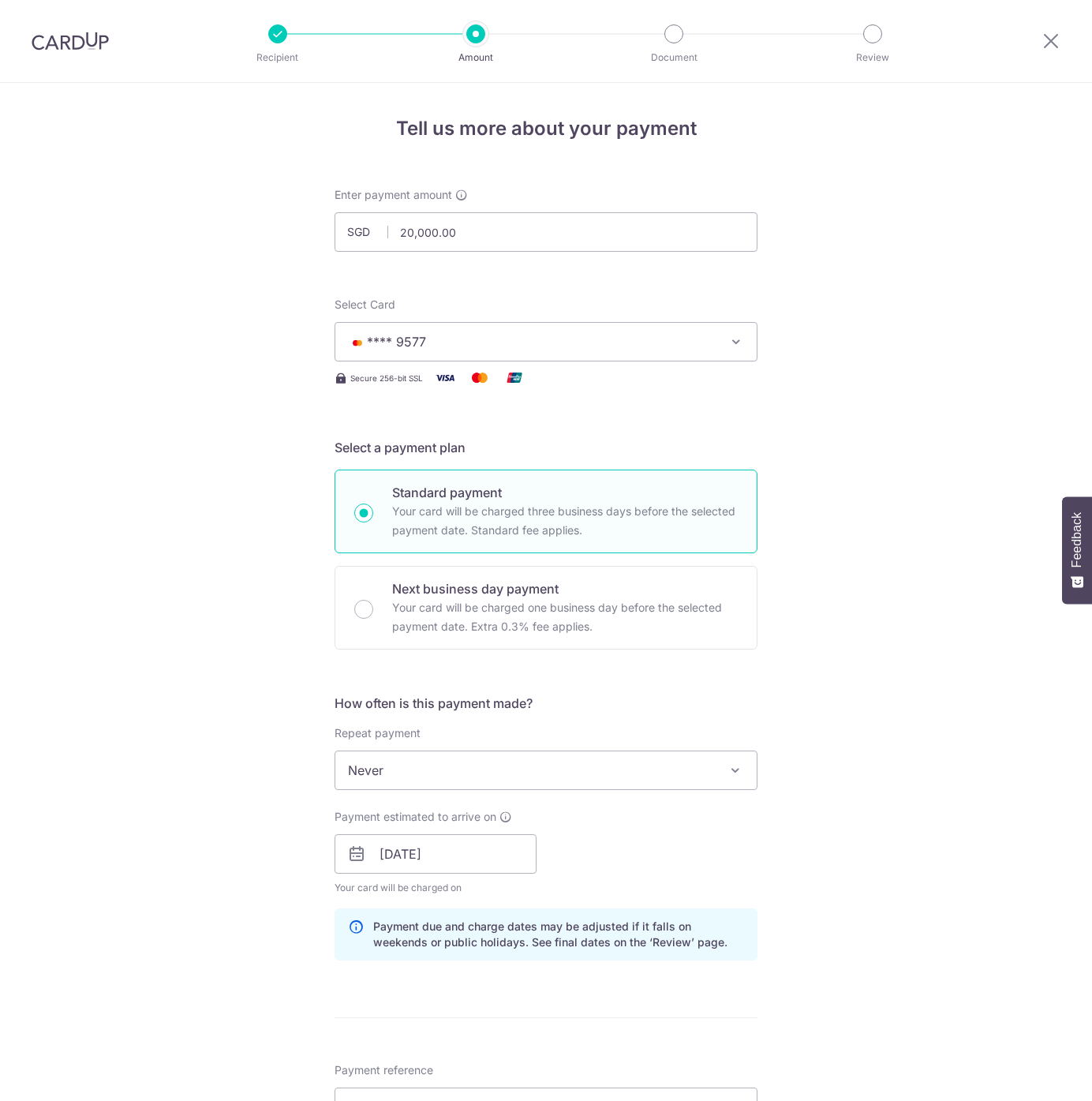
scroll to position [673, 0]
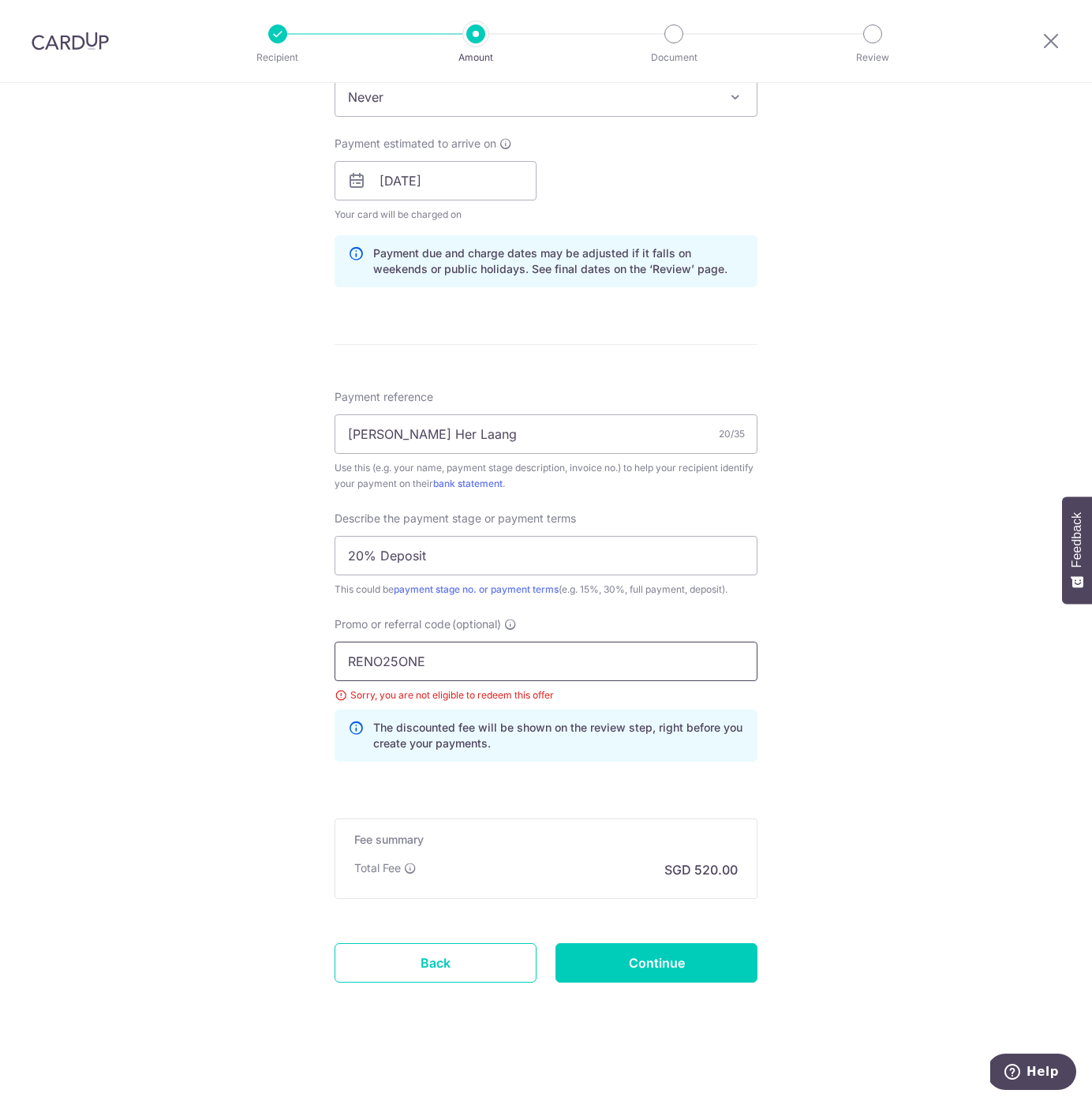
click at [528, 664] on input "RENO25ONE" at bounding box center [546, 661] width 423 height 40
drag, startPoint x: 367, startPoint y: 659, endPoint x: 312, endPoint y: 661, distance: 55.0
click at [312, 661] on div "Tell us more about your payment Enter payment amount SGD 20,000.00 20000.00 Sel…" at bounding box center [546, 255] width 1092 height 1692
type input "OFF225"
click at [898, 731] on div "Tell us more about your payment Enter payment amount SGD 20,000.00 20000.00 Sel…" at bounding box center [546, 255] width 1092 height 1692
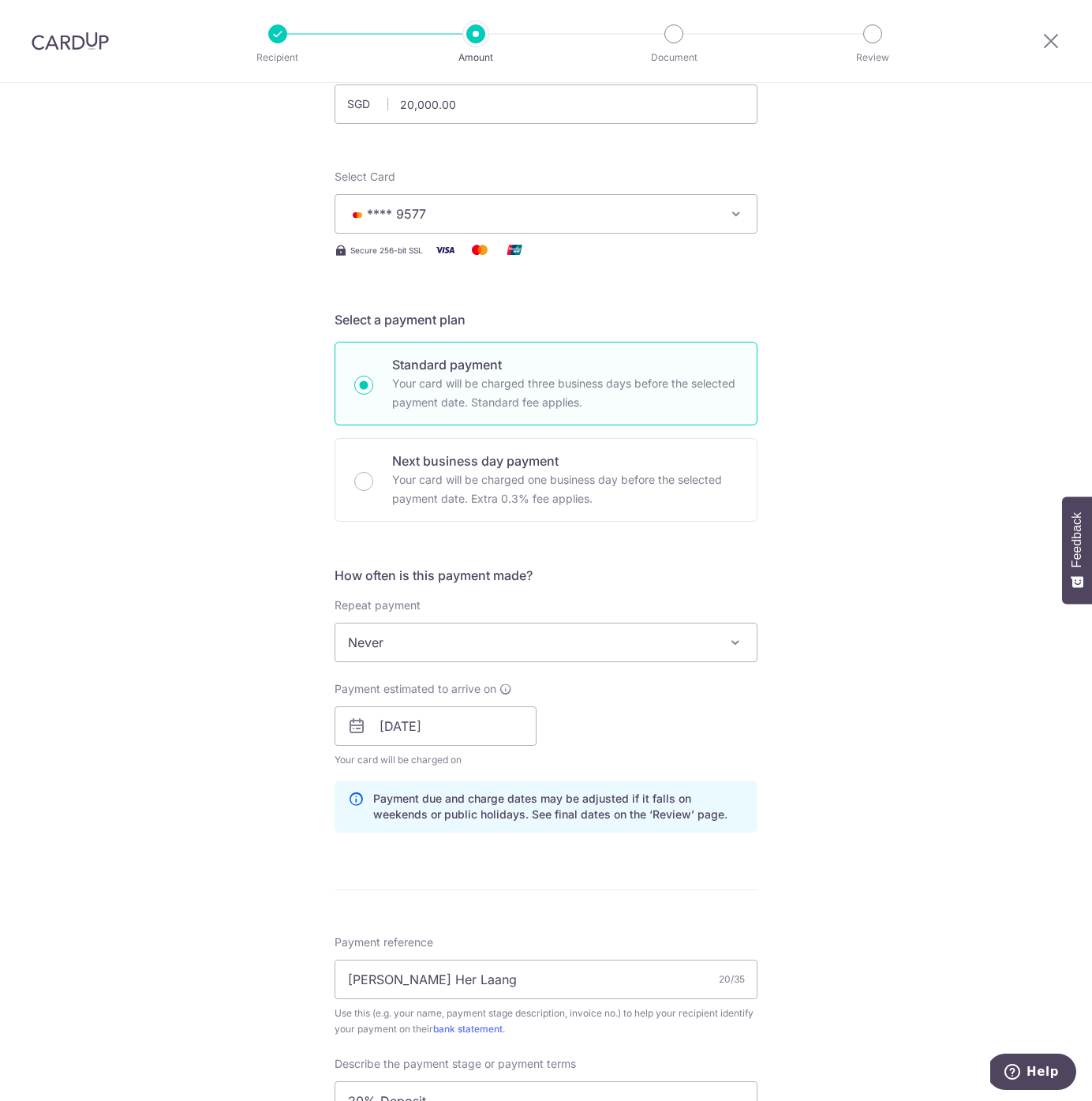
scroll to position [0, 0]
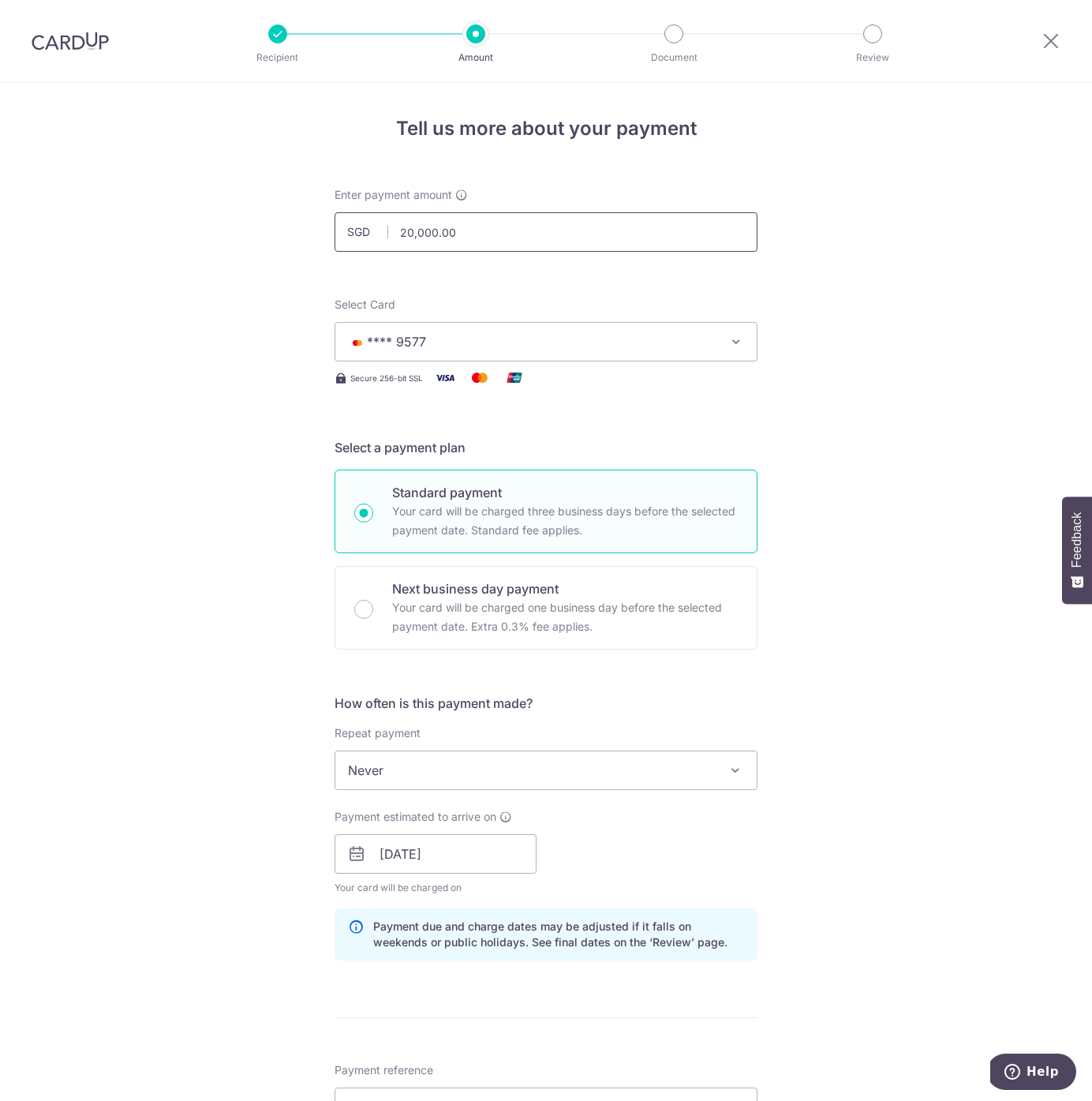
click at [436, 246] on input "20,000.00" at bounding box center [546, 232] width 423 height 40
click at [436, 244] on input "20,000.00" at bounding box center [546, 232] width 423 height 40
paste input "3,718"
click at [820, 284] on div "Tell us more about your payment Enter payment amount SGD 23,718 20000.00 Select…" at bounding box center [546, 929] width 1092 height 1692
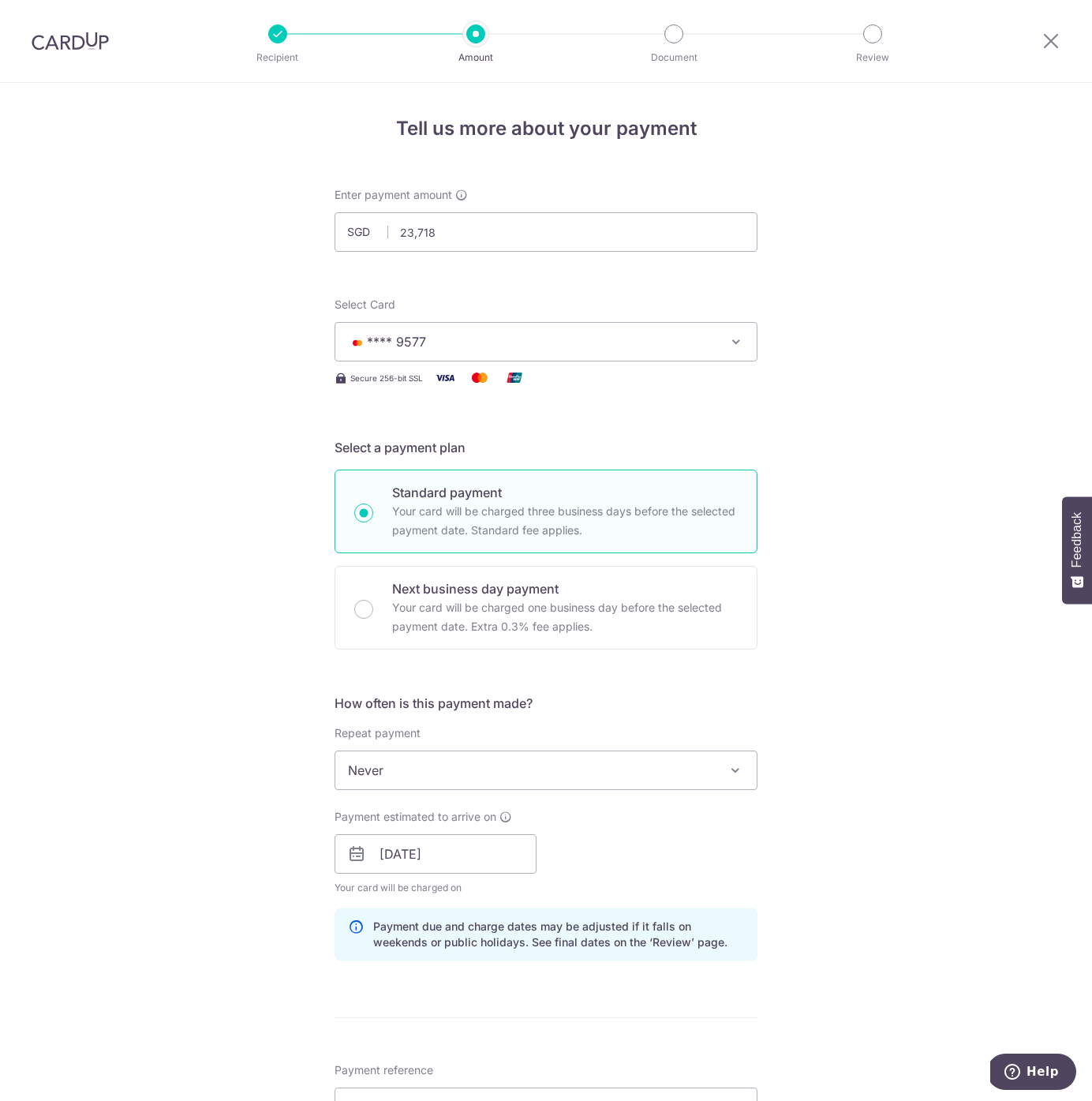
type input "23,718.00"
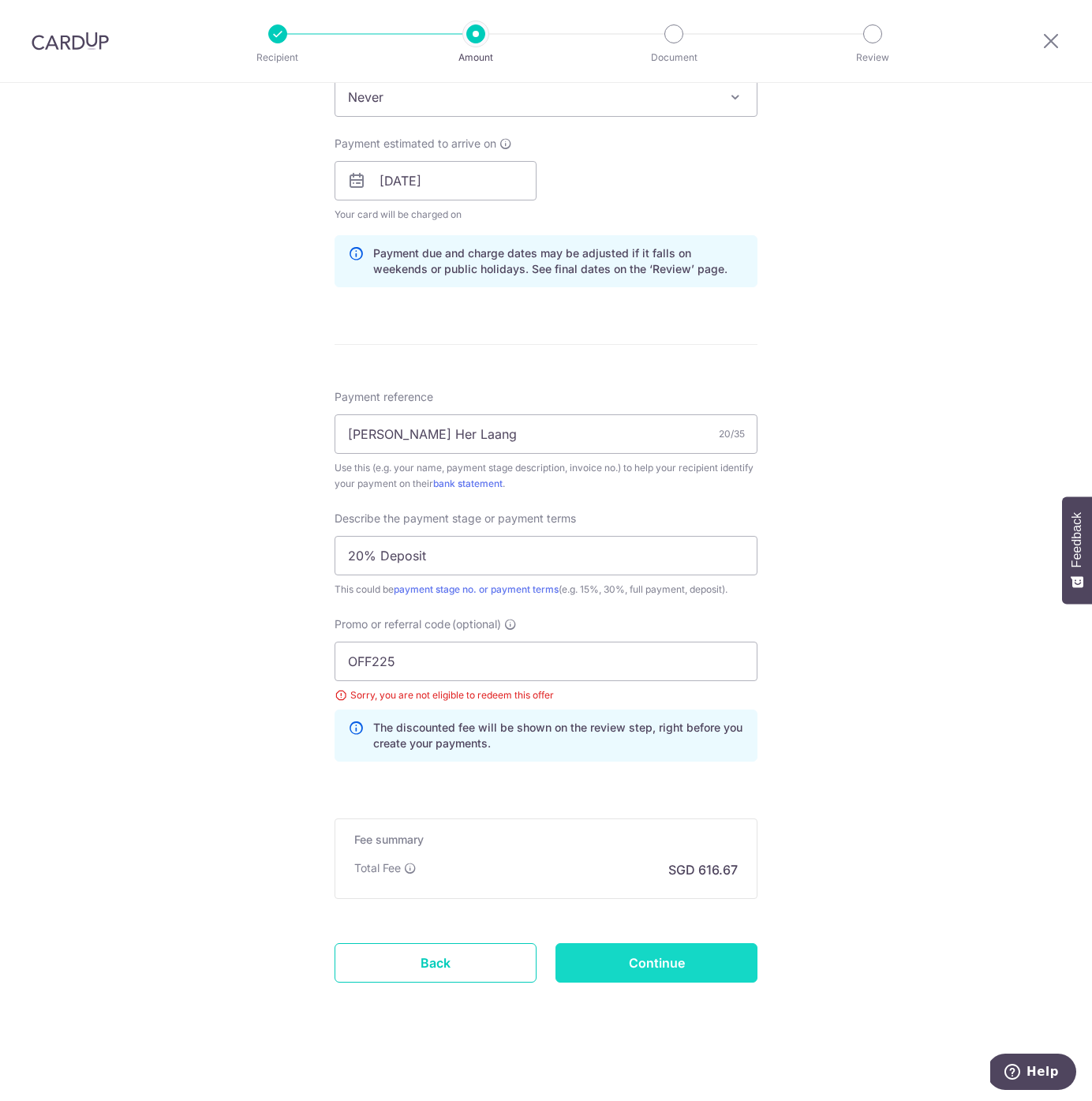
click at [664, 978] on input "Continue" at bounding box center [657, 963] width 202 height 40
type input "Update Schedule"
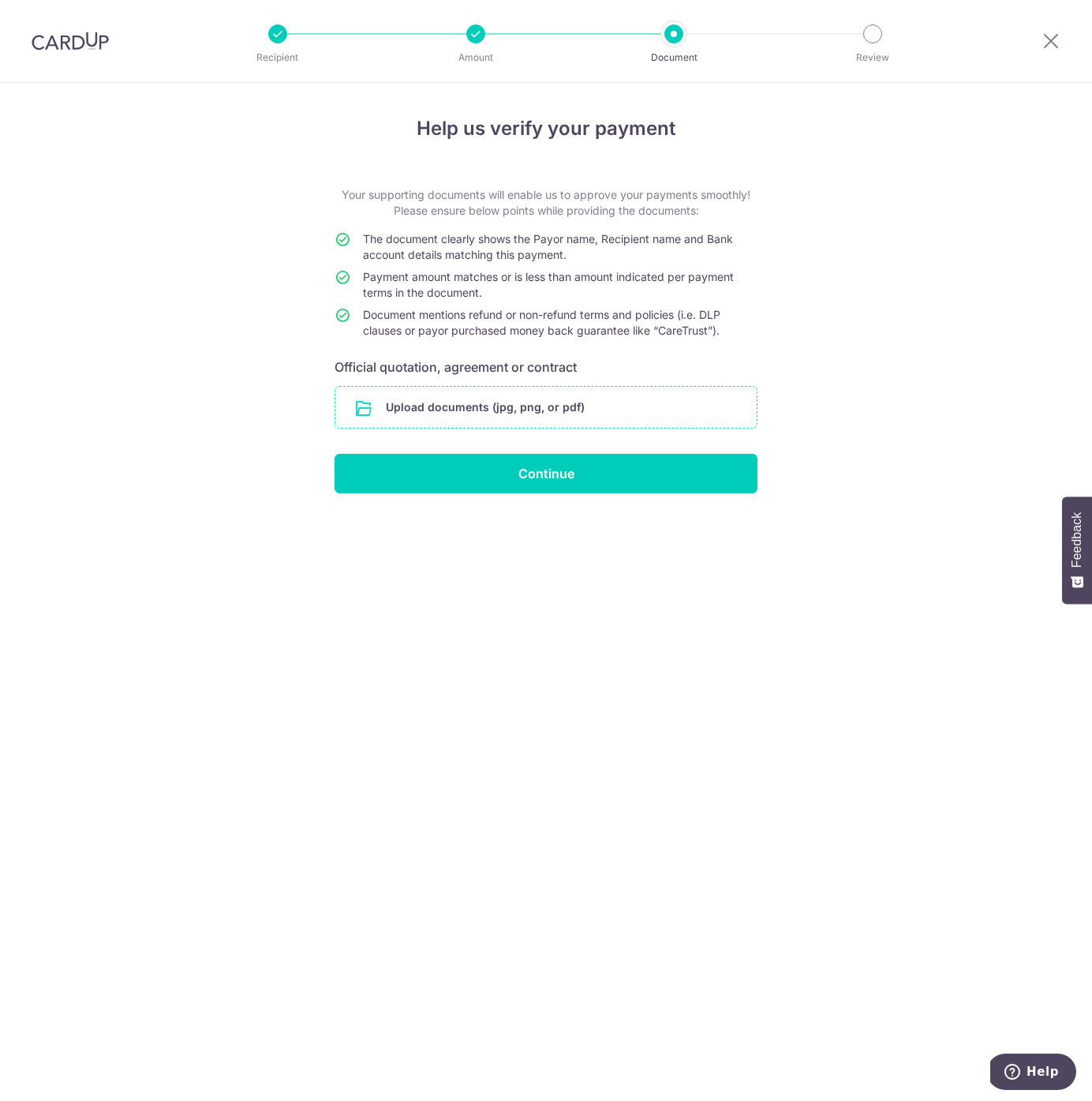
click at [522, 405] on input "file" at bounding box center [545, 406] width 421 height 41
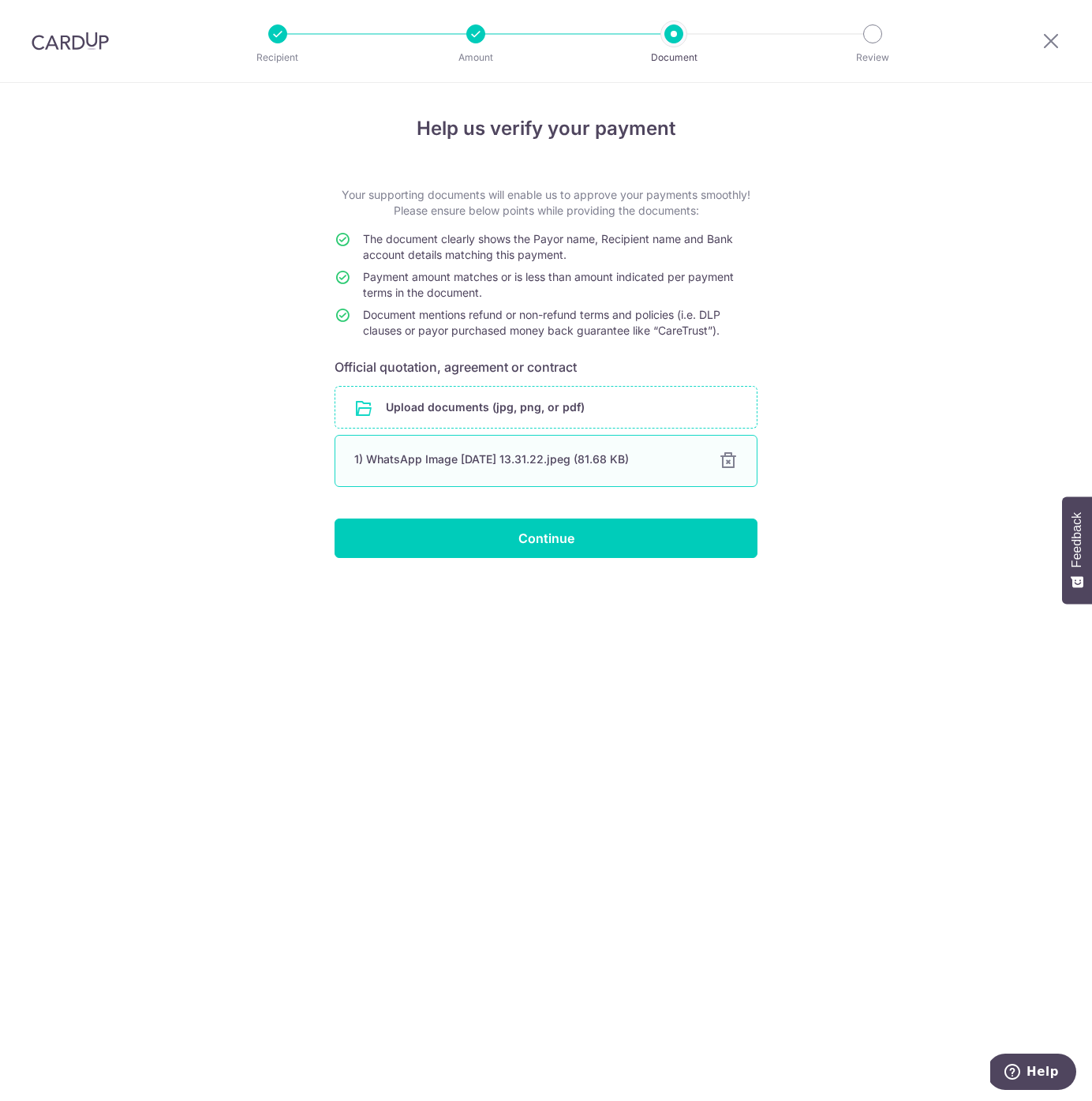
click at [731, 463] on div at bounding box center [727, 461] width 19 height 19
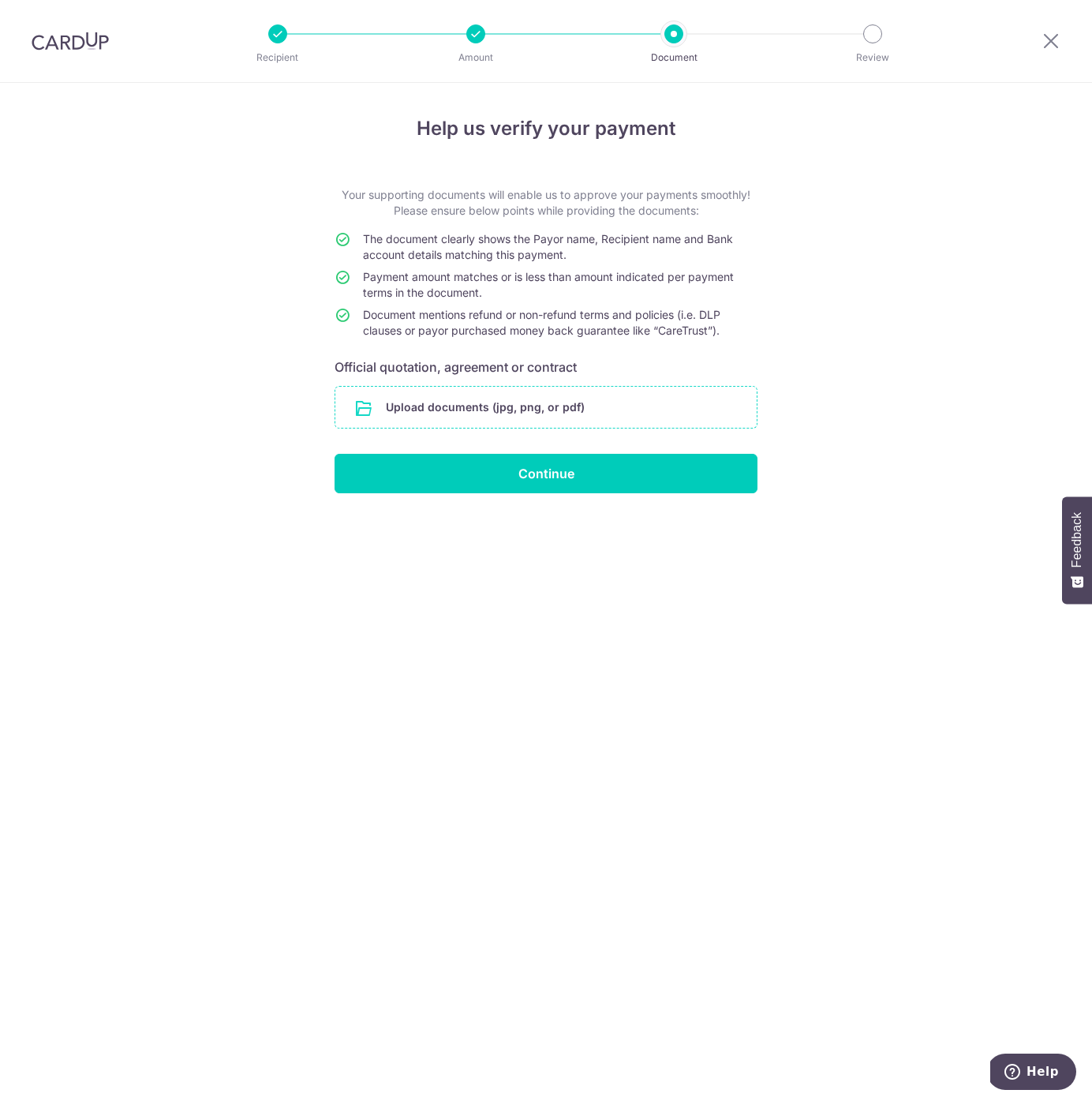
click at [914, 471] on div "Help us verify your payment Your supporting documents will enable us to approve…" at bounding box center [546, 592] width 1092 height 1018
click at [558, 416] on input "file" at bounding box center [545, 406] width 421 height 41
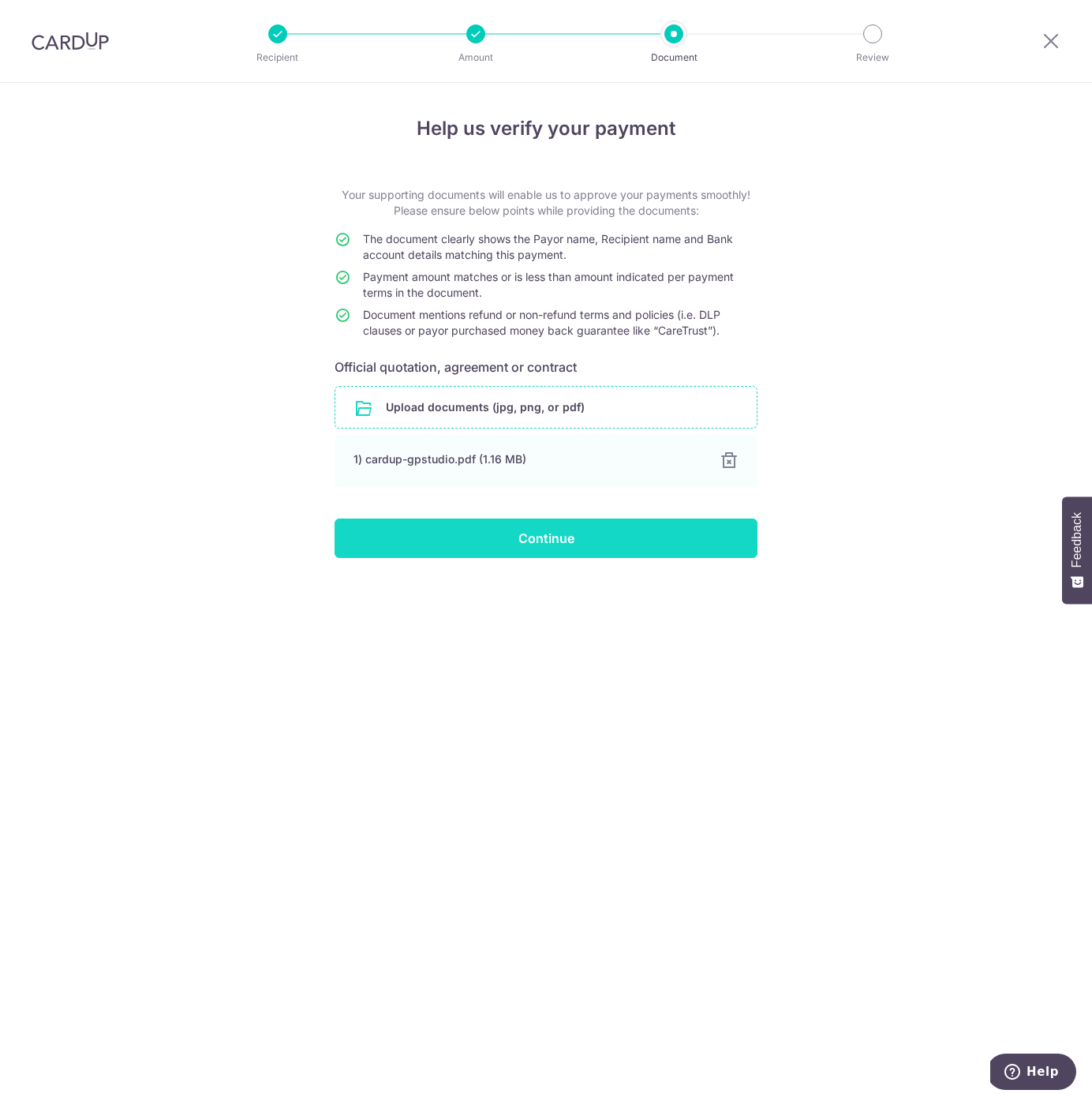
click at [524, 550] on input "Continue" at bounding box center [546, 538] width 423 height 40
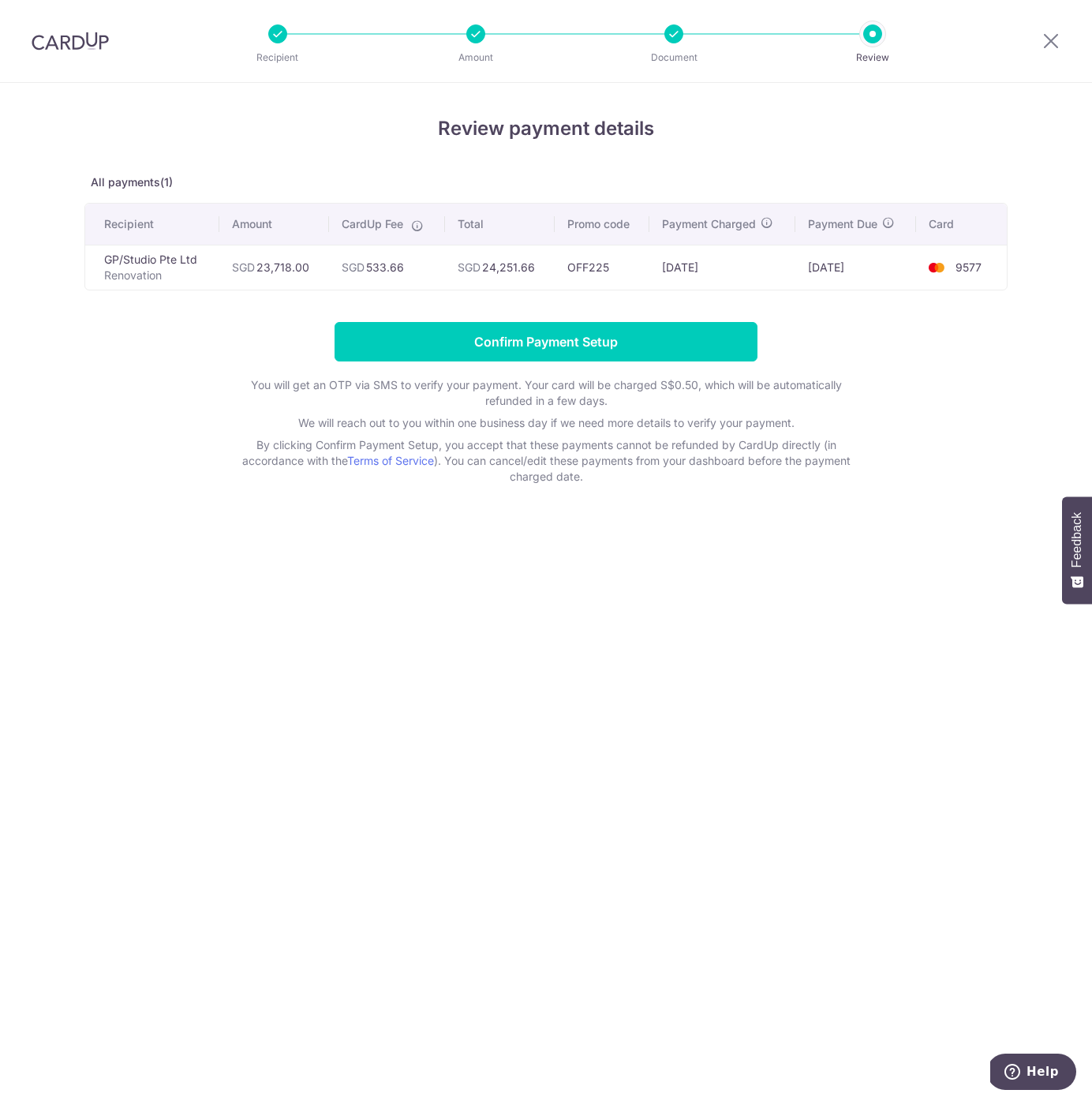
click at [866, 567] on div "Review payment details All payments(1) Recipient Amount CardUp Fee Total Promo …" at bounding box center [546, 592] width 1092 height 1018
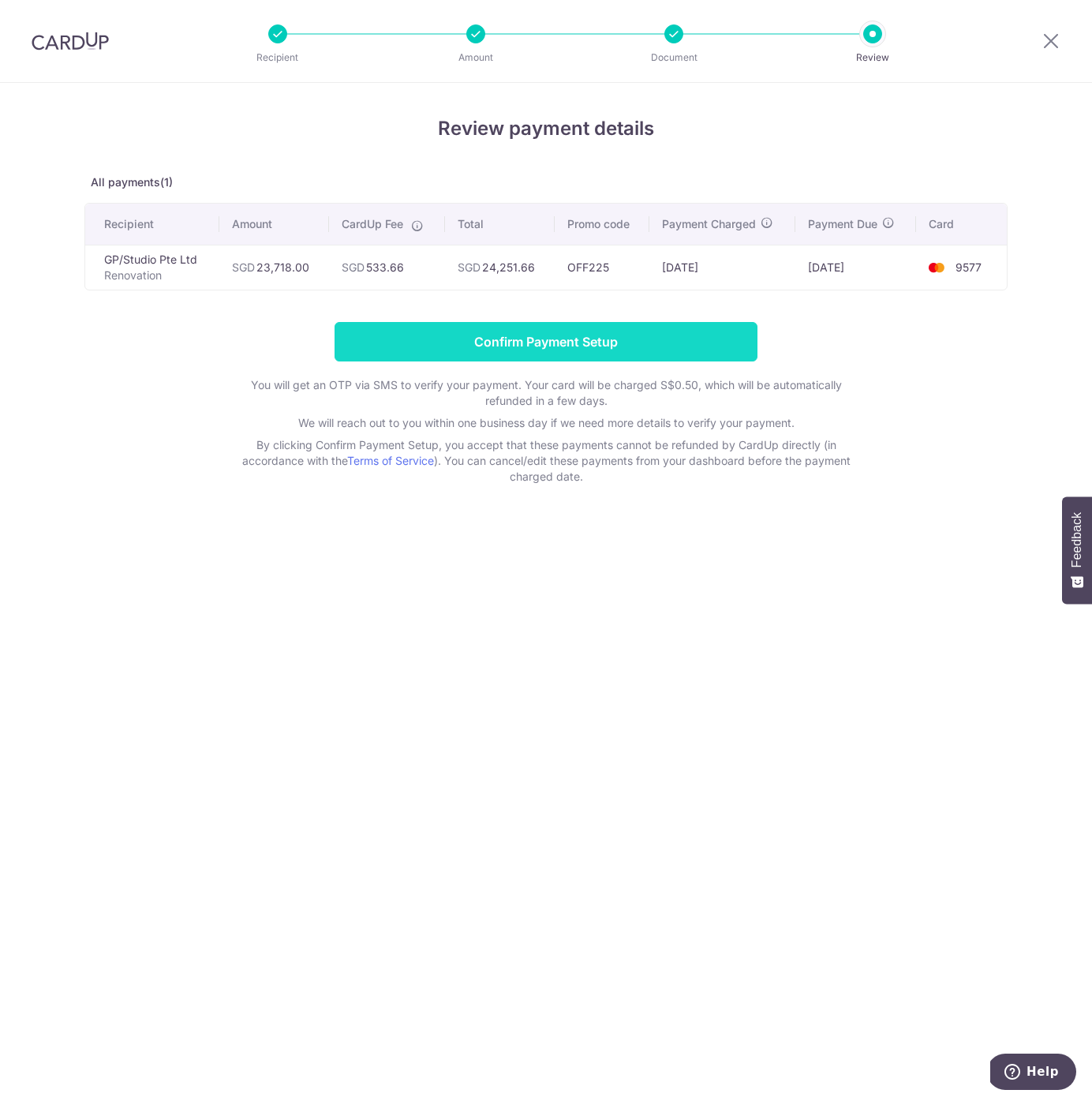
click at [607, 356] on input "Confirm Payment Setup" at bounding box center [546, 342] width 423 height 40
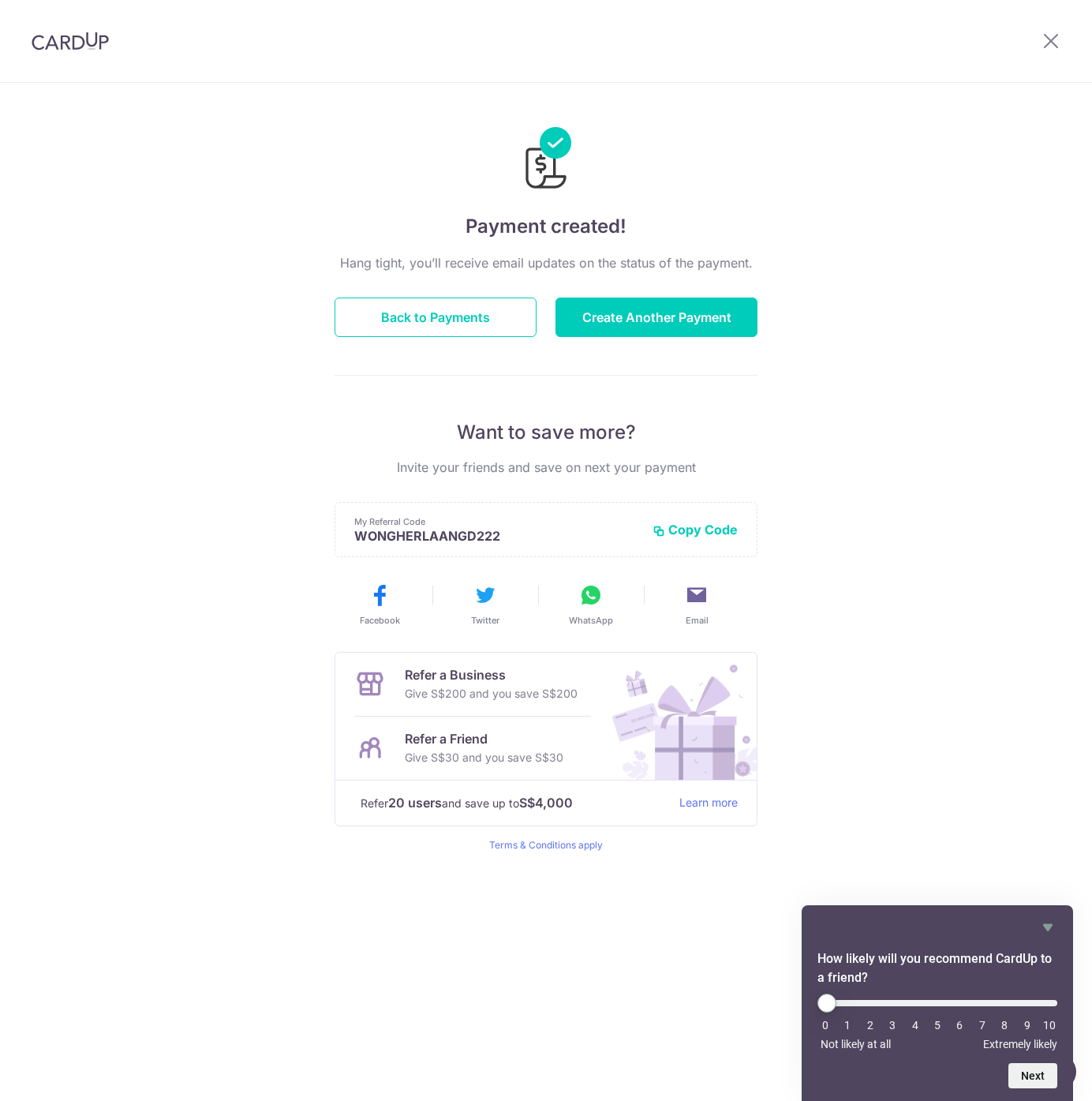
click at [905, 572] on div "Payment created! Hang tight, you’ll receive email updates on the status of the …" at bounding box center [546, 592] width 1092 height 1018
click at [1045, 929] on icon "Hide survey" at bounding box center [1048, 928] width 10 height 7
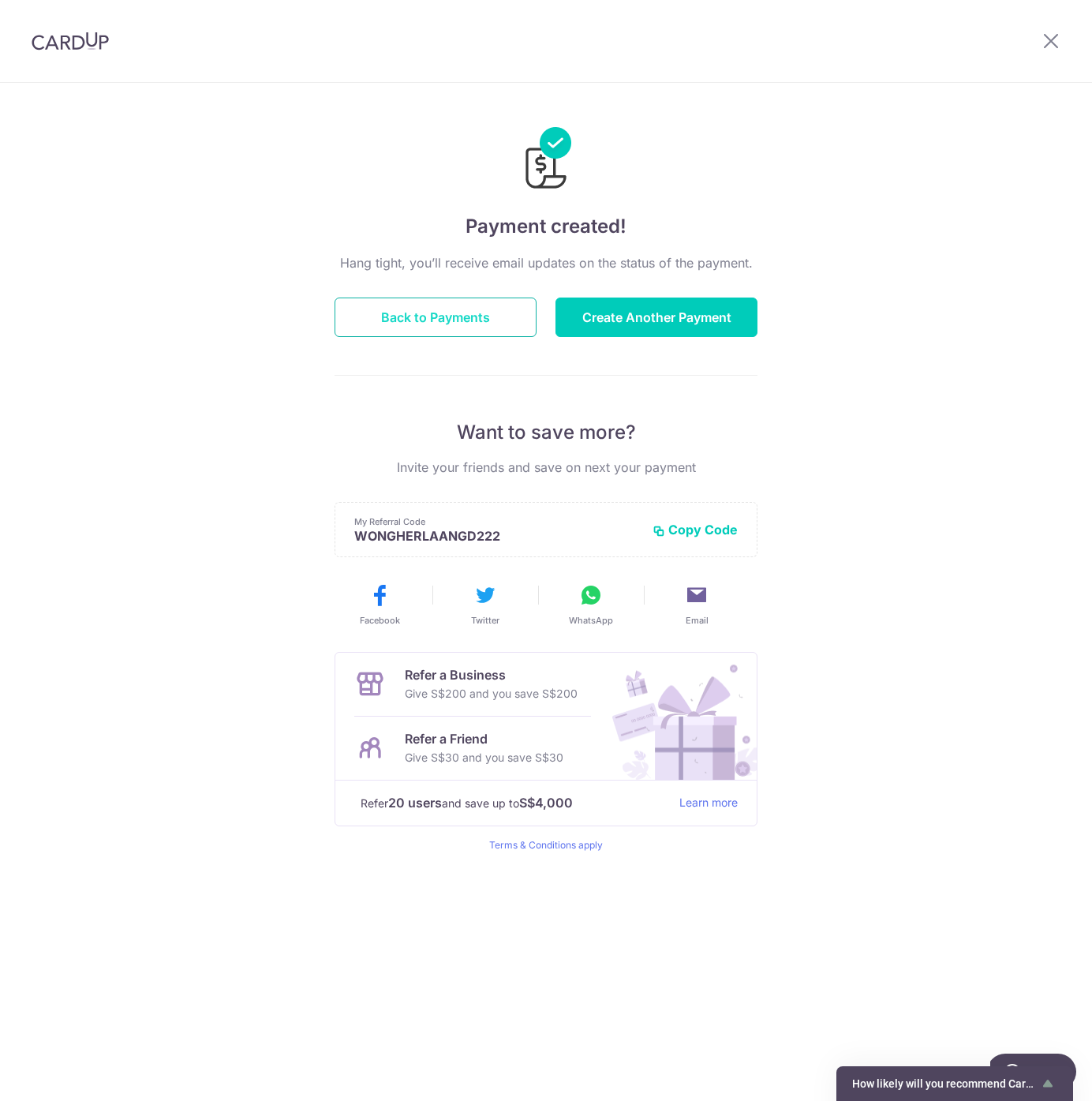
click at [390, 304] on button "Back to Payments" at bounding box center [436, 317] width 202 height 40
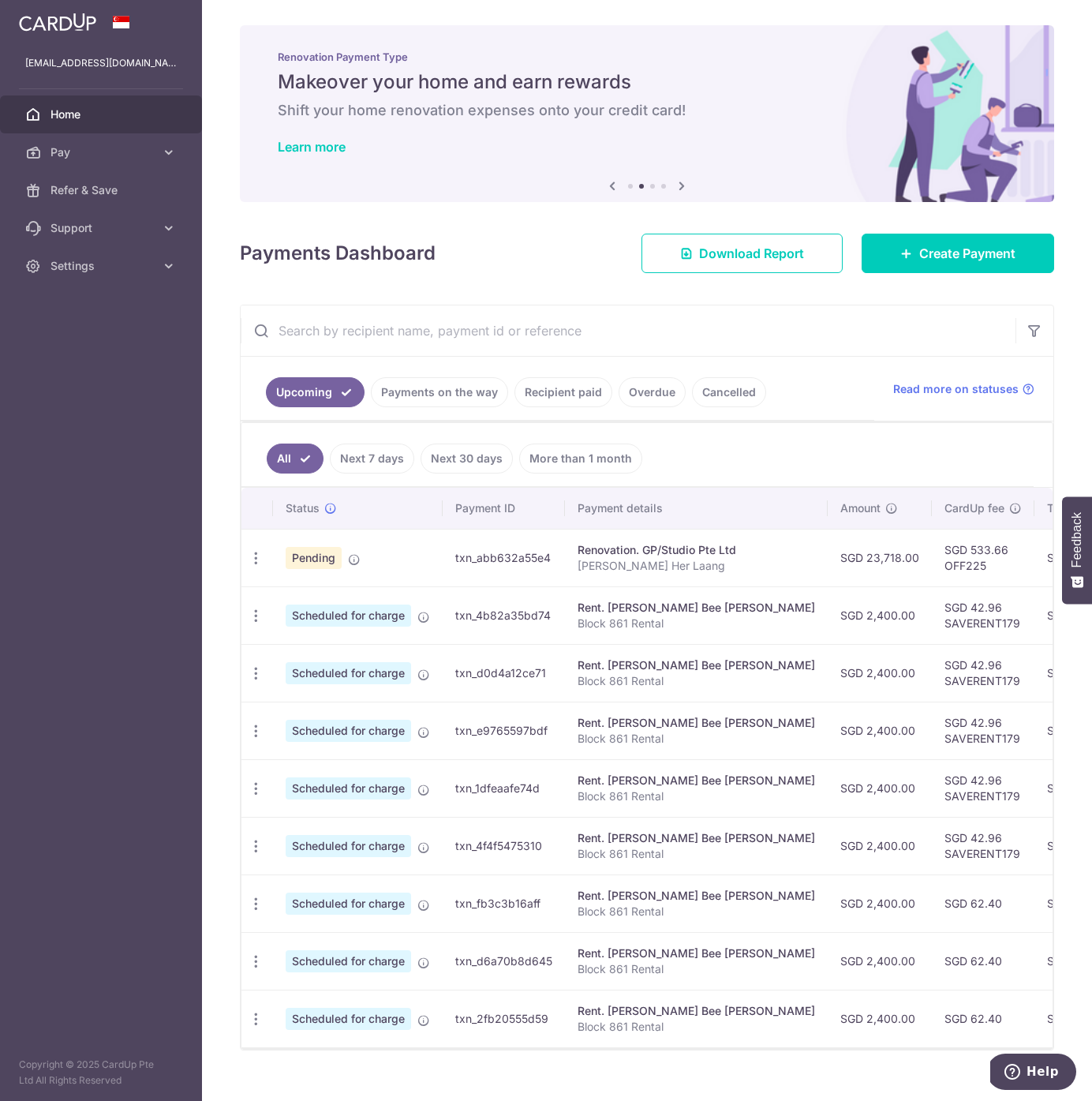
click at [781, 443] on ul "All Next 7 days Next 30 days More than 1 month" at bounding box center [638, 455] width 793 height 64
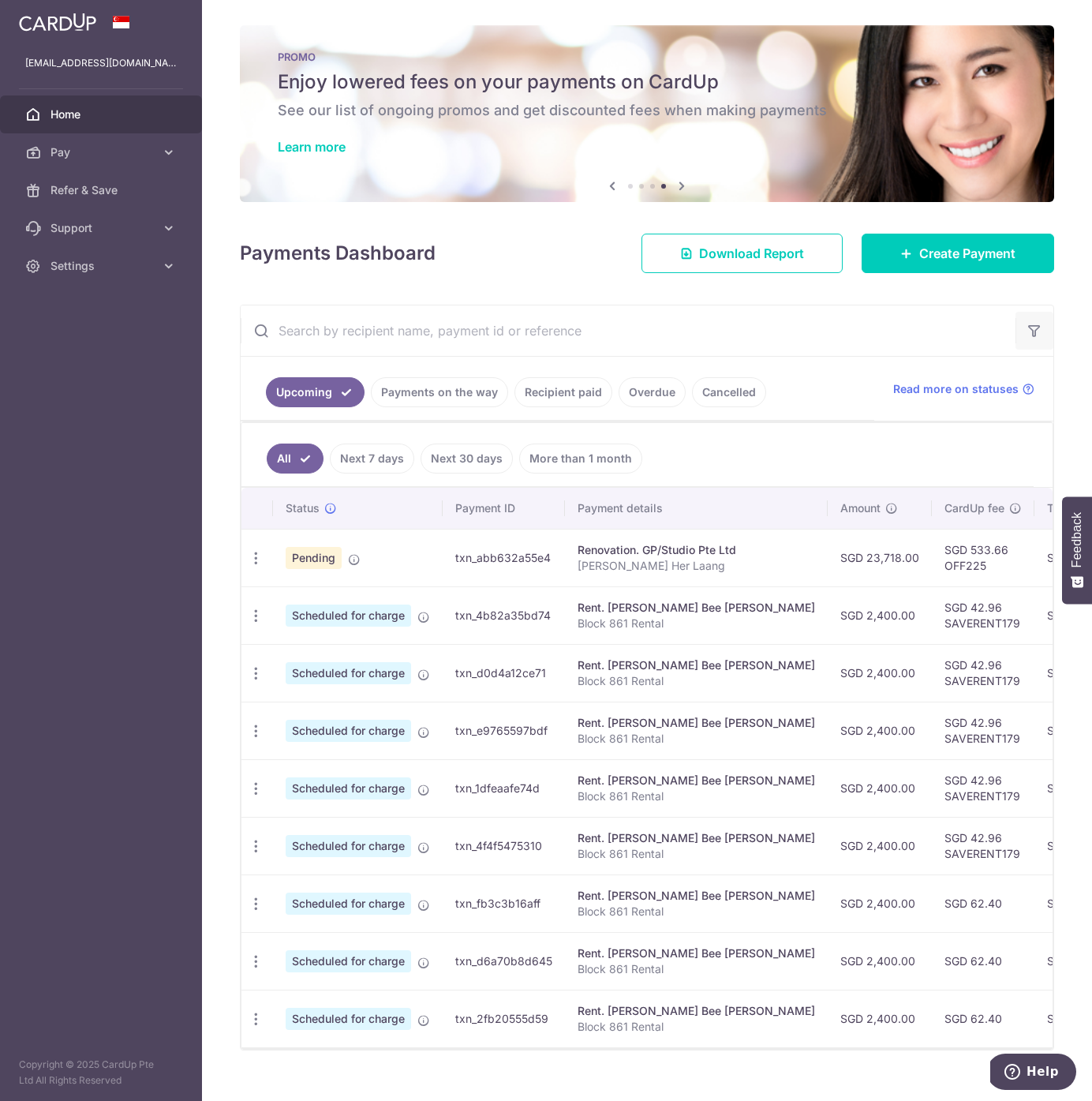
click at [1027, 334] on icon "button" at bounding box center [1035, 331] width 16 height 16
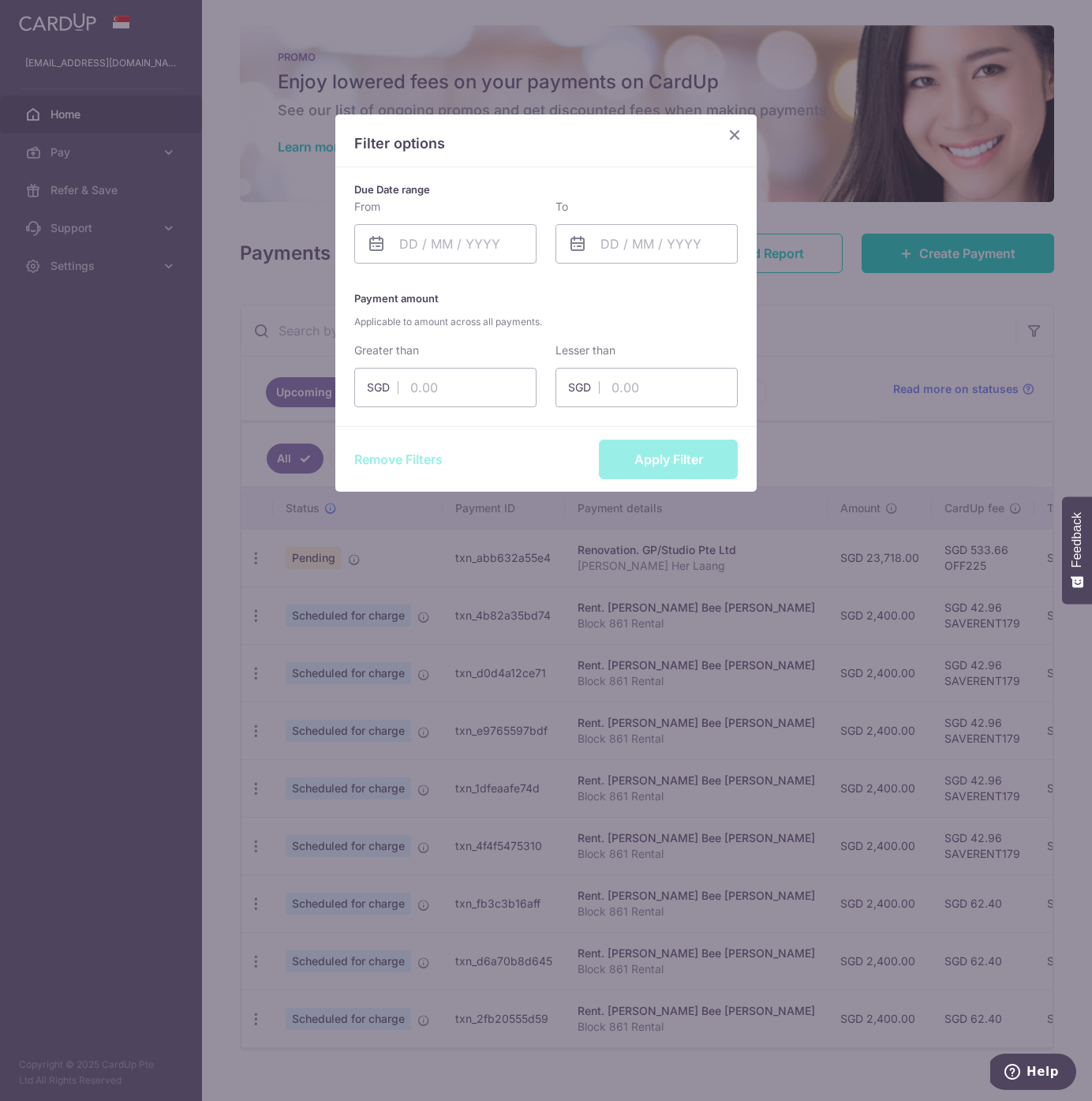
click at [734, 129] on icon "Close" at bounding box center [734, 135] width 19 height 20
